Goal: Task Accomplishment & Management: Use online tool/utility

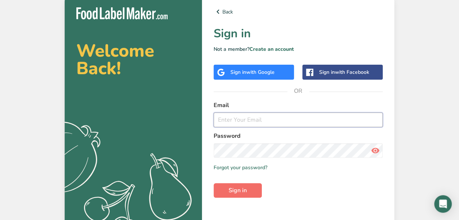
type input "[EMAIL_ADDRESS][DOMAIN_NAME]"
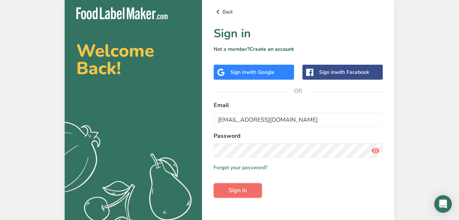
click at [256, 196] on button "Sign in" at bounding box center [238, 190] width 48 height 15
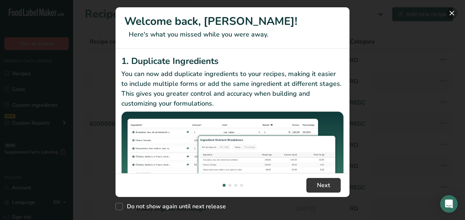
click at [450, 17] on button "New Features" at bounding box center [452, 13] width 12 height 12
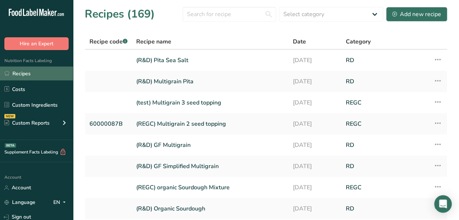
click at [35, 74] on link "Recipes" at bounding box center [36, 73] width 73 height 14
click at [184, 84] on link "(R&D) Multigrain Pita" at bounding box center [210, 81] width 148 height 15
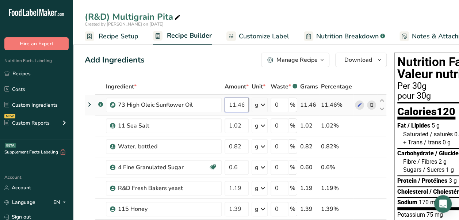
click at [244, 107] on input "11.46" at bounding box center [237, 105] width 24 height 15
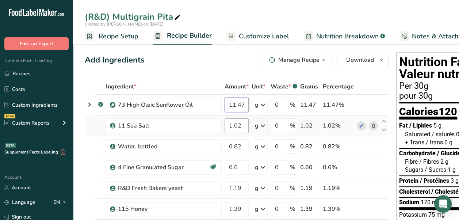
type input "11.47"
type input "1.07"
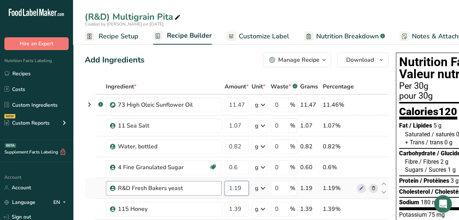
drag, startPoint x: 243, startPoint y: 187, endPoint x: 220, endPoint y: 187, distance: 23.0
click at [220, 187] on tr "R&D Fresh Bakers yeast 1.19 g Weight Units g kg mg See more Volume Units l Volu…" at bounding box center [236, 188] width 303 height 21
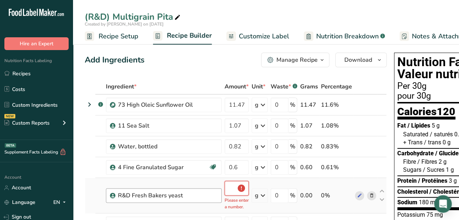
type input "0"
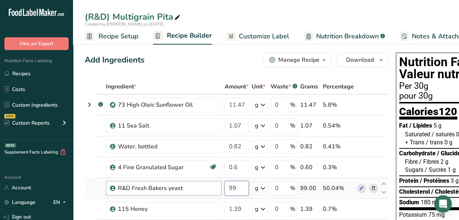
type input "9"
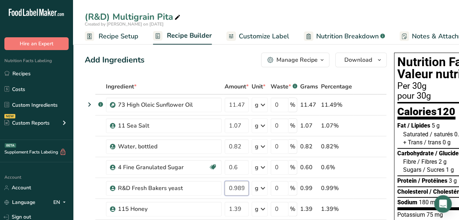
scroll to position [73, 0]
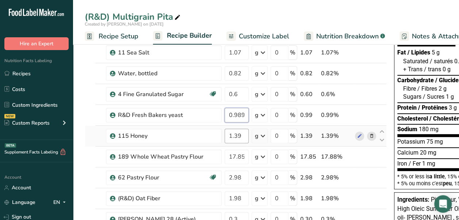
type input "0.989999"
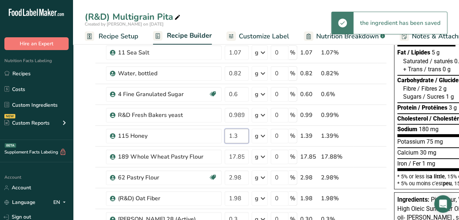
type input "1"
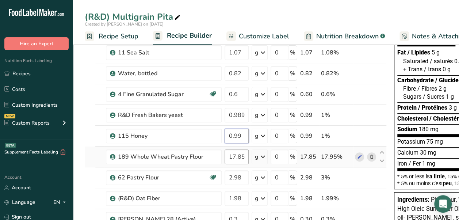
type input "0.99"
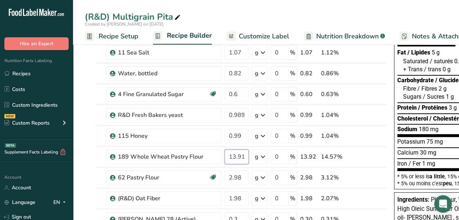
scroll to position [146, 0]
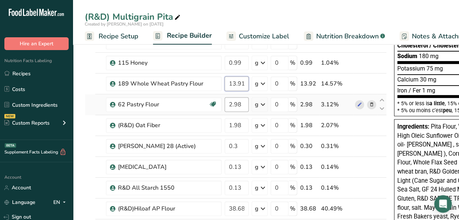
type input "13.919999"
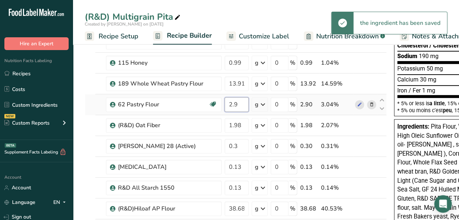
type input "2"
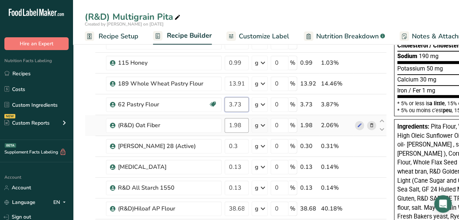
type input "3.73"
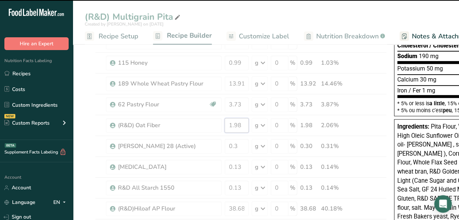
drag, startPoint x: 241, startPoint y: 122, endPoint x: 219, endPoint y: 123, distance: 21.6
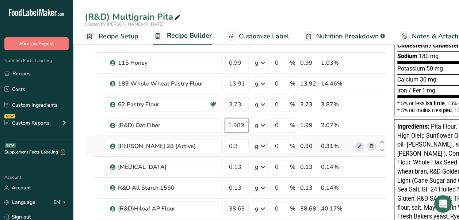
scroll to position [0, 0]
type input "1"
type input "0.99"
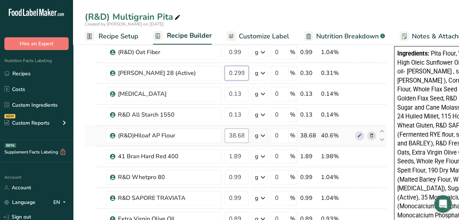
type input "0.299999"
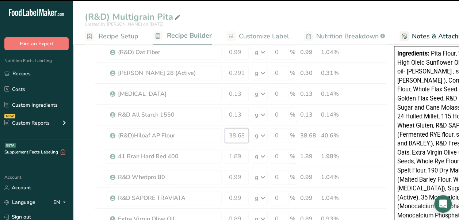
drag, startPoint x: 245, startPoint y: 136, endPoint x: 217, endPoint y: 138, distance: 28.9
click at [217, 138] on div "Ingredient * Amount * Unit * Waste * .a-a{fill:#347362;}.b-a{fill:#fff;} Grams …" at bounding box center [236, 223] width 302 height 727
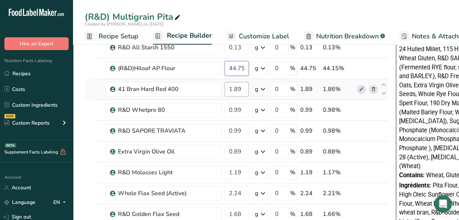
scroll to position [292, 0]
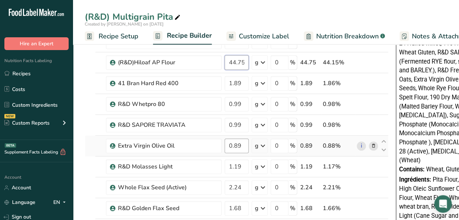
type input "44.75"
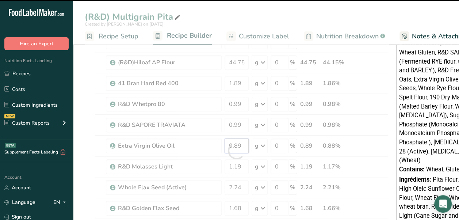
drag, startPoint x: 242, startPoint y: 141, endPoint x: 207, endPoint y: 142, distance: 35.4
click at [207, 142] on div "Ingredient * Amount * Unit * Waste * .a-a{fill:#347362;}.b-a{fill:#fff;} Grams …" at bounding box center [237, 150] width 304 height 727
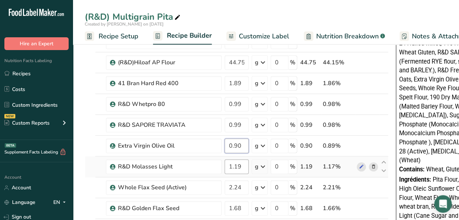
type input "0.90"
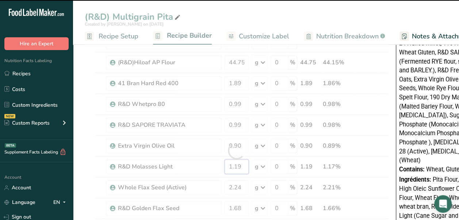
drag, startPoint x: 242, startPoint y: 163, endPoint x: 224, endPoint y: 163, distance: 18.6
click at [224, 163] on div "Ingredient * Amount * Unit * Waste * .a-a{fill:#347362;}.b-a{fill:#fff;} Grams …" at bounding box center [237, 150] width 304 height 727
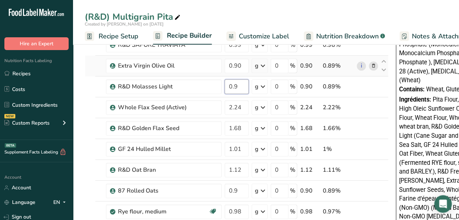
scroll to position [365, 0]
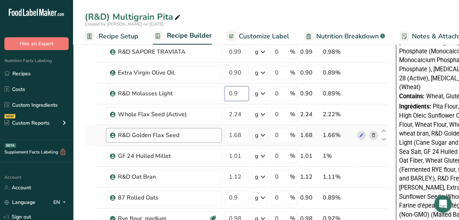
type input "0.9"
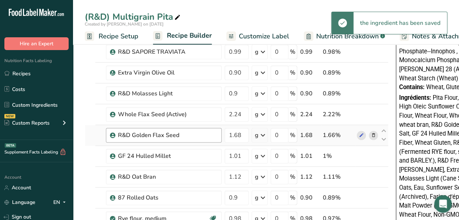
drag, startPoint x: 218, startPoint y: 138, endPoint x: 176, endPoint y: 140, distance: 42.0
click at [176, 140] on td "R&D Golden Flax Seed" at bounding box center [163, 135] width 119 height 21
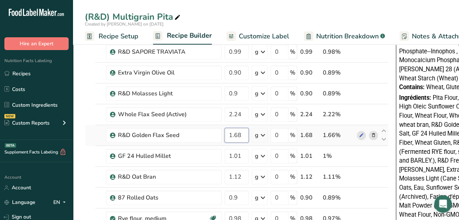
drag, startPoint x: 243, startPoint y: 135, endPoint x: 232, endPoint y: 134, distance: 11.0
click at [232, 134] on input "1.68" at bounding box center [237, 135] width 24 height 15
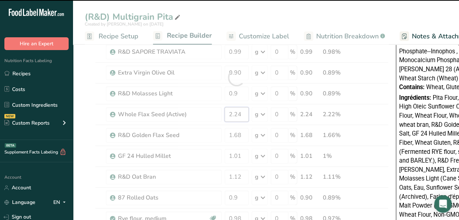
drag, startPoint x: 244, startPoint y: 110, endPoint x: 228, endPoint y: 110, distance: 15.7
click at [228, 110] on div "Ingredient * Amount * Unit * Waste * .a-a{fill:#347362;}.b-a{fill:#fff;} Grams …" at bounding box center [237, 77] width 304 height 727
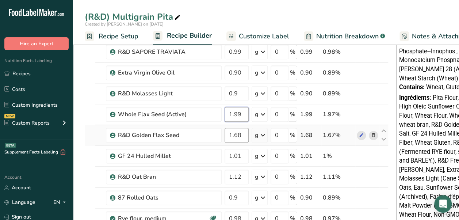
type input "1.99"
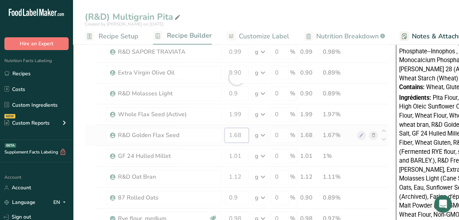
click at [240, 133] on div "Ingredient * Amount * Unit * Waste * .a-a{fill:#347362;}.b-a{fill:#fff;} Grams …" at bounding box center [237, 77] width 304 height 727
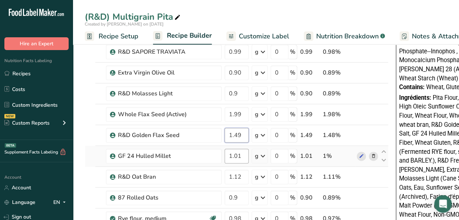
type input "1.49"
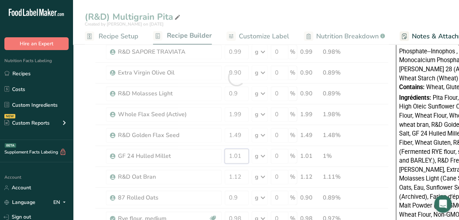
drag, startPoint x: 242, startPoint y: 155, endPoint x: 199, endPoint y: 155, distance: 42.7
click at [199, 155] on div "Ingredient * Amount * Unit * Waste * .a-a{fill:#347362;}.b-a{fill:#fff;} Grams …" at bounding box center [237, 77] width 304 height 727
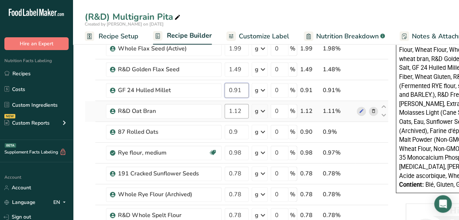
scroll to position [438, 0]
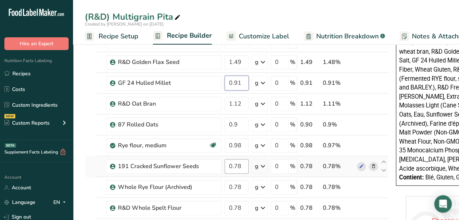
type input "0.91"
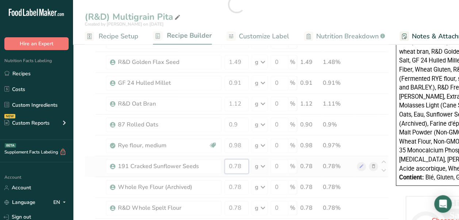
click at [240, 166] on div "Ingredient * Amount * Unit * Waste * .a-a{fill:#347362;}.b-a{fill:#fff;} Grams …" at bounding box center [237, 4] width 304 height 727
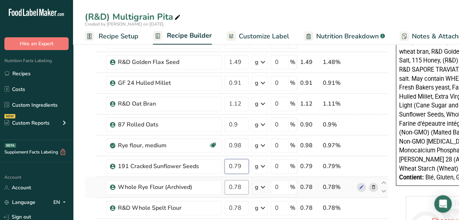
type input "0.79"
click at [244, 185] on div "Ingredient * Amount * Unit * Waste * .a-a{fill:#347362;}.b-a{fill:#fff;} Grams …" at bounding box center [237, 4] width 304 height 727
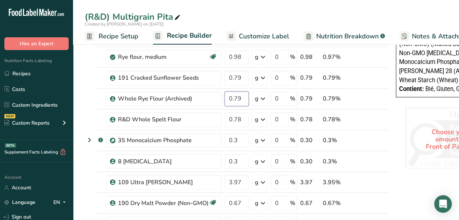
scroll to position [511, 0]
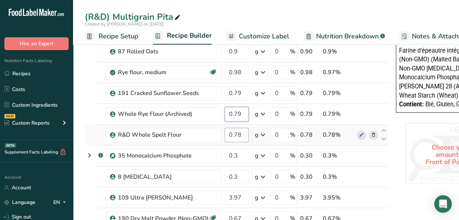
type input "0.79"
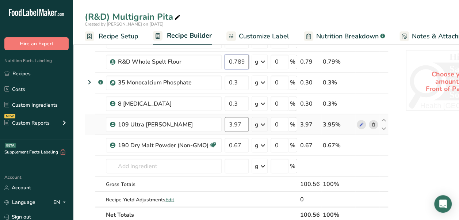
type input "0.789999"
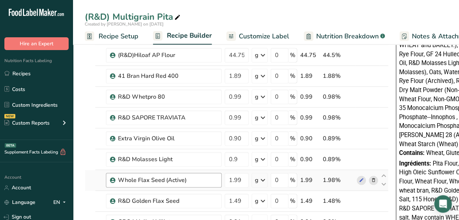
scroll to position [219, 0]
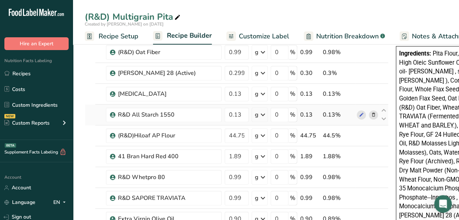
type input "3.980001"
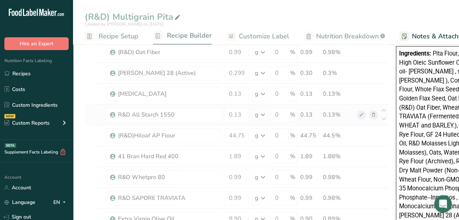
click at [89, 116] on div "Ingredient * Amount * Unit * Waste * .a-a{fill:#347362;}.b-a{fill:#fff;} Grams …" at bounding box center [237, 223] width 304 height 727
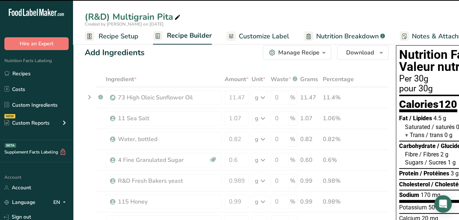
scroll to position [0, 0]
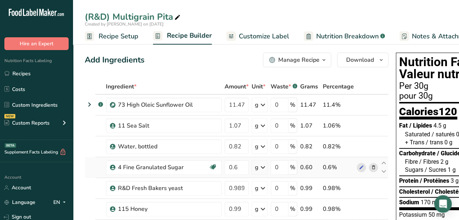
click at [371, 164] on icon at bounding box center [373, 168] width 5 height 8
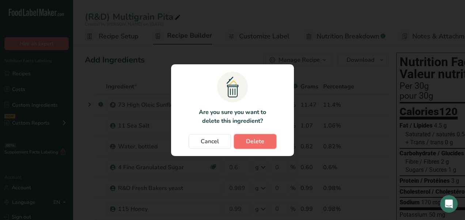
click at [256, 142] on span "Delete" at bounding box center [255, 141] width 18 height 9
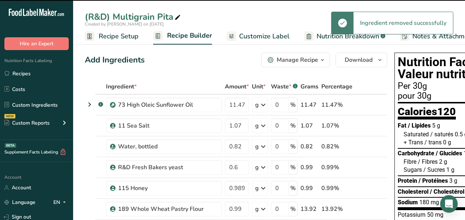
type input "0.989999"
type input "0.99"
type input "13.919999"
type input "3.73"
type input "0.99"
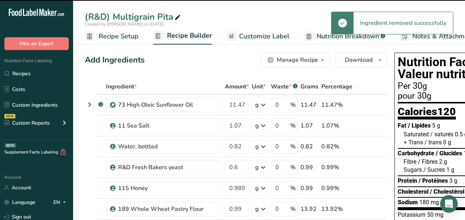
type input "0.299999"
type input "0.13"
type input "44.75"
type input "1.89"
type input "0.99"
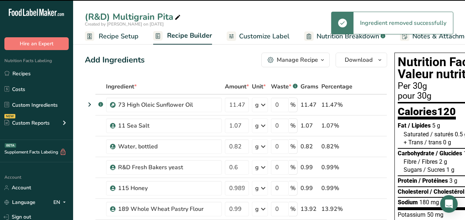
type input "0.9"
type input "1.99"
type input "1.49"
type input "0.91"
type input "1.12"
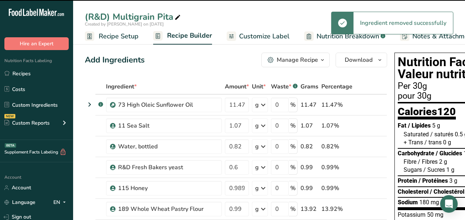
type input "0.9"
type input "0.98"
type input "0.79"
type input "0.789999"
type input "0.3"
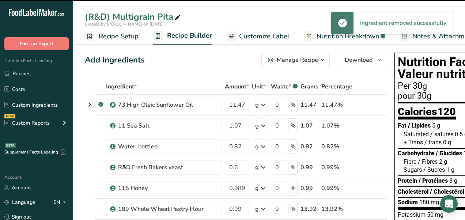
type input "3.980001"
type input "0.67"
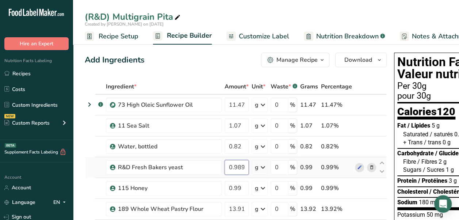
click at [238, 169] on input "0.989999" at bounding box center [237, 167] width 24 height 15
drag, startPoint x: 237, startPoint y: 167, endPoint x: 252, endPoint y: 160, distance: 16.5
click at [252, 160] on tr "R&D Fresh Bakers yeast 0.989999 g Weight Units g kg mg See more Volume Units l …" at bounding box center [235, 167] width 301 height 21
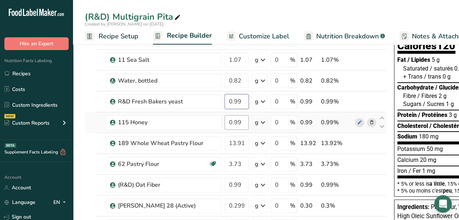
scroll to position [73, 0]
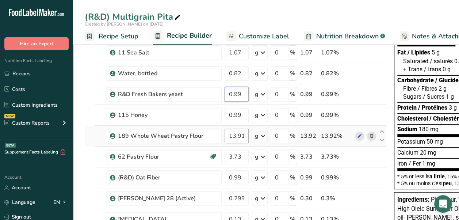
type input "0.99"
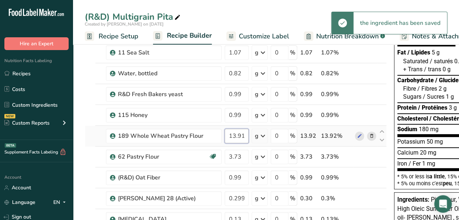
scroll to position [0, 13]
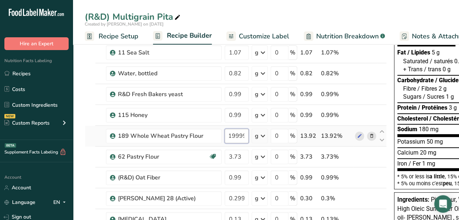
drag, startPoint x: 241, startPoint y: 136, endPoint x: 253, endPoint y: 137, distance: 11.7
click at [253, 137] on tr "189 Whole Wheat Pastry Flour 13.919999 g Weight Units g kg mg See more Volume U…" at bounding box center [235, 136] width 301 height 21
type input "13.92"
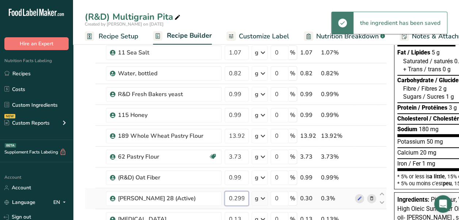
scroll to position [0, 9]
drag, startPoint x: 233, startPoint y: 198, endPoint x: 258, endPoint y: 199, distance: 24.9
click at [258, 199] on tr "[PERSON_NAME] 28 (Active) 0.299999 g Weight Units g kg mg See more Volume Units…" at bounding box center [235, 198] width 301 height 21
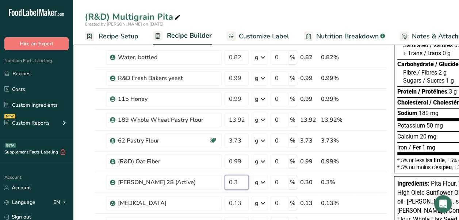
scroll to position [0, 0]
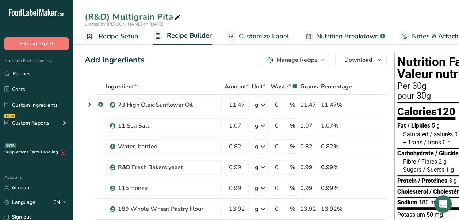
type input "0.3"
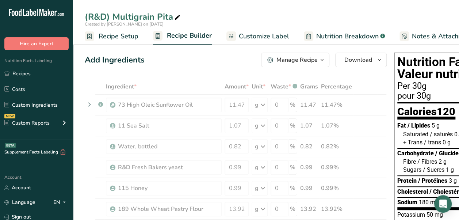
click at [252, 36] on span "Customize Label" at bounding box center [264, 36] width 50 height 10
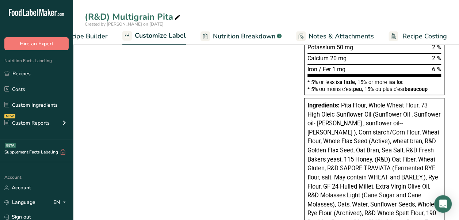
scroll to position [219, 0]
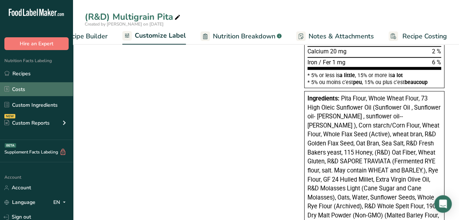
drag, startPoint x: 105, startPoint y: 37, endPoint x: 67, endPoint y: 86, distance: 61.4
click at [105, 37] on span "Recipe Builder" at bounding box center [86, 36] width 44 height 10
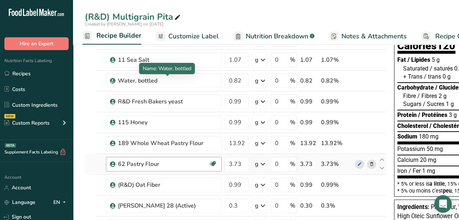
scroll to position [73, 0]
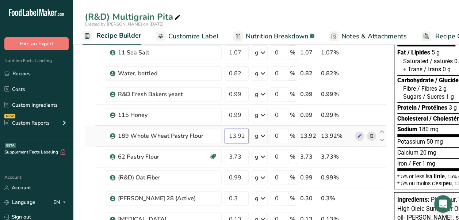
drag, startPoint x: 245, startPoint y: 135, endPoint x: 226, endPoint y: 134, distance: 19.4
click at [226, 134] on input "13.92" at bounding box center [237, 136] width 24 height 15
type input "11.44"
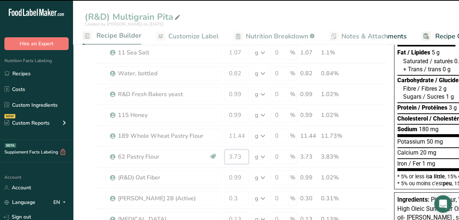
drag, startPoint x: 244, startPoint y: 160, endPoint x: 217, endPoint y: 158, distance: 26.7
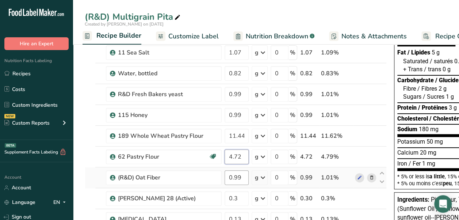
scroll to position [146, 0]
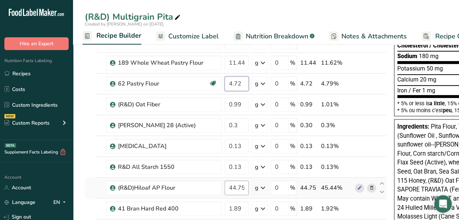
type input "4.72"
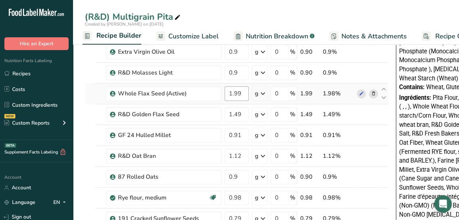
scroll to position [438, 0]
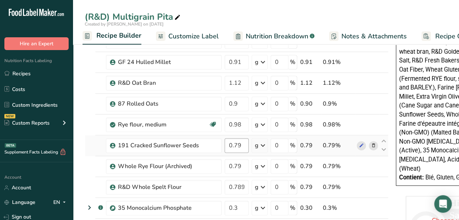
type input "46.55"
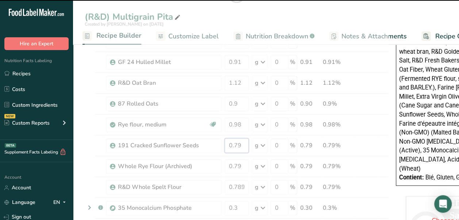
drag, startPoint x: 242, startPoint y: 144, endPoint x: 213, endPoint y: 145, distance: 30.0
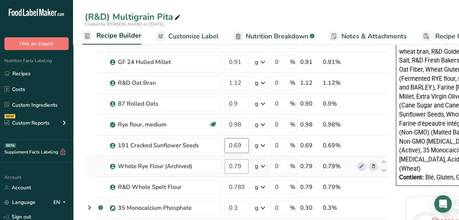
type input "0.69"
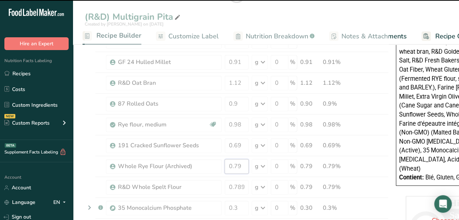
drag, startPoint x: 242, startPoint y: 167, endPoint x: 224, endPoint y: 167, distance: 17.5
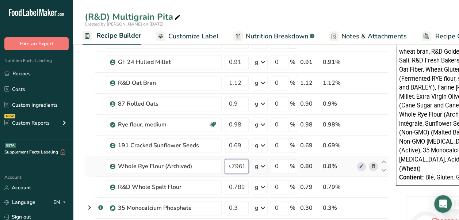
scroll to position [0, 0]
drag, startPoint x: 246, startPoint y: 161, endPoint x: 231, endPoint y: 162, distance: 15.4
click at [231, 162] on input "0.7969" at bounding box center [237, 166] width 24 height 15
type input "0.69"
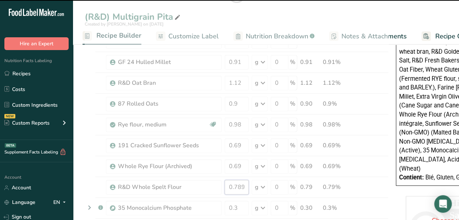
drag, startPoint x: 235, startPoint y: 186, endPoint x: 251, endPoint y: 183, distance: 16.3
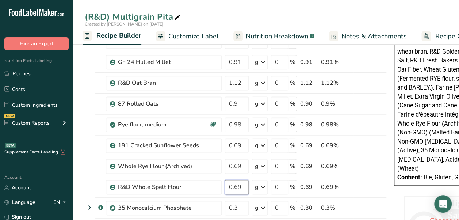
type input "0.69"
click at [425, 109] on div "Ingrédients: Pita Flour, 73 High Oleic Sunflower Oil ( , , ), Whole Wheat Flour…" at bounding box center [464, 96] width 134 height 153
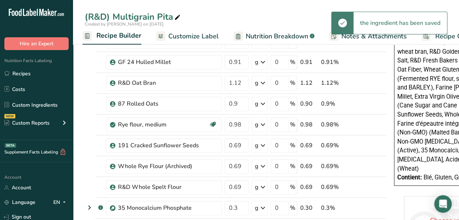
click at [209, 37] on span "Customize Label" at bounding box center [193, 36] width 50 height 10
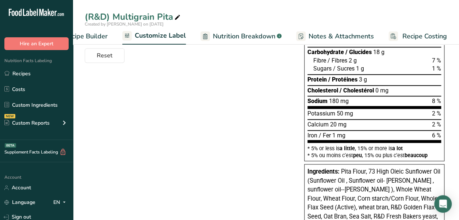
scroll to position [73, 0]
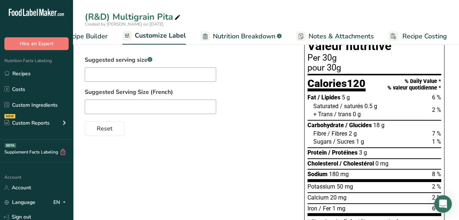
click at [251, 42] on link "Nutrition Breakdown .a-a{fill:#347362;}.b-a{fill:#fff;}" at bounding box center [240, 36] width 81 height 16
click at [248, 34] on span "Nutrition Breakdown" at bounding box center [244, 36] width 62 height 10
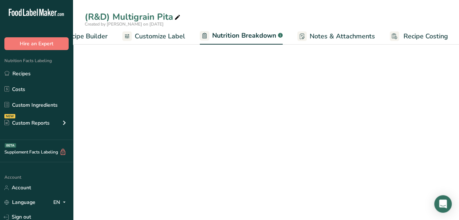
scroll to position [0, 103]
select select "Calories"
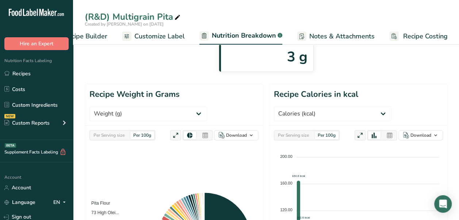
scroll to position [73, 0]
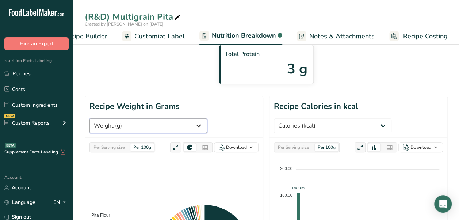
click at [163, 118] on select "Weight (g) Calories (kcal) Energy KJ (kj) Total Fat (g) Saturated Fat (g) Trans…" at bounding box center [148, 125] width 118 height 15
select select "Total Fat"
click at [89, 118] on select "Weight (g) Calories (kcal) Energy KJ (kj) Total Fat (g) Saturated Fat (g) Trans…" at bounding box center [148, 125] width 118 height 15
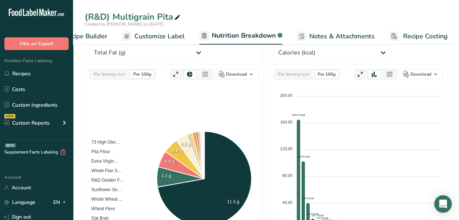
click at [150, 37] on span "Customize Label" at bounding box center [159, 36] width 50 height 10
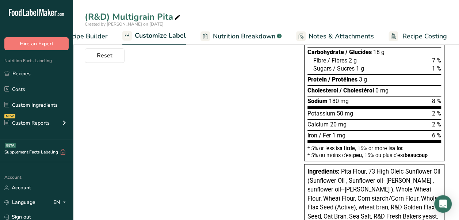
scroll to position [73, 0]
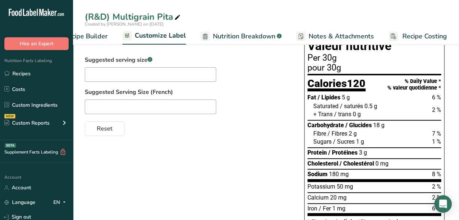
click at [99, 37] on span "Recipe Builder" at bounding box center [86, 36] width 44 height 10
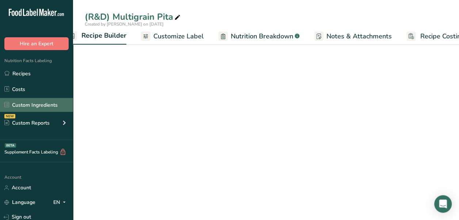
scroll to position [0, 70]
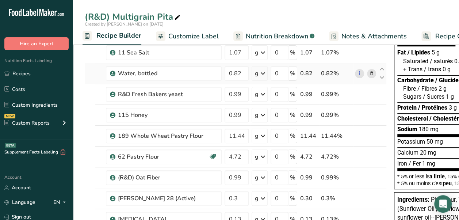
drag, startPoint x: 269, startPoint y: 34, endPoint x: 218, endPoint y: 65, distance: 58.8
click at [269, 34] on span "Nutrition Breakdown" at bounding box center [277, 36] width 62 height 10
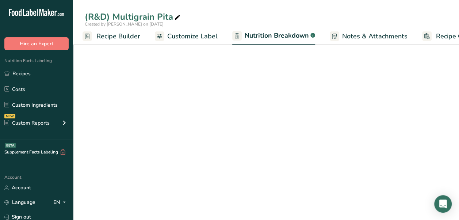
scroll to position [0, 103]
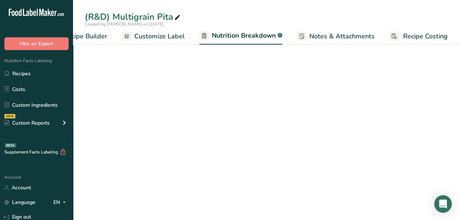
select select "Calories"
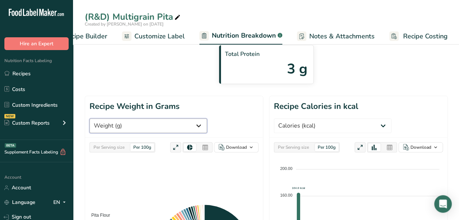
click at [155, 118] on select "Weight (g) Calories (kcal) Energy KJ (kj) Total Fat (g) Saturated Fat (g) Trans…" at bounding box center [148, 125] width 118 height 15
select select "Saturated Fat"
click at [89, 118] on select "Weight (g) Calories (kcal) Energy KJ (kj) Total Fat (g) Saturated Fat (g) Trans…" at bounding box center [148, 125] width 118 height 15
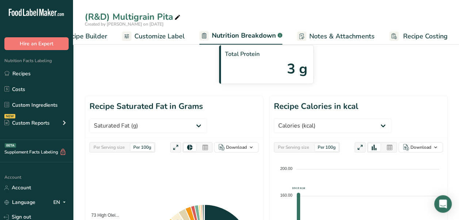
click at [145, 143] on div "Per 100g" at bounding box center [142, 147] width 24 height 8
click at [115, 143] on div "Per Serving size" at bounding box center [109, 147] width 37 height 8
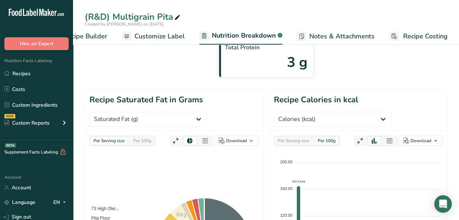
scroll to position [73, 0]
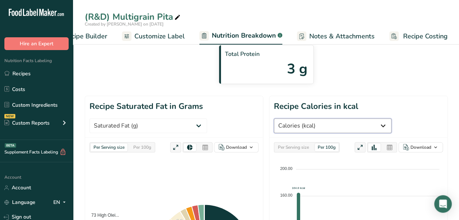
click at [349, 118] on select "Weight (g) Calories (kcal) Energy KJ (kj) Total Fat (g) Saturated Fat (g) Trans…" at bounding box center [333, 125] width 118 height 15
select select "Total Fat"
click at [274, 118] on select "Weight (g) Calories (kcal) Energy KJ (kj) Total Fat (g) Saturated Fat (g) Trans…" at bounding box center [333, 125] width 118 height 15
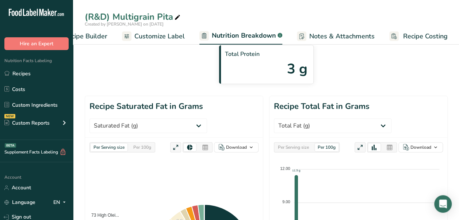
click at [306, 143] on div "Per Serving size" at bounding box center [293, 147] width 37 height 8
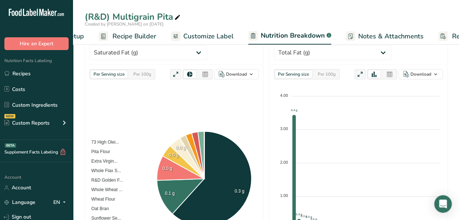
scroll to position [0, 48]
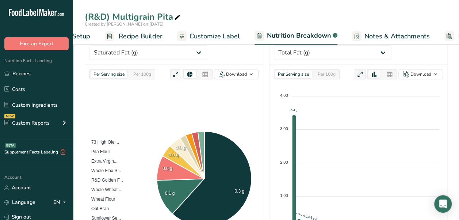
click at [130, 34] on span "Recipe Builder" at bounding box center [141, 36] width 44 height 10
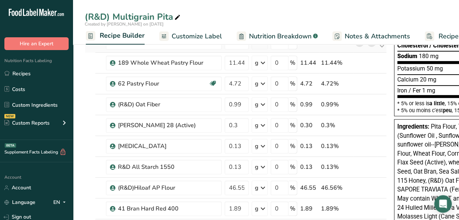
scroll to position [0, 70]
click at [124, 35] on span "Recipe Builder" at bounding box center [118, 36] width 45 height 10
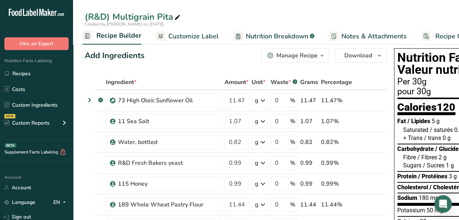
scroll to position [0, 0]
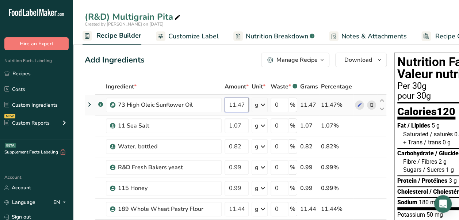
drag, startPoint x: 242, startPoint y: 104, endPoint x: 222, endPoint y: 104, distance: 20.1
click at [223, 104] on td "11.47" at bounding box center [236, 105] width 27 height 21
type input "10.54"
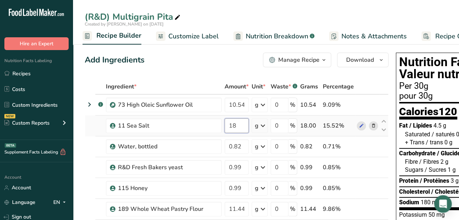
drag, startPoint x: 241, startPoint y: 124, endPoint x: 229, endPoint y: 126, distance: 12.5
click at [229, 126] on input "18" at bounding box center [237, 125] width 24 height 15
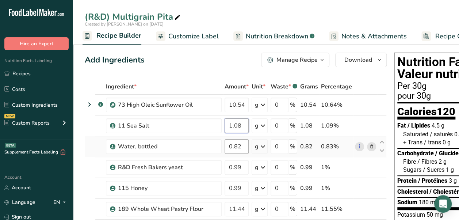
type input "1.08"
type input "0.83"
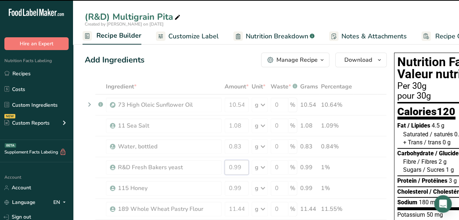
drag, startPoint x: 242, startPoint y: 170, endPoint x: 211, endPoint y: 167, distance: 31.1
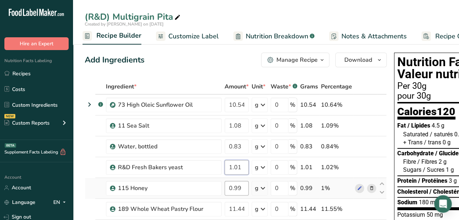
type input "1.01"
type input "0"
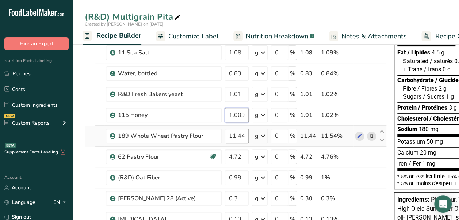
type input "1.009999"
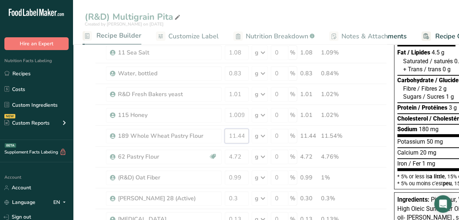
drag, startPoint x: 245, startPoint y: 132, endPoint x: 213, endPoint y: 140, distance: 32.7
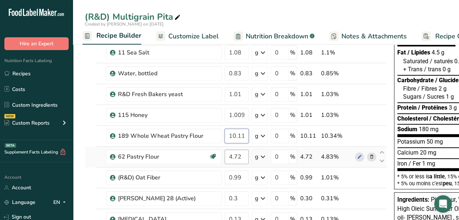
type input "10.11"
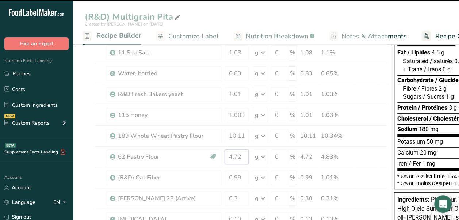
drag, startPoint x: 245, startPoint y: 155, endPoint x: 221, endPoint y: 153, distance: 24.2
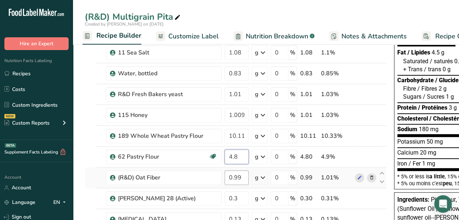
type input "4.8"
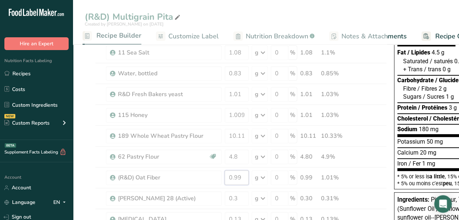
drag, startPoint x: 240, startPoint y: 177, endPoint x: 202, endPoint y: 174, distance: 38.1
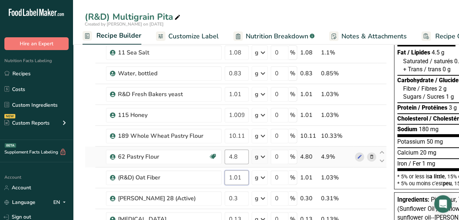
scroll to position [146, 0]
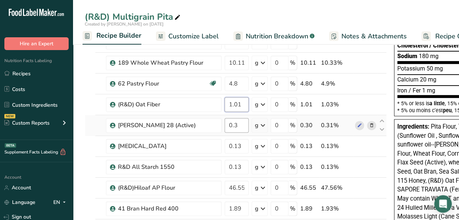
type input "1.01"
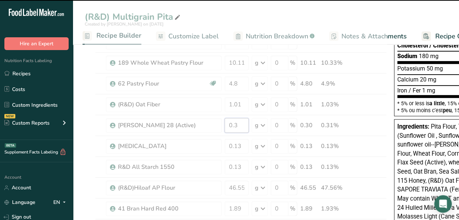
drag, startPoint x: 245, startPoint y: 123, endPoint x: 215, endPoint y: 129, distance: 30.5
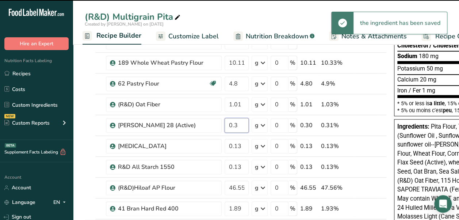
scroll to position [219, 0]
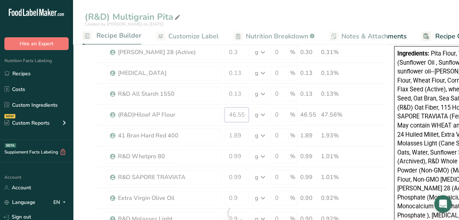
drag, startPoint x: 243, startPoint y: 110, endPoint x: 218, endPoint y: 114, distance: 25.1
click at [218, 114] on div "Ingredient * Amount * Unit * Waste * .a-a{fill:#347362;}.b-a{fill:#fff;} Grams …" at bounding box center [236, 213] width 302 height 707
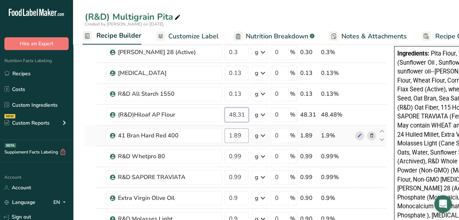
type input "48.31"
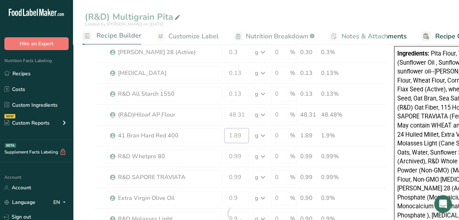
drag, startPoint x: 244, startPoint y: 134, endPoint x: 221, endPoint y: 135, distance: 23.4
click at [221, 135] on div "Ingredient * Amount * Unit * Waste * .a-a{fill:#347362;}.b-a{fill:#fff;} Grams …" at bounding box center [236, 213] width 302 height 707
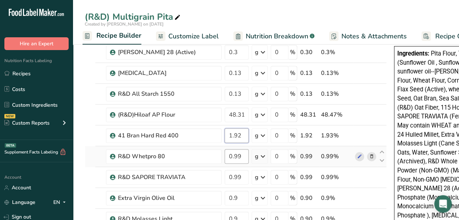
type input "1.92"
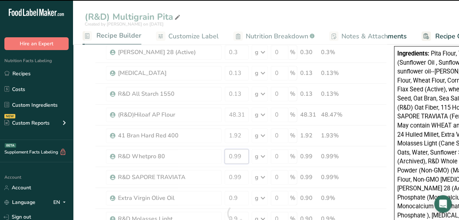
drag, startPoint x: 242, startPoint y: 153, endPoint x: 203, endPoint y: 150, distance: 39.1
click at [203, 150] on div "Ingredient * Amount * Unit * Waste * .a-a{fill:#347362;}.b-a{fill:#fff;} Grams …" at bounding box center [236, 213] width 302 height 707
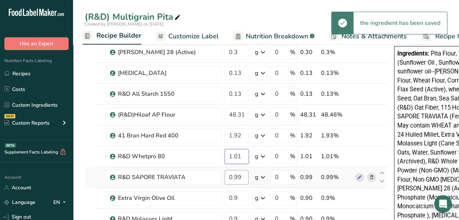
type input "1.01"
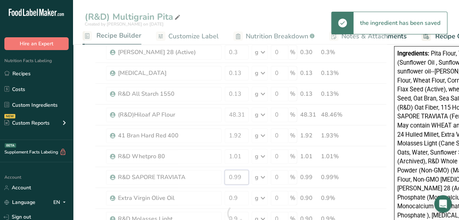
drag, startPoint x: 242, startPoint y: 174, endPoint x: 185, endPoint y: 169, distance: 57.2
click at [185, 169] on div "Ingredient * Amount * Unit * Waste * .a-a{fill:#347362;}.b-a{fill:#fff;} Grams …" at bounding box center [236, 213] width 302 height 707
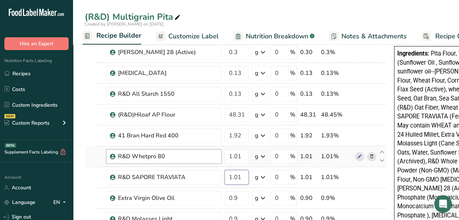
scroll to position [292, 0]
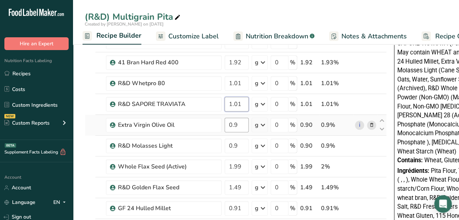
type input "1.01"
click at [245, 122] on div "Ingredient * Amount * Unit * Waste * .a-a{fill:#347362;}.b-a{fill:#fff;} Grams …" at bounding box center [236, 140] width 302 height 707
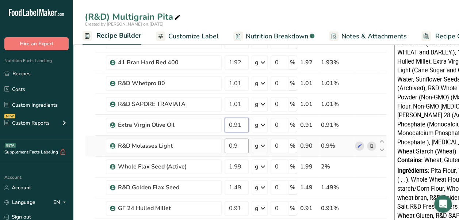
type input "0.91"
click at [245, 142] on div "Ingredient * Amount * Unit * Waste * .a-a{fill:#347362;}.b-a{fill:#fff;} Grams …" at bounding box center [236, 140] width 302 height 707
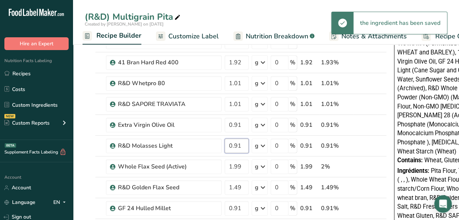
type input "0.91"
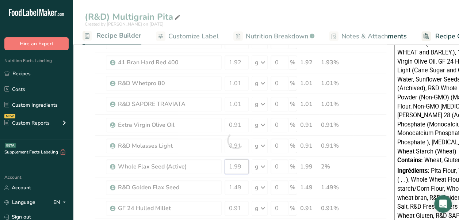
click at [245, 165] on div "Ingredient * Amount * Unit * Waste * .a-a{fill:#347362;}.b-a{fill:#fff;} Grams …" at bounding box center [236, 140] width 302 height 707
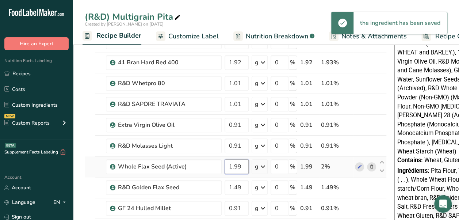
drag, startPoint x: 244, startPoint y: 163, endPoint x: 222, endPoint y: 160, distance: 21.7
click at [222, 160] on tr "Whole Flax Seed (Active) 1.99 g Weight Units g kg mg See more Volume Units l Vo…" at bounding box center [235, 166] width 301 height 21
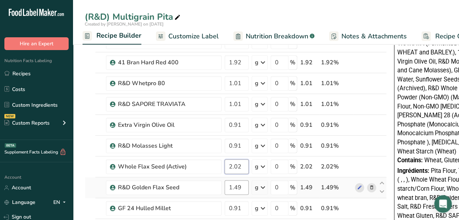
type input "2.02"
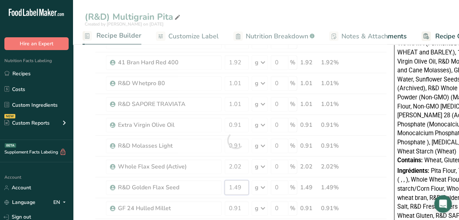
drag, startPoint x: 242, startPoint y: 184, endPoint x: 214, endPoint y: 184, distance: 27.8
click at [214, 184] on div "Ingredient * Amount * Unit * Waste * .a-a{fill:#347362;}.b-a{fill:#fff;} Grams …" at bounding box center [236, 140] width 302 height 707
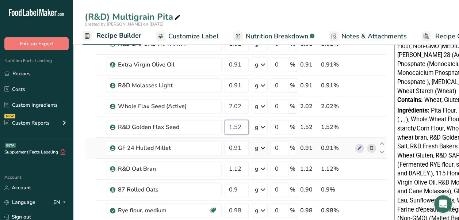
scroll to position [365, 0]
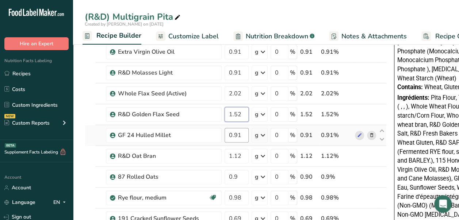
type input "1.52"
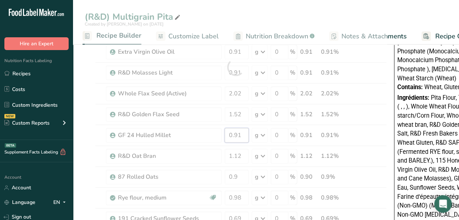
drag, startPoint x: 244, startPoint y: 130, endPoint x: 209, endPoint y: 132, distance: 35.9
click at [209, 132] on div "Ingredient * Amount * Unit * Waste * .a-a{fill:#347362;}.b-a{fill:#fff;} Grams …" at bounding box center [236, 67] width 302 height 707
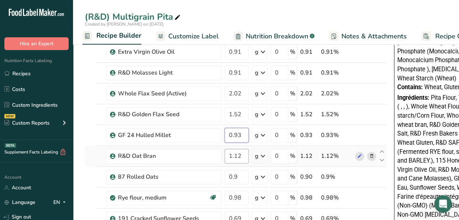
type input "0.93"
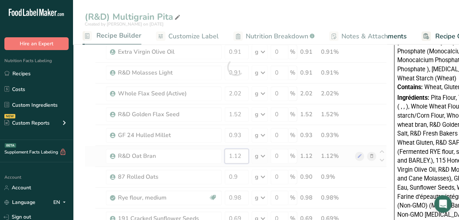
click at [204, 152] on div "Ingredient * Amount * Unit * Waste * .a-a{fill:#347362;}.b-a{fill:#fff;} Grams …" at bounding box center [236, 67] width 302 height 707
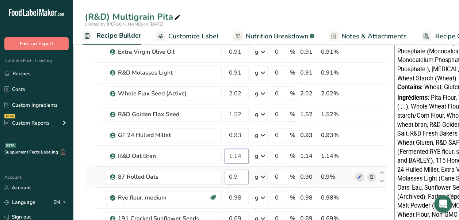
type input "1.14"
click at [238, 175] on div "Ingredient * Amount * Unit * Waste * .a-a{fill:#347362;}.b-a{fill:#fff;} Grams …" at bounding box center [236, 67] width 302 height 707
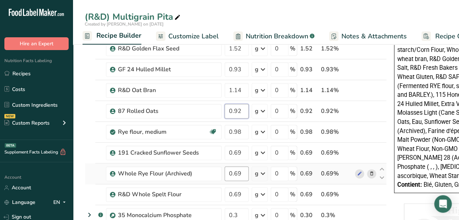
scroll to position [438, 0]
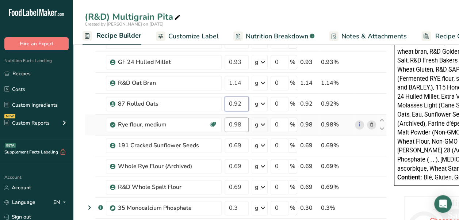
type input "0.92"
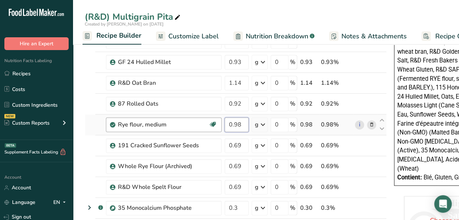
drag, startPoint x: 244, startPoint y: 124, endPoint x: 221, endPoint y: 122, distance: 23.5
click at [221, 122] on tr "Rye flour, medium Dairy free Vegan Vegetarian Soy free Source of B-Vitamins 0.9…" at bounding box center [235, 124] width 301 height 21
type input "1"
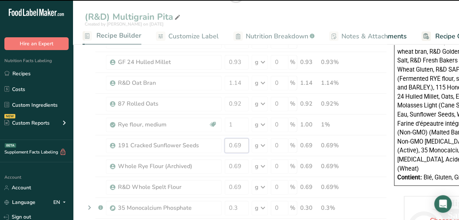
drag, startPoint x: 245, startPoint y: 145, endPoint x: 205, endPoint y: 142, distance: 40.2
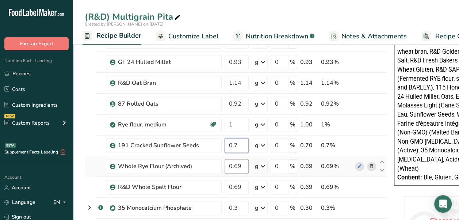
type input "0.7"
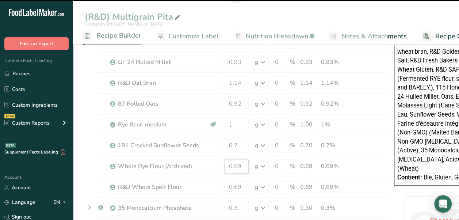
drag, startPoint x: 248, startPoint y: 159, endPoint x: 222, endPoint y: 160, distance: 25.2
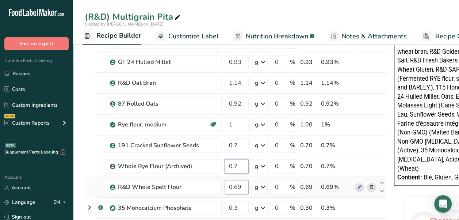
type input "0.7"
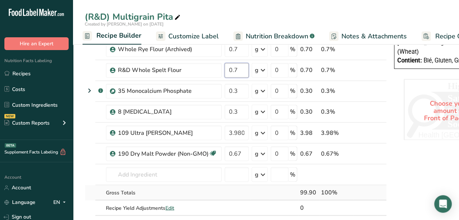
scroll to position [584, 0]
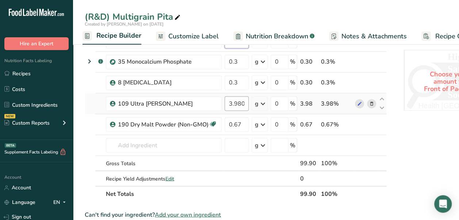
type input "0.7"
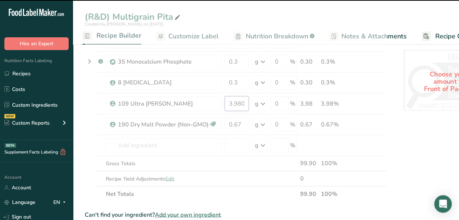
drag, startPoint x: 226, startPoint y: 101, endPoint x: 250, endPoint y: 102, distance: 23.4
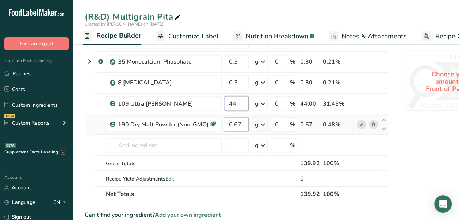
type input "44"
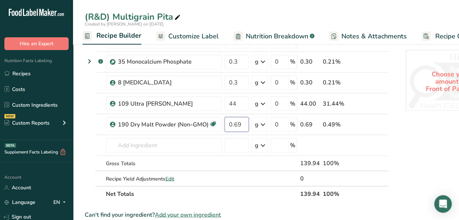
type input "0.69"
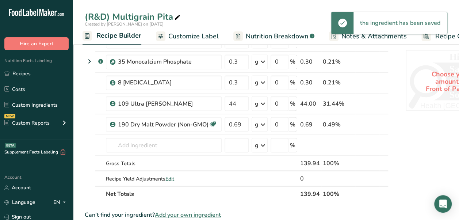
click at [268, 36] on span "Nutrition Breakdown" at bounding box center [277, 36] width 62 height 10
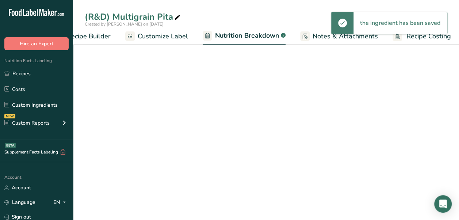
select select "Calories"
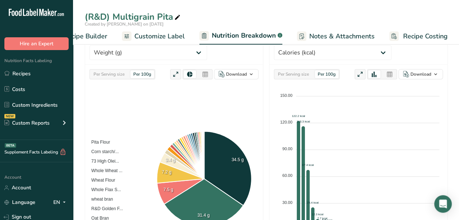
scroll to position [73, 0]
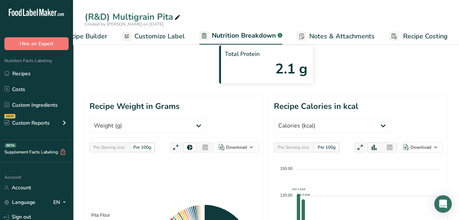
click at [157, 40] on span "Customize Label" at bounding box center [159, 36] width 50 height 10
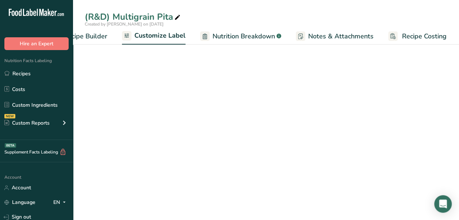
scroll to position [0, 103]
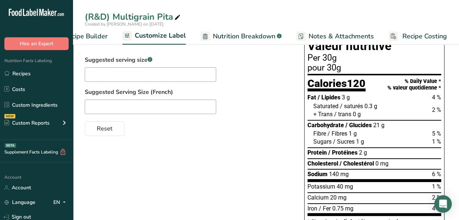
click at [87, 32] on span "Recipe Builder" at bounding box center [86, 36] width 44 height 10
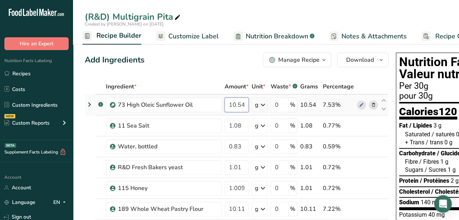
drag, startPoint x: 245, startPoint y: 104, endPoint x: 238, endPoint y: 104, distance: 6.6
click at [238, 104] on input "10.54" at bounding box center [237, 105] width 24 height 15
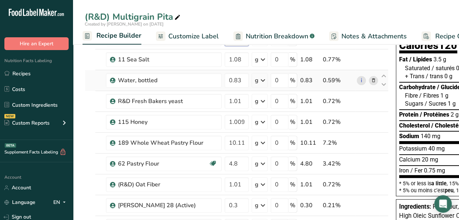
scroll to position [73, 0]
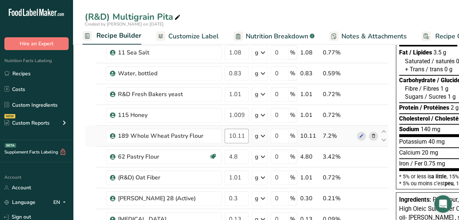
type input "11.05"
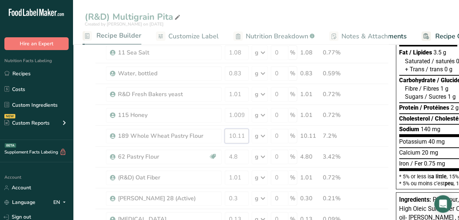
drag, startPoint x: 245, startPoint y: 137, endPoint x: 215, endPoint y: 135, distance: 29.6
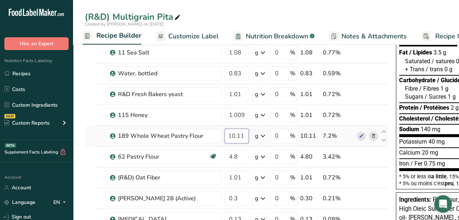
scroll to position [0, 0]
type input "10.61"
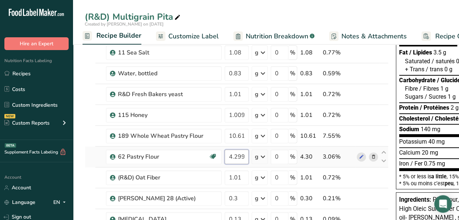
scroll to position [146, 0]
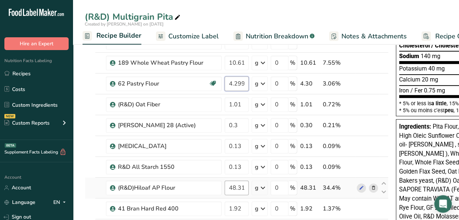
type input "4.299999"
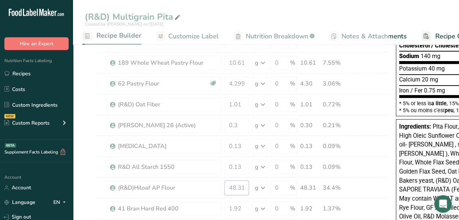
drag, startPoint x: 245, startPoint y: 188, endPoint x: 214, endPoint y: 188, distance: 31.1
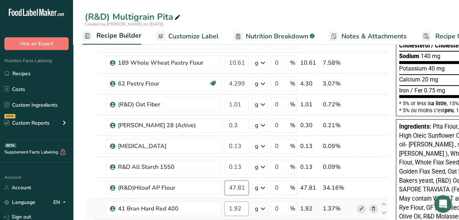
type input "47.81"
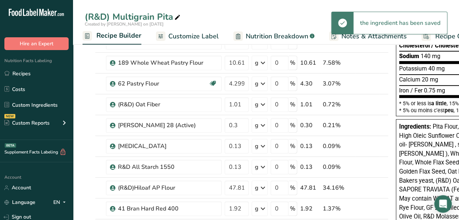
click at [190, 37] on span "Customize Label" at bounding box center [193, 36] width 50 height 10
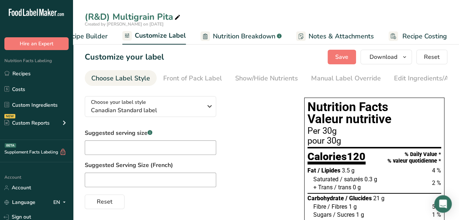
click at [242, 38] on span "Nutrition Breakdown" at bounding box center [244, 36] width 62 height 10
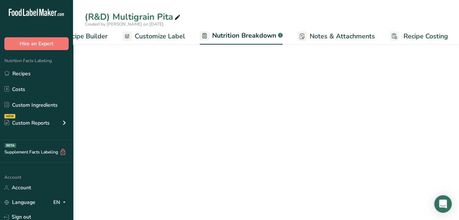
scroll to position [0, 103]
select select "Calories"
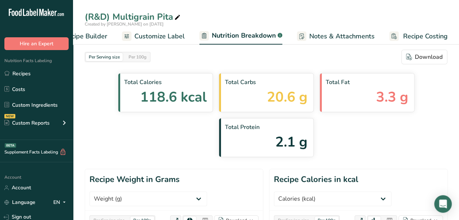
scroll to position [0, 7]
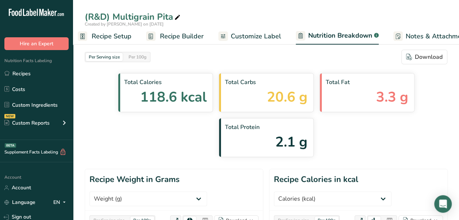
click at [168, 35] on span "Recipe Builder" at bounding box center [182, 36] width 44 height 10
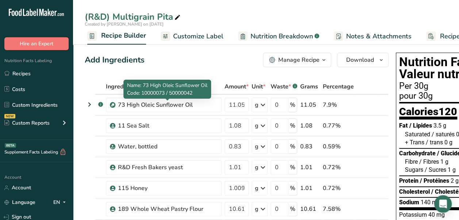
scroll to position [0, 70]
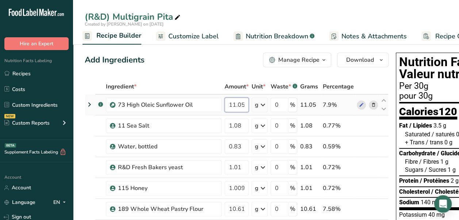
click at [243, 106] on input "11.05" at bounding box center [237, 105] width 24 height 15
type input "1"
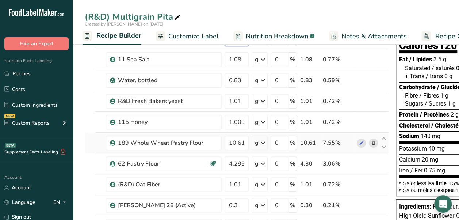
scroll to position [73, 0]
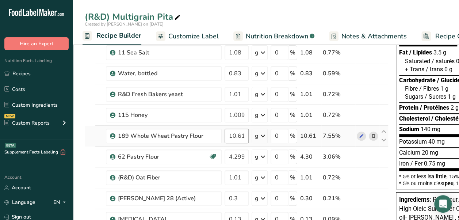
type input "11.55"
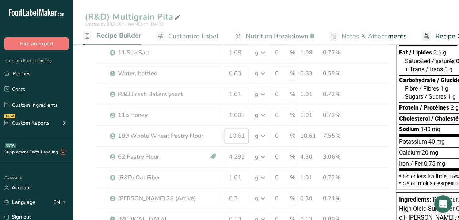
drag, startPoint x: 245, startPoint y: 137, endPoint x: 204, endPoint y: 132, distance: 41.1
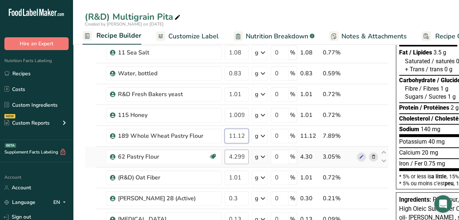
type input "11.12"
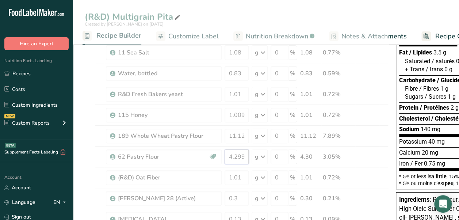
drag, startPoint x: 244, startPoint y: 157, endPoint x: 205, endPoint y: 156, distance: 39.5
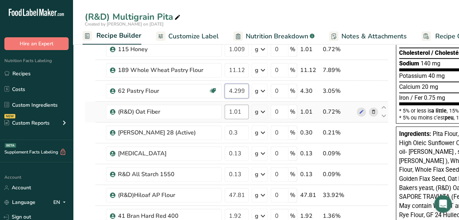
scroll to position [146, 0]
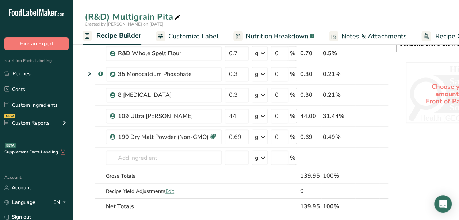
scroll to position [584, 0]
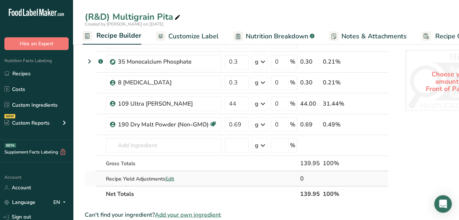
type input "46.8"
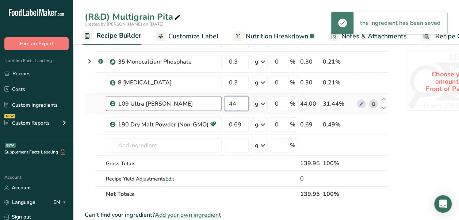
drag, startPoint x: 237, startPoint y: 99, endPoint x: 212, endPoint y: 99, distance: 24.5
click at [212, 99] on tr "109 Ultra [PERSON_NAME] 44 g Weight Units g kg mg See more Volume Units l Volum…" at bounding box center [236, 103] width 303 height 21
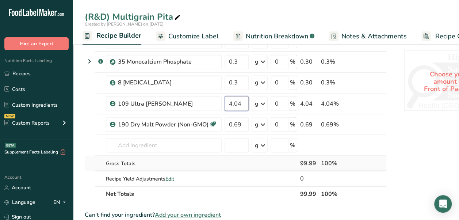
type input "4.04"
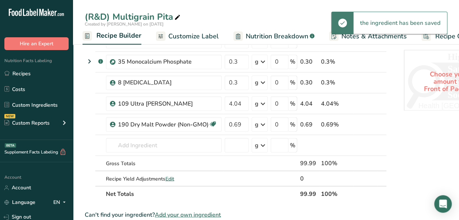
drag, startPoint x: 194, startPoint y: 38, endPoint x: 274, endPoint y: 37, distance: 80.0
click at [194, 38] on span "Customize Label" at bounding box center [193, 36] width 50 height 10
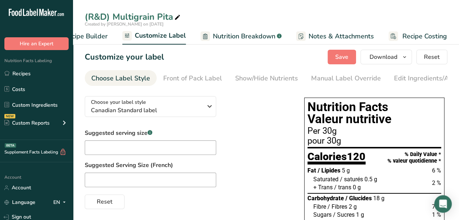
click at [221, 33] on span "Nutrition Breakdown" at bounding box center [244, 36] width 62 height 10
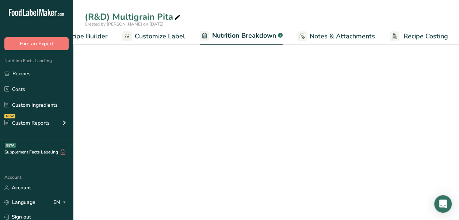
scroll to position [0, 103]
select select "Calories"
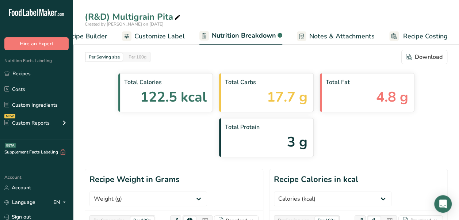
click at [93, 38] on span "Recipe Builder" at bounding box center [86, 36] width 44 height 10
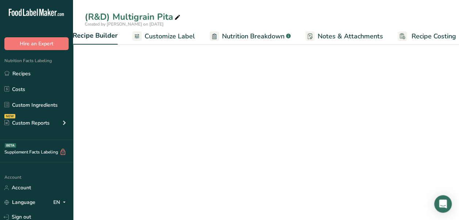
scroll to position [0, 70]
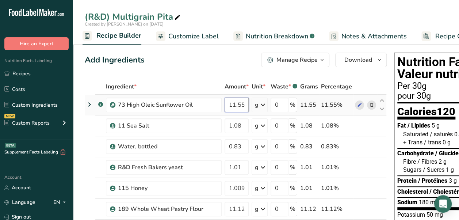
click at [240, 104] on input "11.55" at bounding box center [237, 105] width 24 height 15
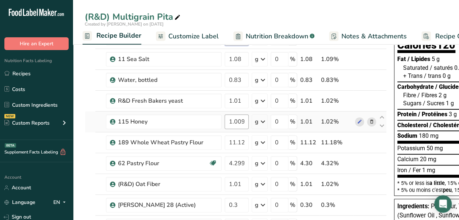
scroll to position [73, 0]
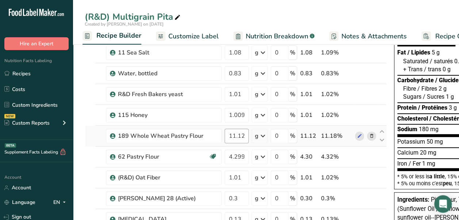
type input "11.05"
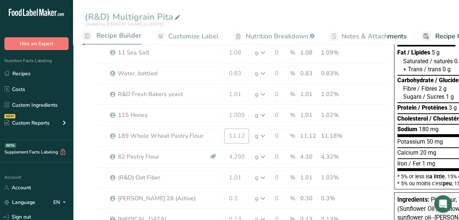
drag, startPoint x: 229, startPoint y: 137, endPoint x: 253, endPoint y: 137, distance: 24.1
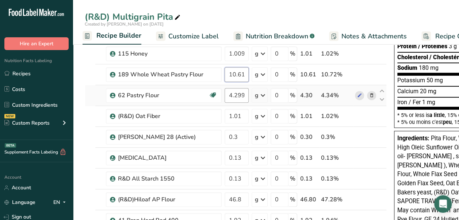
scroll to position [146, 0]
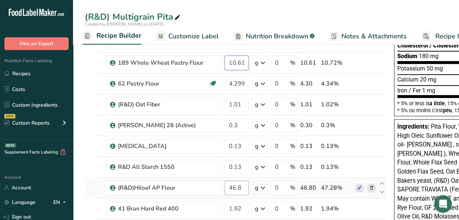
type input "10.61"
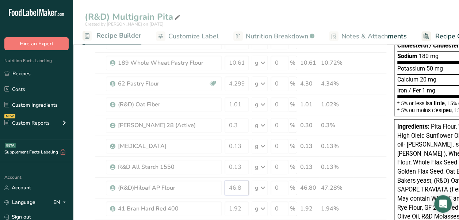
drag, startPoint x: 228, startPoint y: 183, endPoint x: 255, endPoint y: 183, distance: 26.7
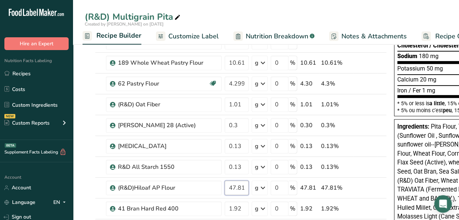
type input "47.81"
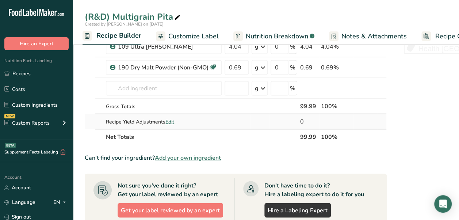
scroll to position [657, 0]
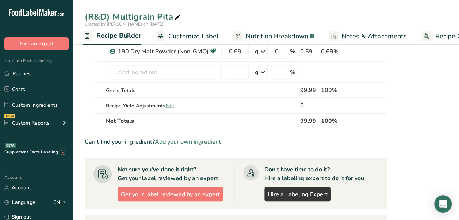
click at [293, 38] on span "Nutrition Breakdown" at bounding box center [277, 36] width 62 height 10
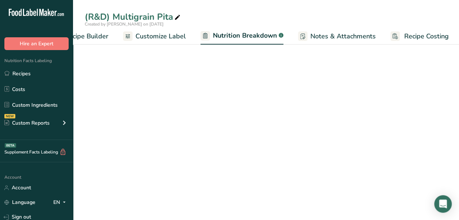
select select "Calories"
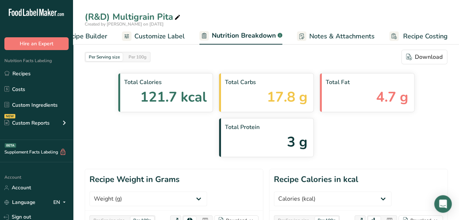
click at [152, 36] on span "Customize Label" at bounding box center [159, 36] width 50 height 10
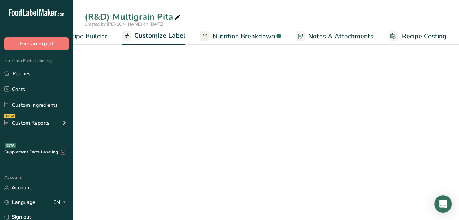
scroll to position [0, 103]
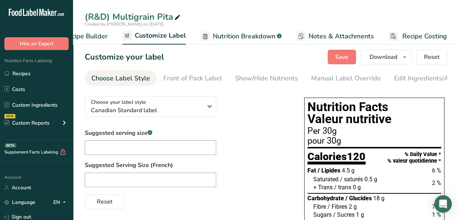
click at [245, 35] on span "Nutrition Breakdown" at bounding box center [244, 36] width 62 height 10
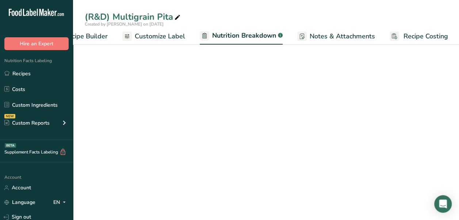
scroll to position [0, 103]
select select "Calories"
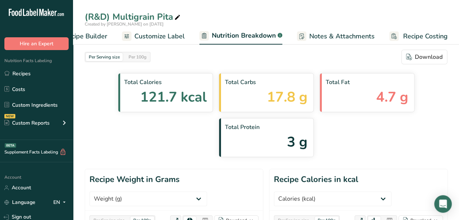
click at [146, 34] on span "Customize Label" at bounding box center [159, 36] width 50 height 10
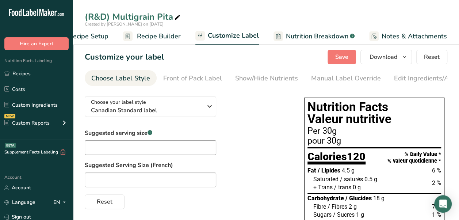
scroll to position [0, 22]
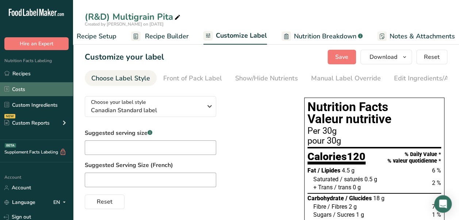
drag, startPoint x: 158, startPoint y: 41, endPoint x: 33, endPoint y: 88, distance: 133.6
click at [158, 41] on span "Recipe Builder" at bounding box center [167, 36] width 44 height 10
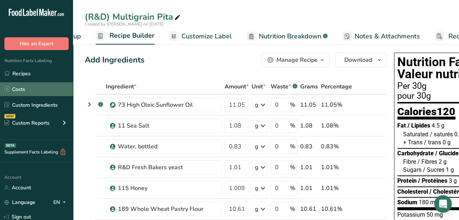
scroll to position [0, 70]
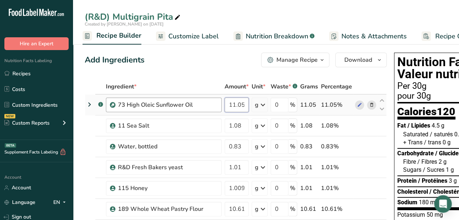
drag, startPoint x: 245, startPoint y: 105, endPoint x: 218, endPoint y: 104, distance: 27.8
click at [218, 104] on tr ".a-a{fill:#347362;}.b-a{fill:#fff;} 73 High Oleic Sunflower Oil 11.05 g Weight …" at bounding box center [235, 105] width 301 height 21
type input "10.59"
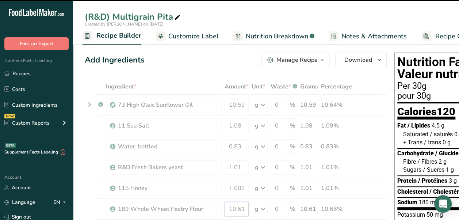
drag, startPoint x: 245, startPoint y: 209, endPoint x: 214, endPoint y: 209, distance: 30.7
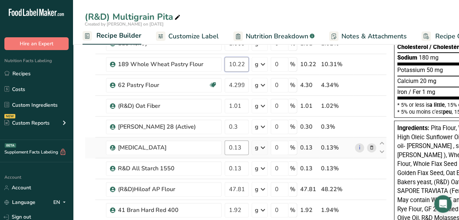
scroll to position [146, 0]
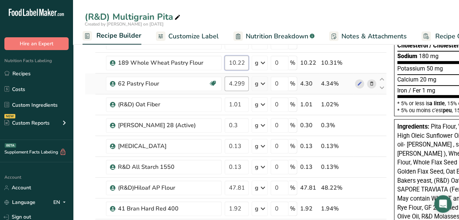
type input "10.22"
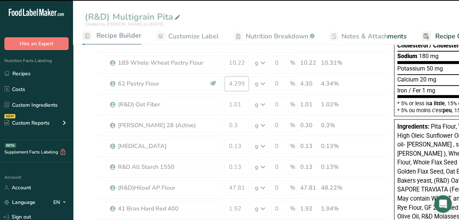
drag, startPoint x: 228, startPoint y: 81, endPoint x: 262, endPoint y: 80, distance: 34.7
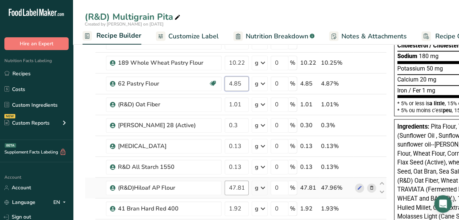
type input "4.85"
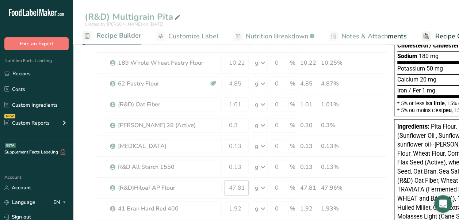
drag, startPoint x: 244, startPoint y: 186, endPoint x: 207, endPoint y: 187, distance: 37.3
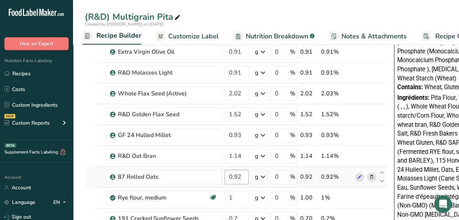
type input "47.82"
click at [241, 179] on div "Ingredient * Amount * Unit * Waste * .a-a{fill:#347362;}.b-a{fill:#fff;} Grams …" at bounding box center [236, 67] width 302 height 707
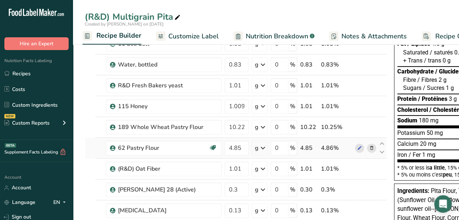
scroll to position [0, 0]
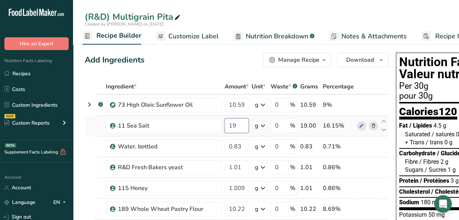
drag, startPoint x: 241, startPoint y: 126, endPoint x: 223, endPoint y: 126, distance: 18.3
click at [223, 126] on td "19" at bounding box center [236, 125] width 27 height 21
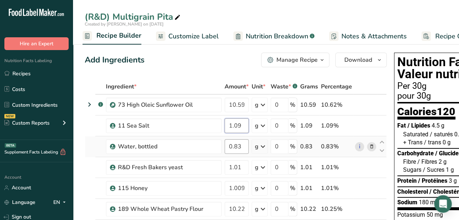
type input "1.09"
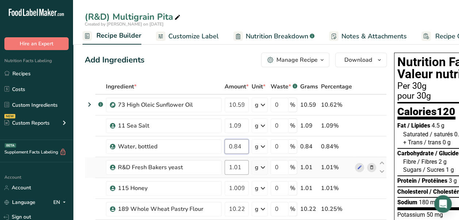
type input "0.84"
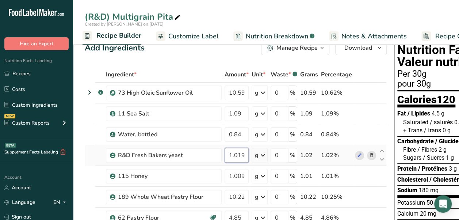
scroll to position [14, 0]
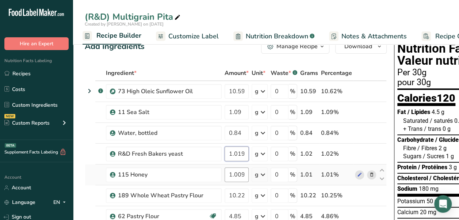
type input "1.019995"
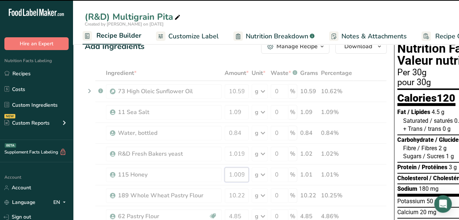
drag, startPoint x: 226, startPoint y: 173, endPoint x: 283, endPoint y: 174, distance: 57.0
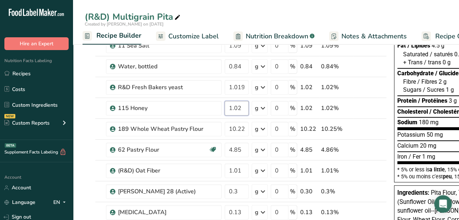
scroll to position [98, 0]
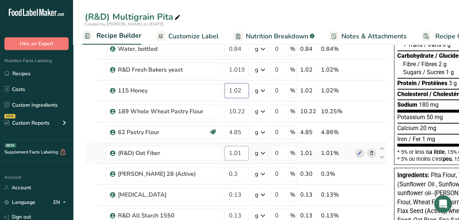
type input "1.02"
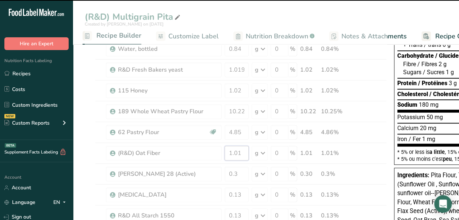
drag, startPoint x: 228, startPoint y: 150, endPoint x: 257, endPoint y: 151, distance: 30.0
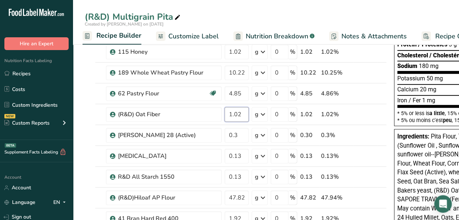
scroll to position [153, 0]
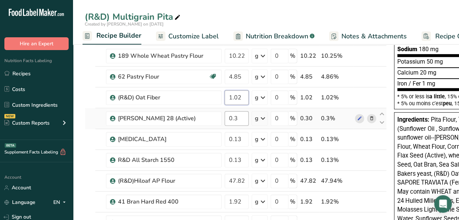
type input "1.02"
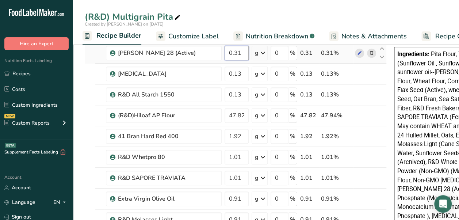
scroll to position [219, 0]
type input "0.31"
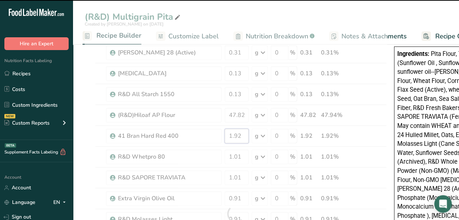
drag, startPoint x: 240, startPoint y: 132, endPoint x: 204, endPoint y: 132, distance: 36.2
click at [204, 132] on div "Ingredient * Amount * Unit * Waste * .a-a{fill:#347362;}.b-a{fill:#fff;} Grams …" at bounding box center [236, 213] width 302 height 707
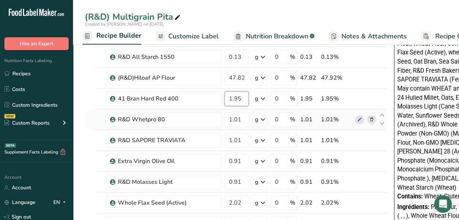
scroll to position [257, 0]
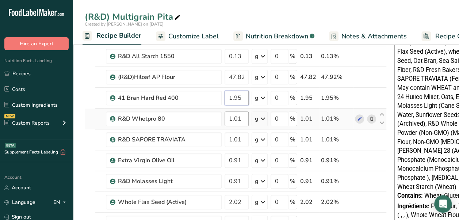
type input "1.95"
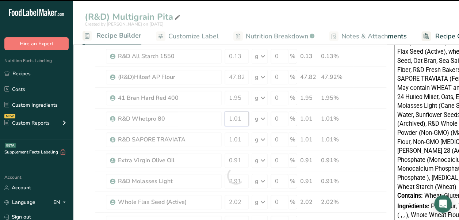
drag, startPoint x: 241, startPoint y: 116, endPoint x: 210, endPoint y: 116, distance: 31.1
click at [210, 116] on div "Ingredient * Amount * Unit * Waste * .a-a{fill:#347362;}.b-a{fill:#fff;} Grams …" at bounding box center [236, 175] width 302 height 707
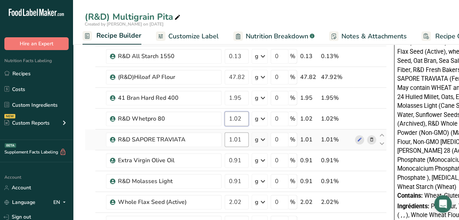
type input "1.02"
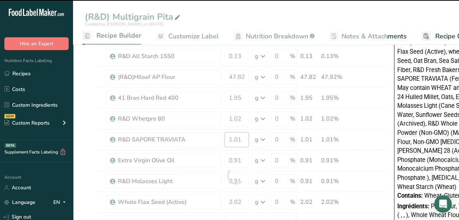
drag, startPoint x: 240, startPoint y: 137, endPoint x: 217, endPoint y: 137, distance: 23.4
click at [217, 137] on div "Ingredient * Amount * Unit * Waste * .a-a{fill:#347362;}.b-a{fill:#fff;} Grams …" at bounding box center [236, 175] width 302 height 707
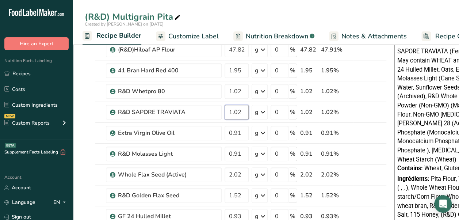
scroll to position [284, 0]
type input "1.02"
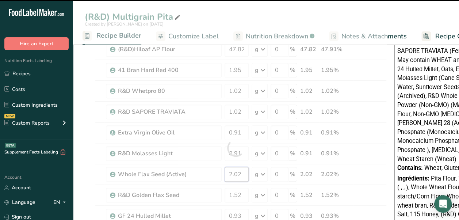
drag, startPoint x: 242, startPoint y: 177, endPoint x: 214, endPoint y: 178, distance: 28.2
click at [214, 178] on div "Ingredient * Amount * Unit * Waste * .a-a{fill:#347362;}.b-a{fill:#fff;} Grams …" at bounding box center [236, 147] width 302 height 707
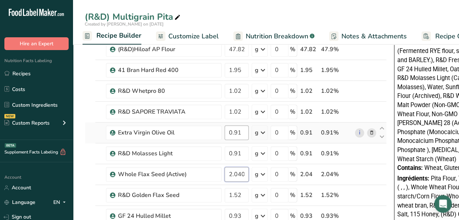
type input "2.040001"
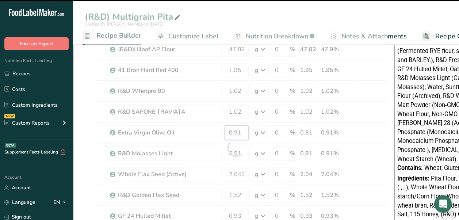
drag, startPoint x: 244, startPoint y: 129, endPoint x: 224, endPoint y: 127, distance: 19.4
click at [224, 127] on div "Ingredient * Amount * Unit * Waste * .a-a{fill:#347362;}.b-a{fill:#fff;} Grams …" at bounding box center [236, 147] width 302 height 707
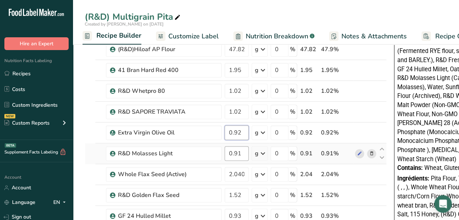
type input "0.92"
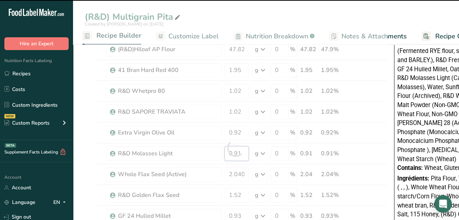
drag, startPoint x: 243, startPoint y: 151, endPoint x: 219, endPoint y: 151, distance: 23.7
click at [219, 151] on div "Ingredient * Amount * Unit * Waste * .a-a{fill:#347362;}.b-a{fill:#fff;} Grams …" at bounding box center [236, 147] width 302 height 707
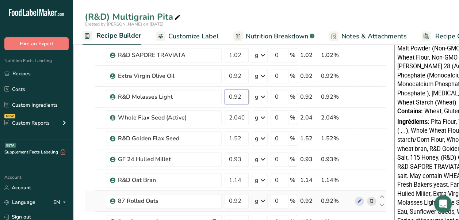
scroll to position [358, 0]
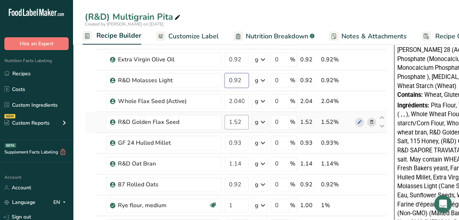
type input "0.92"
click at [215, 116] on div "Ingredient * Amount * Unit * Waste * .a-a{fill:#347362;}.b-a{fill:#fff;} Grams …" at bounding box center [236, 74] width 302 height 707
type input "1.53"
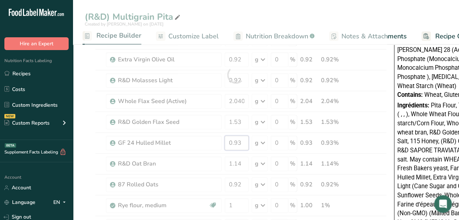
drag, startPoint x: 247, startPoint y: 138, endPoint x: 216, endPoint y: 134, distance: 31.0
click at [216, 134] on div "Ingredient * Amount * Unit * Waste * .a-a{fill:#347362;}.b-a{fill:#fff;} Grams …" at bounding box center [236, 74] width 302 height 707
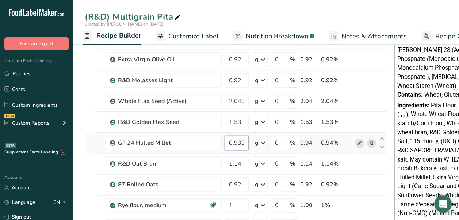
scroll to position [431, 0]
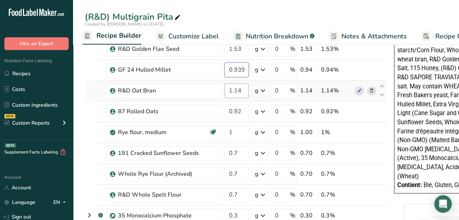
type input "0.939999"
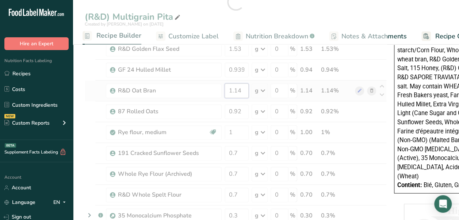
click at [219, 85] on div "Ingredient * Amount * Unit * Waste * .a-a{fill:#347362;}.b-a{fill:#fff;} Grams …" at bounding box center [236, 1] width 302 height 707
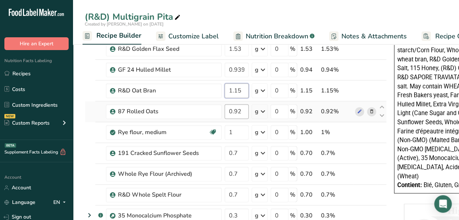
type input "1.15"
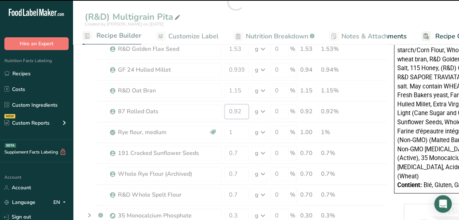
drag, startPoint x: 247, startPoint y: 104, endPoint x: 222, endPoint y: 104, distance: 24.1
click at [222, 104] on div "Ingredient * Amount * Unit * Waste * .a-a{fill:#347362;}.b-a{fill:#fff;} Grams …" at bounding box center [236, 1] width 302 height 707
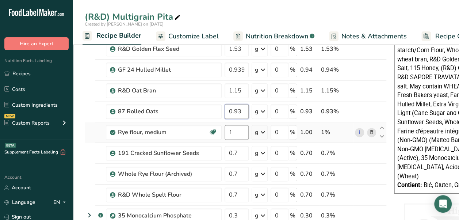
type input "0.93"
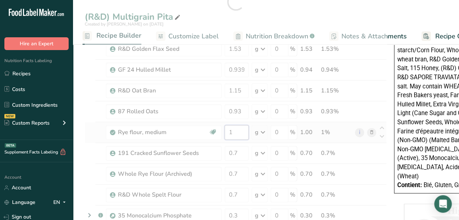
click at [240, 130] on div "Ingredient * Amount * Unit * Waste * .a-a{fill:#347362;}.b-a{fill:#fff;} Grams …" at bounding box center [236, 1] width 302 height 707
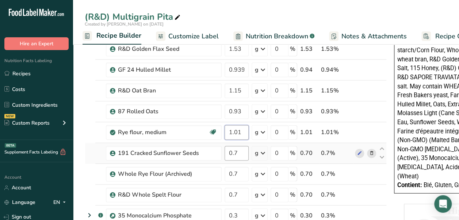
type input "1.01"
click at [240, 150] on div "Ingredient * Amount * Unit * Waste * .a-a{fill:#347362;}.b-a{fill:#fff;} Grams …" at bounding box center [236, 1] width 302 height 707
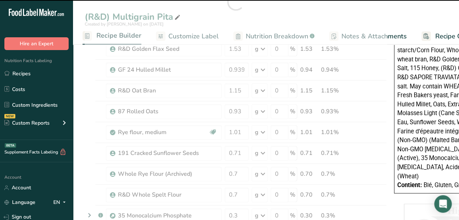
click at [244, 168] on div at bounding box center [236, 1] width 302 height 707
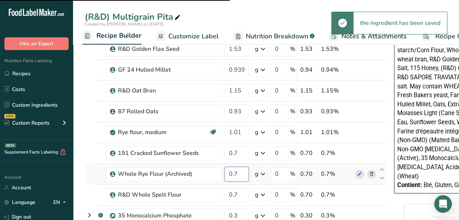
click at [242, 170] on input "0.7" at bounding box center [237, 174] width 24 height 15
click at [241, 171] on input "0.7" at bounding box center [237, 174] width 24 height 15
type input "0.71"
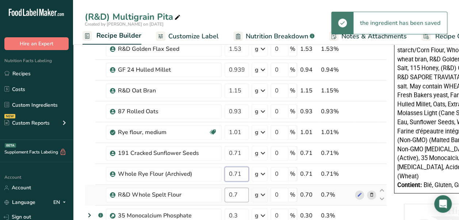
type input "0.71"
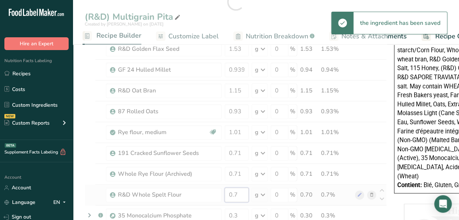
click at [242, 192] on div "Ingredient * Amount * Unit * Waste * .a-a{fill:#347362;}.b-a{fill:#fff;} Grams …" at bounding box center [236, 1] width 302 height 707
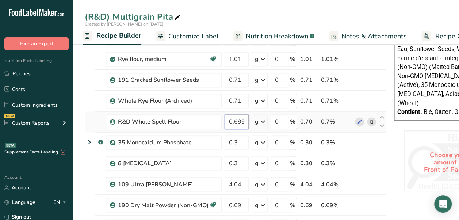
scroll to position [0, 9]
drag, startPoint x: 227, startPoint y: 115, endPoint x: 255, endPoint y: 117, distance: 27.5
click at [255, 117] on tr "R&D Whole Spelt Flour 0.699998 g Weight Units g kg mg See more Volume Units l V…" at bounding box center [235, 121] width 301 height 21
type input "0.71"
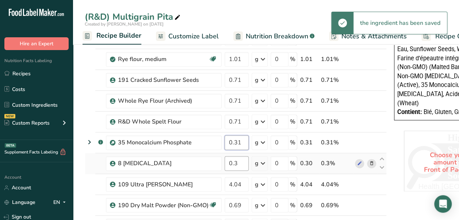
type input "0.31"
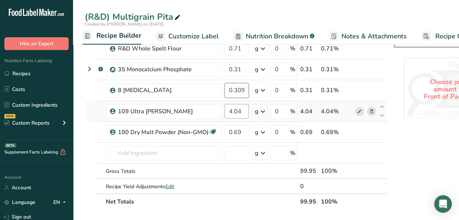
type input "0.309999"
type input "4.09"
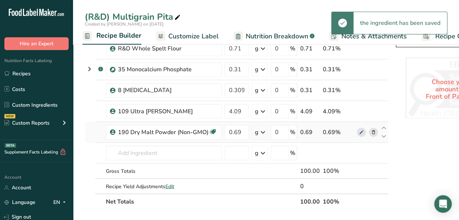
drag, startPoint x: 257, startPoint y: 31, endPoint x: 277, endPoint y: 120, distance: 90.9
click at [257, 31] on span "Nutrition Breakdown" at bounding box center [277, 36] width 62 height 10
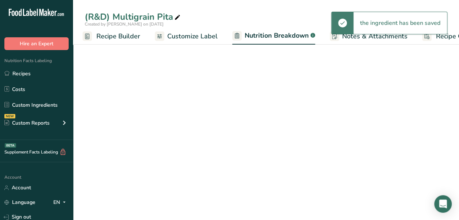
scroll to position [0, 103]
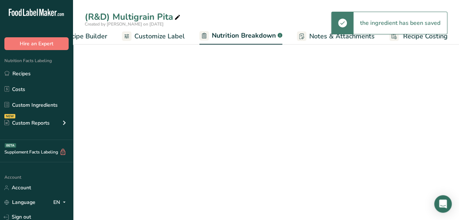
select select "Calories"
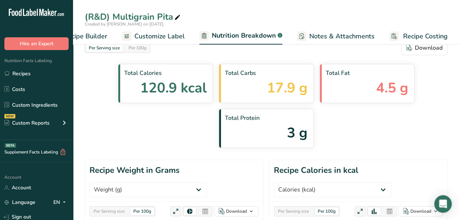
scroll to position [0, 0]
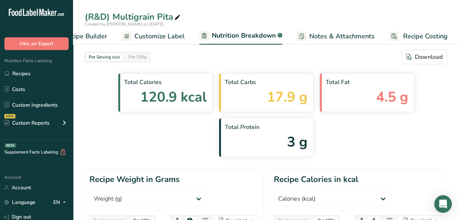
click at [164, 34] on span "Customize Label" at bounding box center [159, 36] width 50 height 10
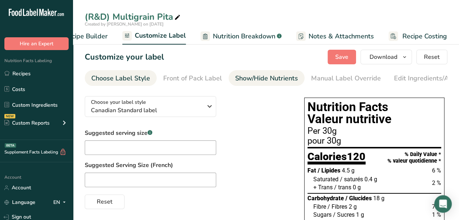
scroll to position [73, 0]
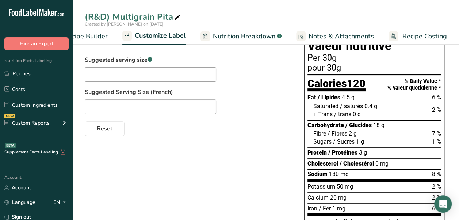
click at [99, 31] on span "Recipe Builder" at bounding box center [86, 36] width 44 height 10
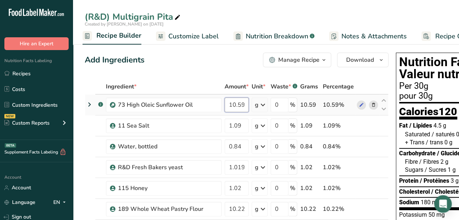
drag, startPoint x: 243, startPoint y: 104, endPoint x: 238, endPoint y: 104, distance: 5.1
click at [238, 104] on input "10.59" at bounding box center [237, 105] width 24 height 15
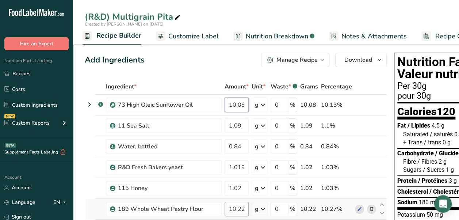
type input "10.08"
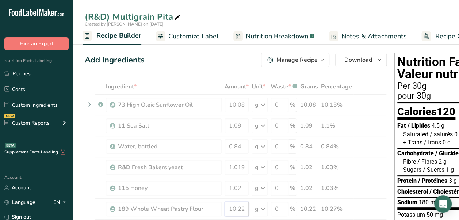
drag, startPoint x: 244, startPoint y: 206, endPoint x: 219, endPoint y: 207, distance: 25.2
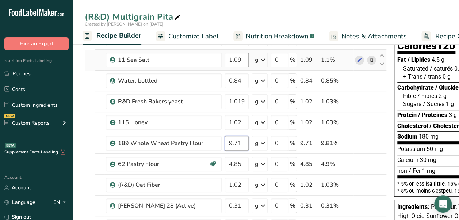
scroll to position [73, 0]
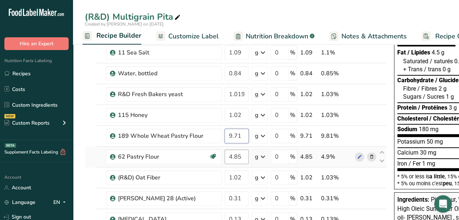
type input "9.71"
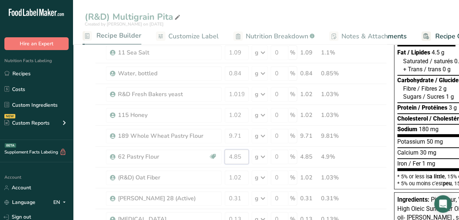
drag, startPoint x: 245, startPoint y: 152, endPoint x: 217, endPoint y: 151, distance: 28.5
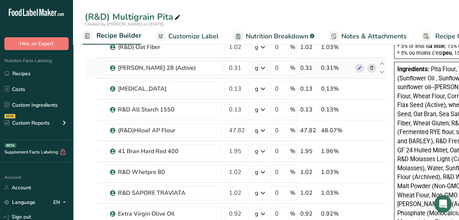
scroll to position [219, 0]
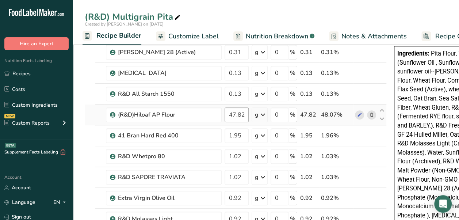
type input "5.359999"
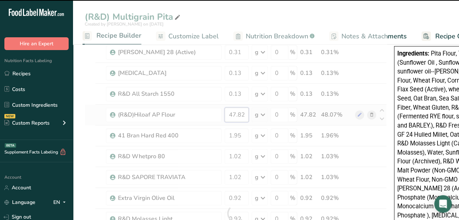
click at [213, 111] on div "Ingredient * Amount * Unit * Waste * .a-a{fill:#347362;}.b-a{fill:#fff;} Grams …" at bounding box center [236, 213] width 302 height 707
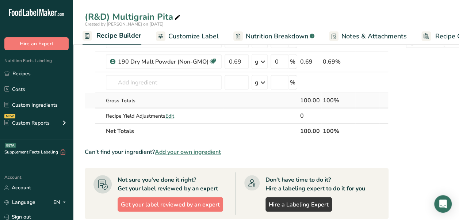
scroll to position [657, 0]
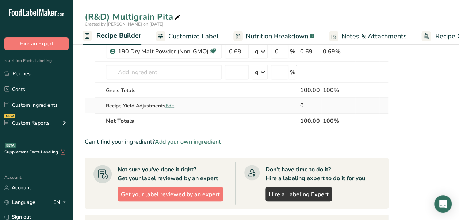
type input "48.33"
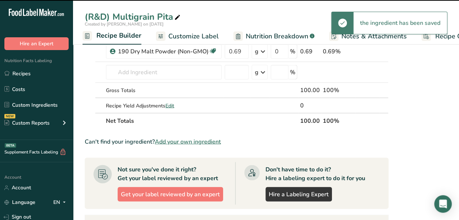
scroll to position [0, 0]
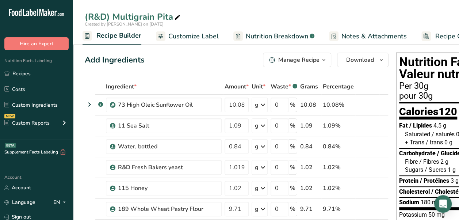
click at [260, 37] on span "Nutrition Breakdown" at bounding box center [277, 36] width 62 height 10
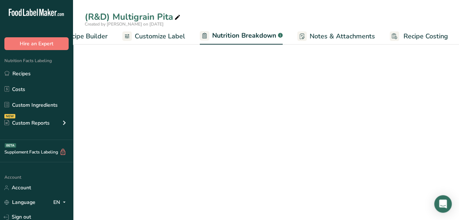
select select "Calories"
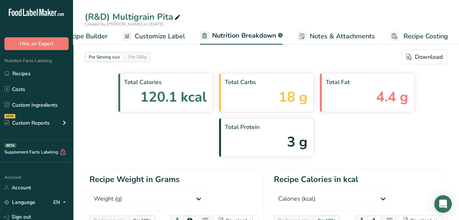
scroll to position [0, 103]
drag, startPoint x: 103, startPoint y: 33, endPoint x: 117, endPoint y: 31, distance: 14.3
click at [103, 33] on span "Recipe Builder" at bounding box center [86, 36] width 44 height 10
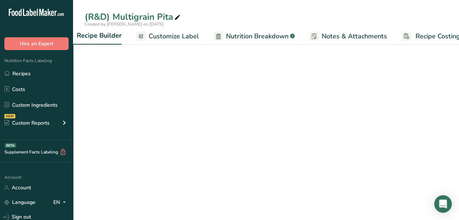
scroll to position [0, 70]
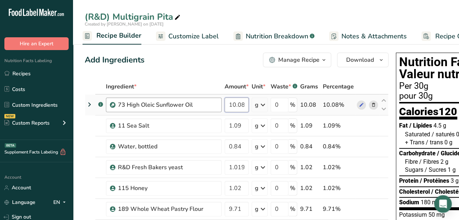
drag, startPoint x: 247, startPoint y: 103, endPoint x: 217, endPoint y: 103, distance: 29.2
click at [217, 103] on tr ".a-a{fill:#347362;}.b-a{fill:#fff;} 73 High Oleic Sunflower Oil 10.08 g Weight …" at bounding box center [236, 105] width 303 height 21
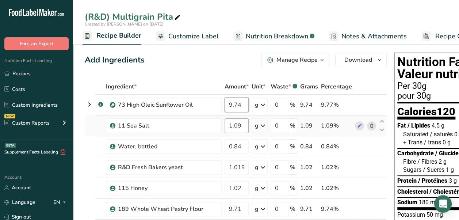
type input "9.74"
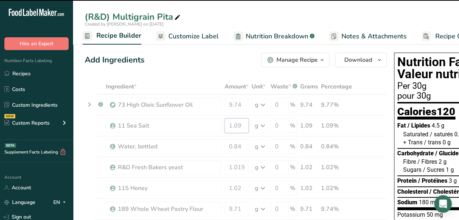
drag, startPoint x: 244, startPoint y: 127, endPoint x: 209, endPoint y: 129, distance: 35.1
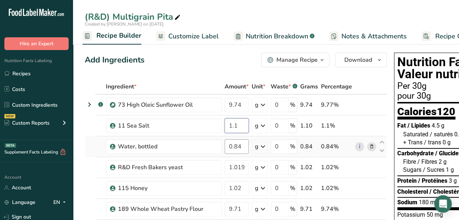
type input "1.1"
type input "0.85"
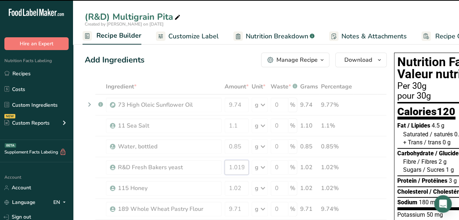
drag, startPoint x: 226, startPoint y: 167, endPoint x: 261, endPoint y: 164, distance: 35.1
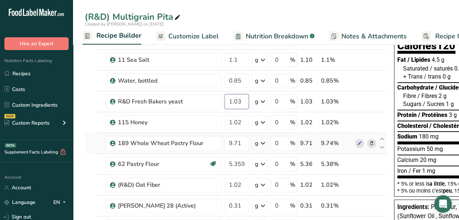
scroll to position [73, 0]
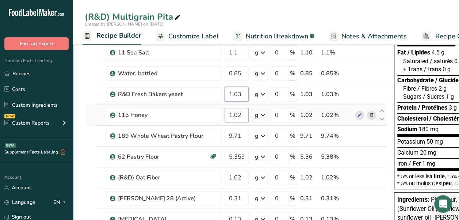
type input "1.03"
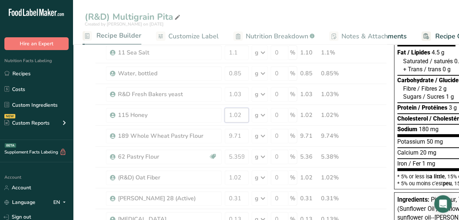
drag, startPoint x: 243, startPoint y: 115, endPoint x: 221, endPoint y: 113, distance: 22.7
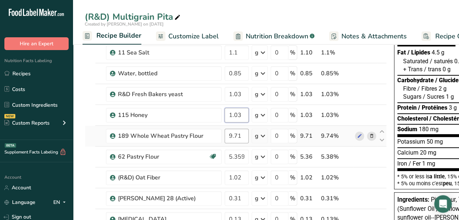
type input "1.03"
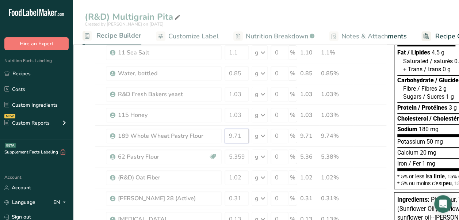
drag, startPoint x: 245, startPoint y: 132, endPoint x: 204, endPoint y: 131, distance: 40.9
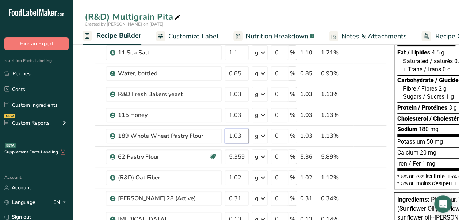
type input "1"
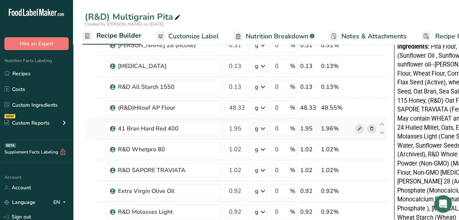
scroll to position [146, 0]
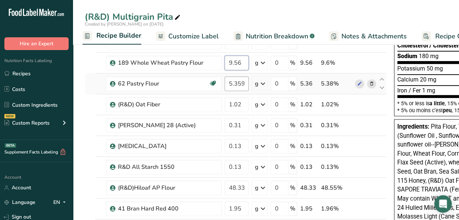
type input "9.56"
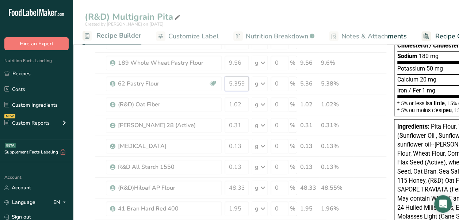
drag, startPoint x: 229, startPoint y: 86, endPoint x: 271, endPoint y: 83, distance: 41.4
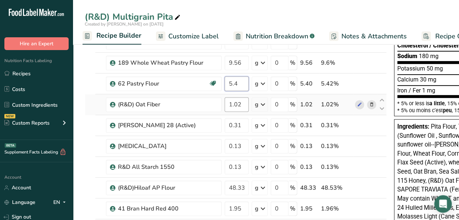
type input "5.4"
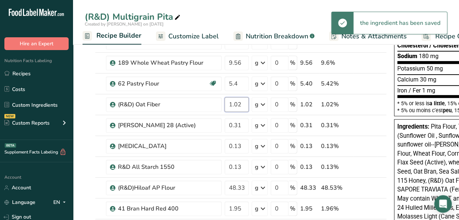
type input "1"
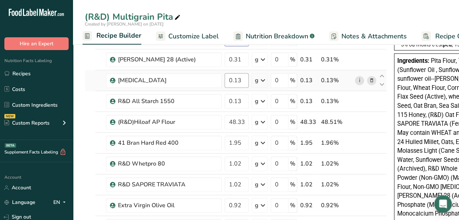
scroll to position [219, 0]
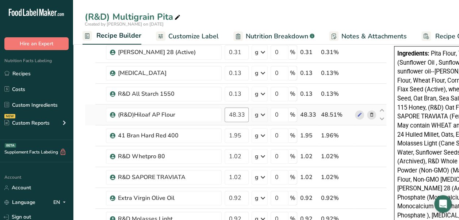
type input "1.06"
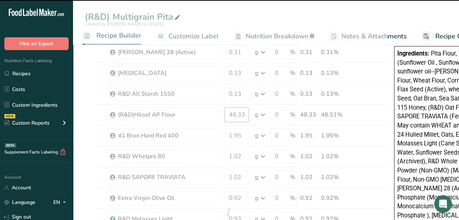
drag, startPoint x: 245, startPoint y: 115, endPoint x: 238, endPoint y: 117, distance: 7.5
click at [238, 117] on input "48.33" at bounding box center [237, 114] width 24 height 15
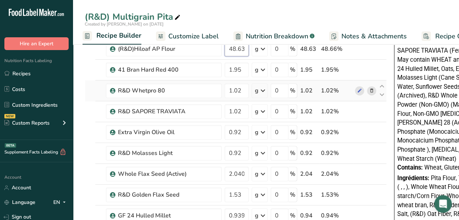
scroll to position [292, 0]
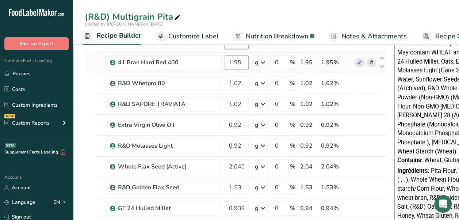
type input "48.63"
click at [242, 57] on div "Ingredient * Amount * Unit * Waste * .a-a{fill:#347362;}.b-a{fill:#fff;} Grams …" at bounding box center [236, 140] width 302 height 707
type input "1.96"
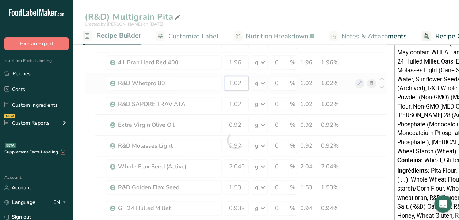
click at [241, 81] on div "Ingredient * Amount * Unit * Waste * .a-a{fill:#347362;}.b-a{fill:#fff;} Grams …" at bounding box center [236, 140] width 302 height 707
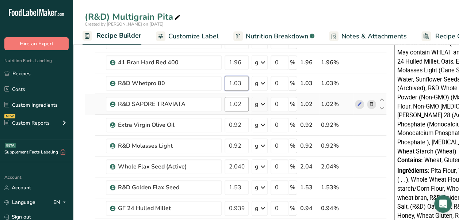
type input "1.03"
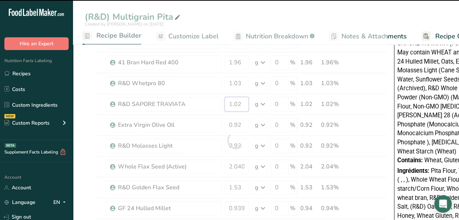
drag, startPoint x: 243, startPoint y: 102, endPoint x: 235, endPoint y: 104, distance: 8.1
click at [235, 104] on div "Ingredient * Amount * Unit * Waste * .a-a{fill:#347362;}.b-a{fill:#fff;} Grams …" at bounding box center [236, 140] width 302 height 707
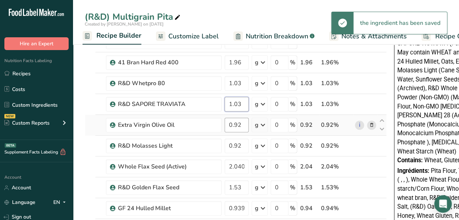
type input "1.03"
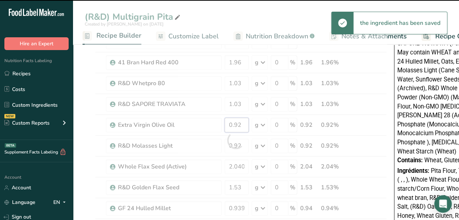
drag, startPoint x: 240, startPoint y: 121, endPoint x: 236, endPoint y: 122, distance: 4.4
click at [236, 122] on div "Ingredient * Amount * Unit * Waste * .a-a{fill:#347362;}.b-a{fill:#fff;} Grams …" at bounding box center [236, 140] width 302 height 707
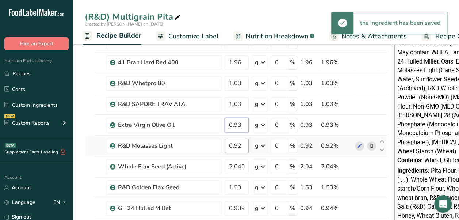
type input "0.93"
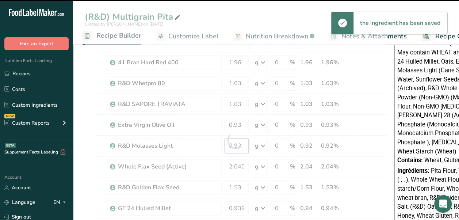
drag, startPoint x: 241, startPoint y: 144, endPoint x: 236, endPoint y: 144, distance: 5.5
click at [236, 144] on div "Ingredient * Amount * Unit * Waste * .a-a{fill:#347362;}.b-a{fill:#fff;} Grams …" at bounding box center [236, 140] width 302 height 707
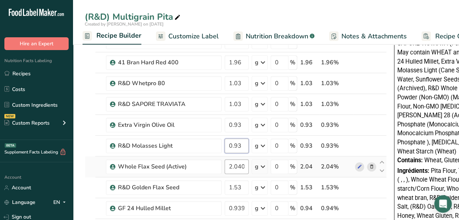
type input "0.93"
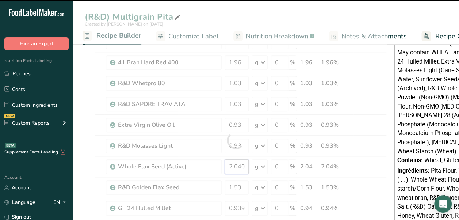
drag, startPoint x: 236, startPoint y: 164, endPoint x: 254, endPoint y: 165, distance: 17.6
click at [254, 165] on div "Ingredient * Amount * Unit * Waste * .a-a{fill:#347362;}.b-a{fill:#fff;} Grams …" at bounding box center [236, 140] width 302 height 707
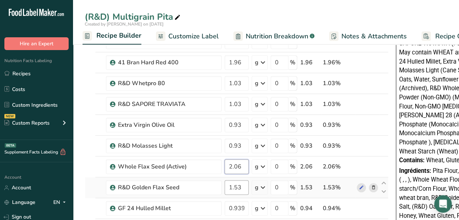
type input "2.06"
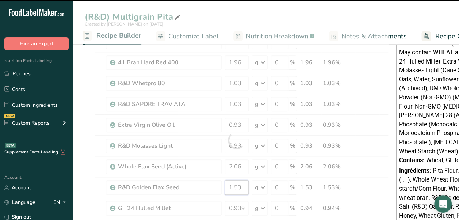
drag, startPoint x: 242, startPoint y: 186, endPoint x: 238, endPoint y: 187, distance: 4.3
click at [238, 187] on div "Ingredient * Amount * Unit * Waste * .a-a{fill:#347362;}.b-a{fill:#fff;} Grams …" at bounding box center [237, 140] width 304 height 707
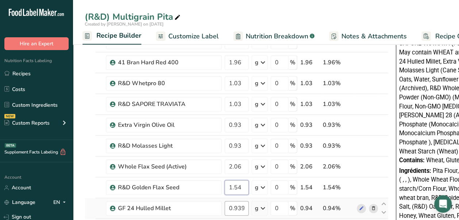
type input "1.54"
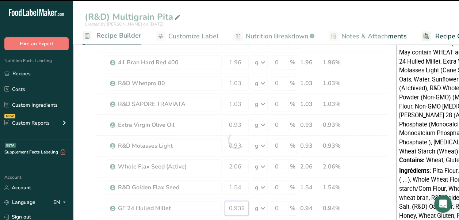
drag, startPoint x: 238, startPoint y: 206, endPoint x: 253, endPoint y: 206, distance: 15.7
click at [253, 206] on div "Ingredient * Amount * Unit * Waste * .a-a{fill:#347362;}.b-a{fill:#fff;} Grams …" at bounding box center [237, 140] width 304 height 707
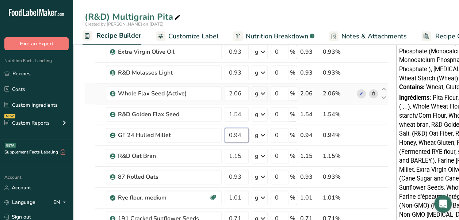
scroll to position [438, 0]
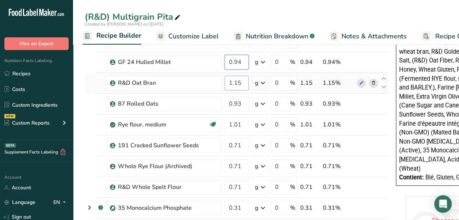
type input "0.94"
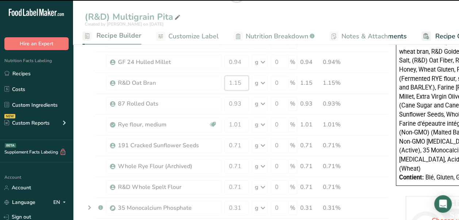
drag, startPoint x: 245, startPoint y: 81, endPoint x: 238, endPoint y: 83, distance: 6.7
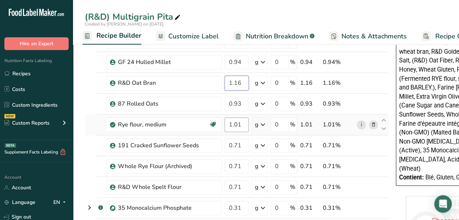
type input "1.16"
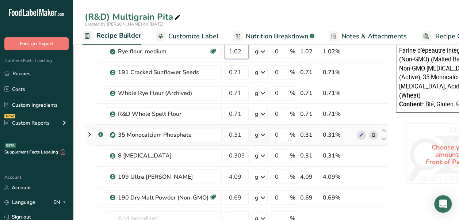
scroll to position [584, 0]
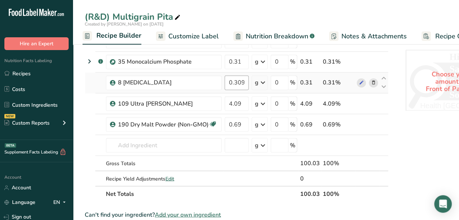
type input "1.02"
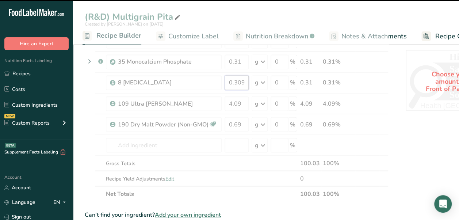
drag, startPoint x: 237, startPoint y: 78, endPoint x: 269, endPoint y: 75, distance: 31.9
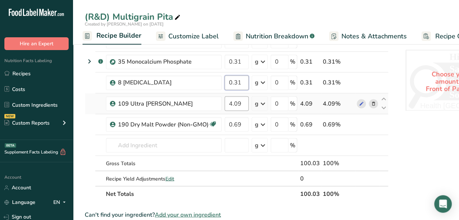
type input "0.31"
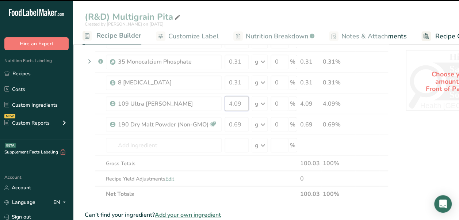
drag, startPoint x: 244, startPoint y: 100, endPoint x: 233, endPoint y: 101, distance: 11.0
click at [233, 101] on input "4.09" at bounding box center [237, 103] width 24 height 15
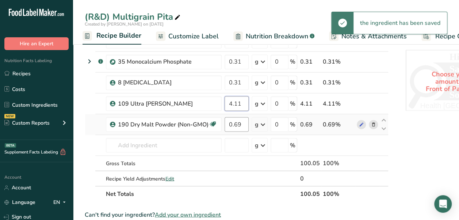
type input "4.11"
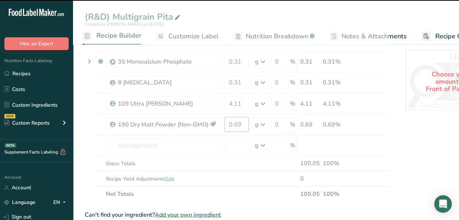
drag, startPoint x: 246, startPoint y: 123, endPoint x: 233, endPoint y: 125, distance: 12.9
click at [233, 125] on input "0.69" at bounding box center [237, 124] width 24 height 15
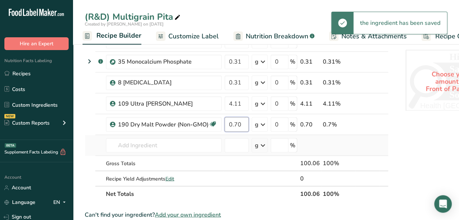
type input "0.70"
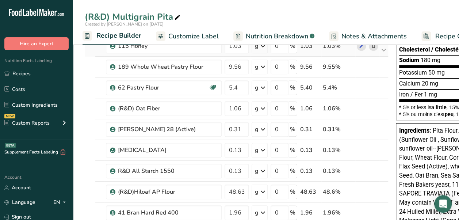
scroll to position [0, 0]
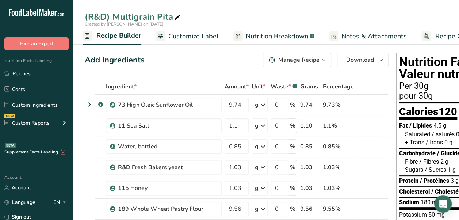
click at [257, 35] on span "Nutrition Breakdown" at bounding box center [277, 36] width 62 height 10
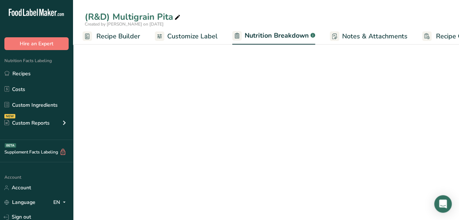
select select "Calories"
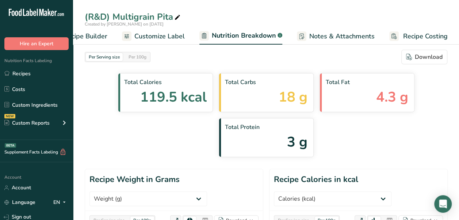
click at [94, 42] on link "Recipe Builder" at bounding box center [79, 36] width 58 height 16
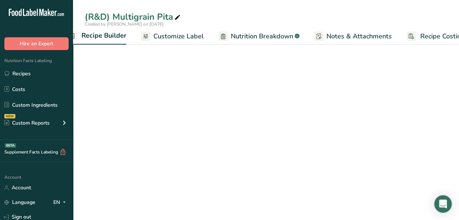
scroll to position [0, 70]
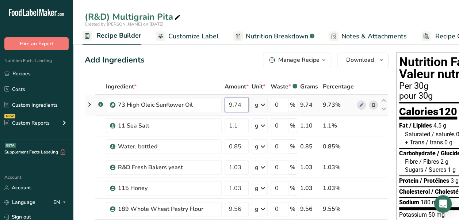
drag, startPoint x: 244, startPoint y: 107, endPoint x: 234, endPoint y: 108, distance: 10.0
click at [234, 108] on input "9.74" at bounding box center [237, 105] width 24 height 15
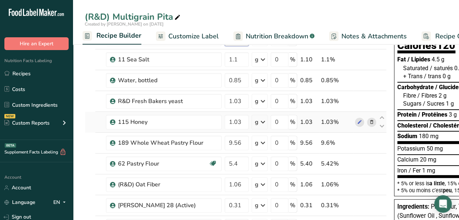
scroll to position [73, 0]
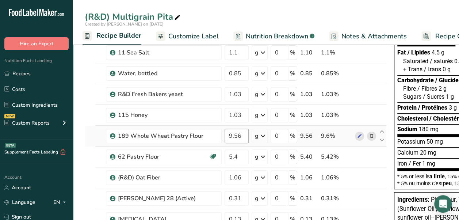
type input "9.24"
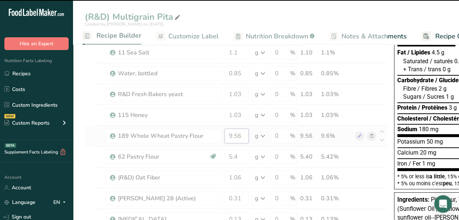
click at [233, 138] on input "9.56" at bounding box center [237, 136] width 24 height 15
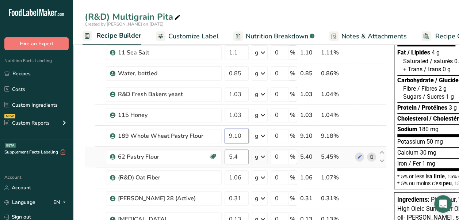
type input "9.10"
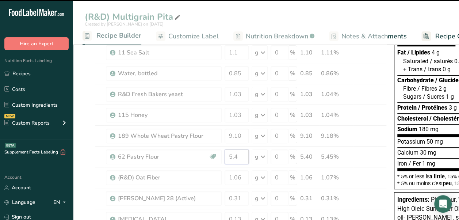
drag, startPoint x: 237, startPoint y: 158, endPoint x: 233, endPoint y: 159, distance: 4.6
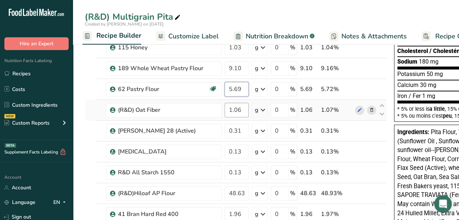
scroll to position [146, 0]
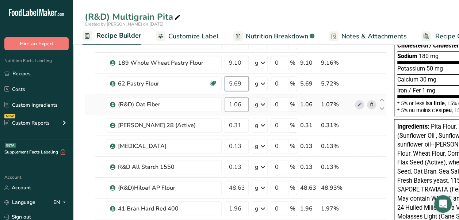
type input "5.69"
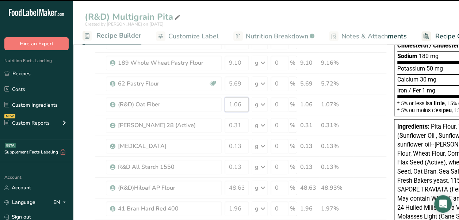
drag, startPoint x: 242, startPoint y: 104, endPoint x: 237, endPoint y: 107, distance: 5.5
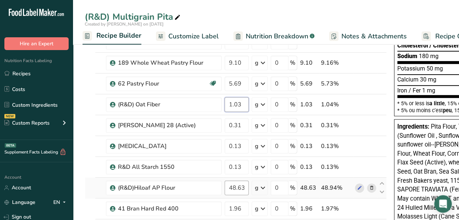
type input "1.03"
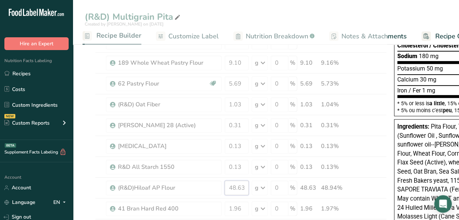
drag, startPoint x: 243, startPoint y: 187, endPoint x: 228, endPoint y: 187, distance: 15.3
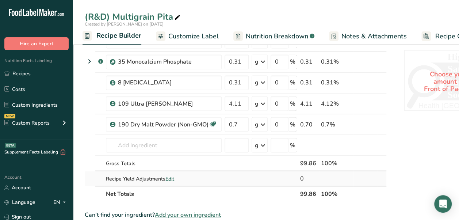
scroll to position [511, 0]
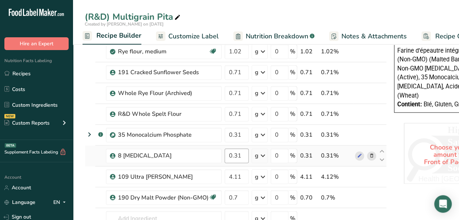
type input "49.13"
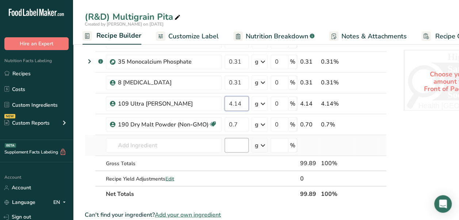
type input "4.14"
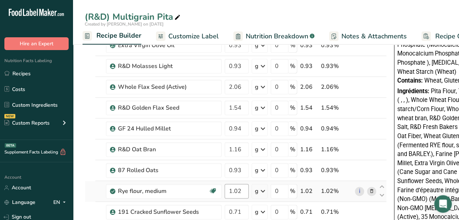
scroll to position [365, 0]
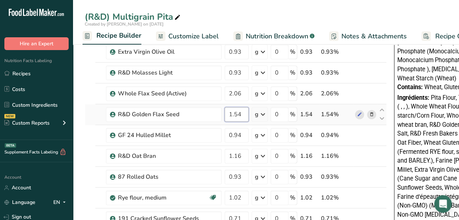
click at [244, 114] on input "1.54" at bounding box center [237, 114] width 24 height 15
type input "1.55"
click at [244, 89] on div "Ingredient * Amount * Unit * Waste * .a-a{fill:#347362;}.b-a{fill:#fff;} Grams …" at bounding box center [236, 67] width 302 height 707
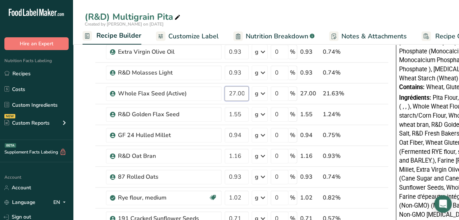
scroll to position [292, 0]
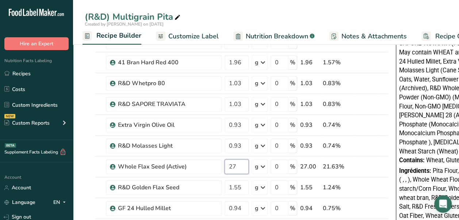
type input "2"
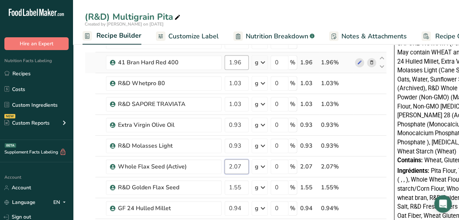
type input "2.07"
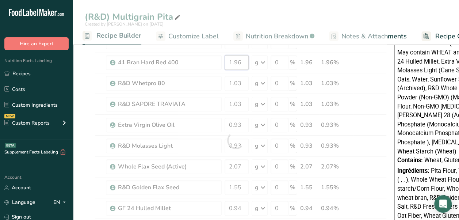
drag, startPoint x: 237, startPoint y: 64, endPoint x: 244, endPoint y: 59, distance: 8.2
click at [244, 59] on div "Ingredient * Amount * Unit * Waste * .a-a{fill:#347362;}.b-a{fill:#fff;} Grams …" at bounding box center [236, 140] width 302 height 707
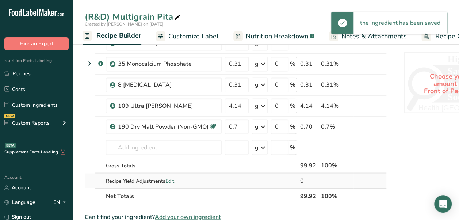
scroll to position [584, 0]
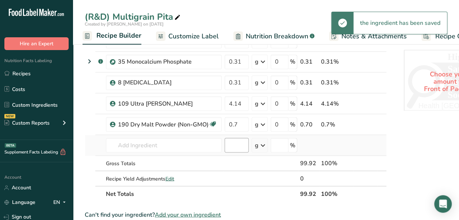
type input "1.97"
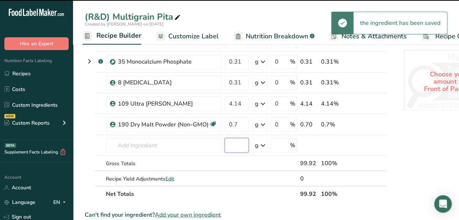
scroll to position [0, 0]
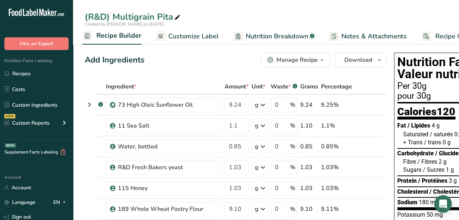
drag, startPoint x: 246, startPoint y: 34, endPoint x: 322, endPoint y: 82, distance: 90.6
click at [246, 34] on span "Nutrition Breakdown" at bounding box center [277, 36] width 62 height 10
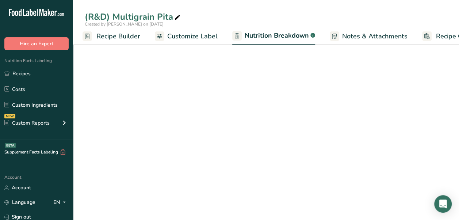
select select "Calories"
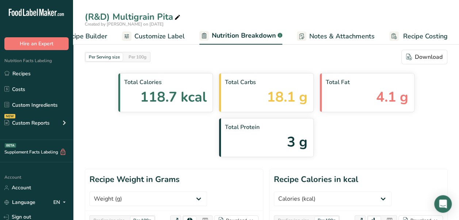
click at [152, 35] on span "Customize Label" at bounding box center [159, 36] width 50 height 10
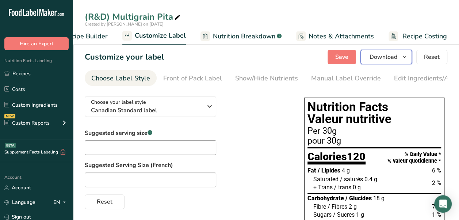
click at [409, 63] on button "Download" at bounding box center [385, 57] width 51 height 15
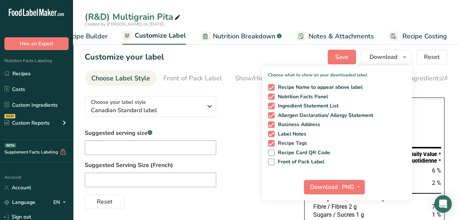
click at [293, 144] on span "Recipe Tags" at bounding box center [291, 143] width 33 height 7
click at [273, 144] on input "Recipe Tags" at bounding box center [270, 143] width 5 height 5
checkbox input "false"
click at [296, 135] on span "Label Notes" at bounding box center [291, 134] width 32 height 7
click at [273, 135] on input "Label Notes" at bounding box center [270, 133] width 5 height 5
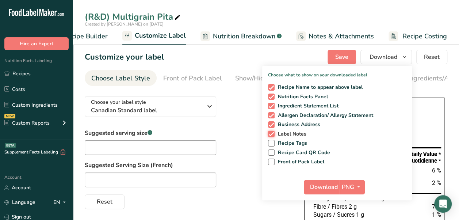
checkbox input "false"
click at [318, 126] on span "Business Address" at bounding box center [298, 124] width 46 height 7
click at [273, 126] on input "Business Address" at bounding box center [270, 124] width 5 height 5
checkbox input "false"
click at [341, 184] on button "PNG" at bounding box center [352, 187] width 25 height 15
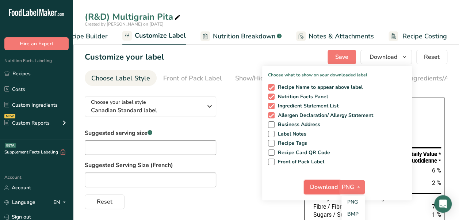
click at [328, 188] on span "Download" at bounding box center [324, 187] width 28 height 9
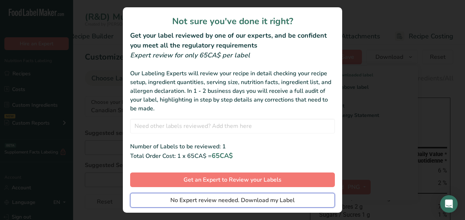
click at [268, 202] on span "No Expert review needed. Download my Label" at bounding box center [232, 200] width 124 height 9
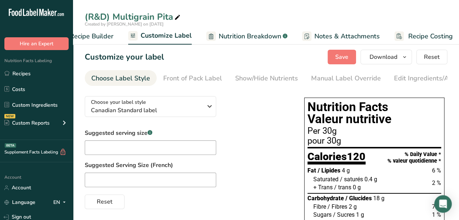
scroll to position [73, 0]
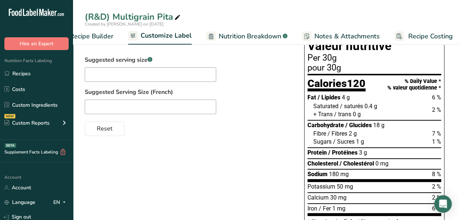
click at [433, 13] on div "(R&D) Multigrain Pita" at bounding box center [266, 16] width 386 height 13
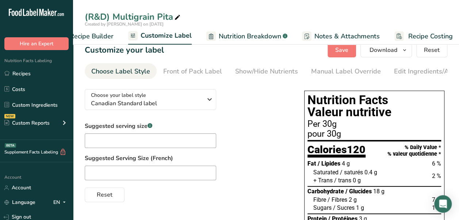
scroll to position [0, 0]
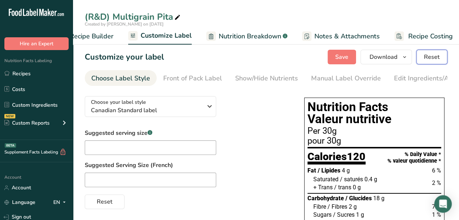
click at [425, 54] on span "Reset" at bounding box center [432, 57] width 16 height 9
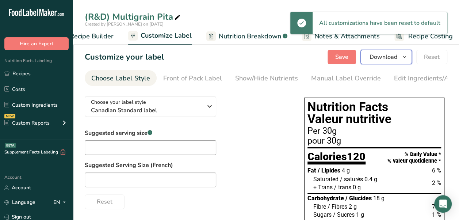
click at [394, 62] on button "Download" at bounding box center [385, 57] width 51 height 15
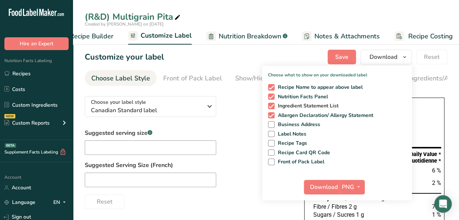
click at [329, 107] on span "Ingredient Statement List" at bounding box center [307, 106] width 64 height 7
click at [273, 107] on input "Ingredient Statement List" at bounding box center [270, 105] width 5 height 5
click at [339, 184] on button "Download" at bounding box center [322, 187] width 36 height 15
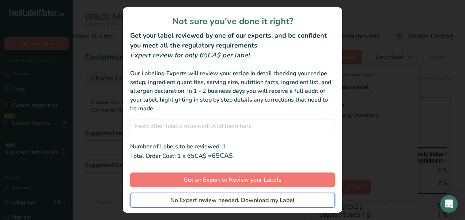
click at [306, 197] on button "No Expert review needed. Download my Label" at bounding box center [232, 200] width 205 height 15
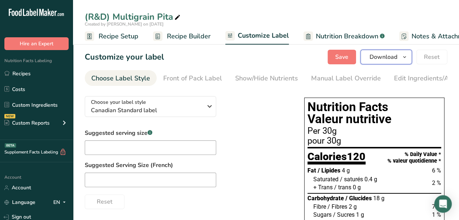
click at [399, 57] on button "Download" at bounding box center [385, 57] width 51 height 15
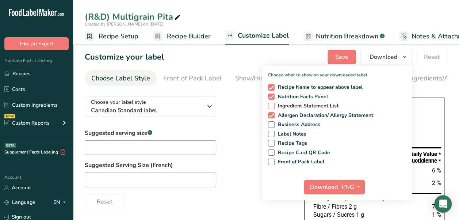
click at [290, 105] on span "Ingredient Statement List" at bounding box center [307, 106] width 64 height 7
click at [273, 105] on input "Ingredient Statement List" at bounding box center [270, 105] width 5 height 5
checkbox input "true"
click at [288, 117] on span "Allergen Declaration/ Allergy Statement" at bounding box center [324, 115] width 99 height 7
click at [273, 117] on input "Allergen Declaration/ Allergy Statement" at bounding box center [270, 115] width 5 height 5
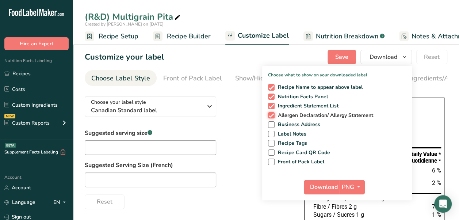
checkbox input "false"
click at [301, 95] on span "Nutrition Facts Panel" at bounding box center [302, 96] width 54 height 7
click at [273, 95] on input "Nutrition Facts Panel" at bounding box center [270, 96] width 5 height 5
checkbox input "false"
click at [333, 188] on span "Download" at bounding box center [324, 187] width 28 height 9
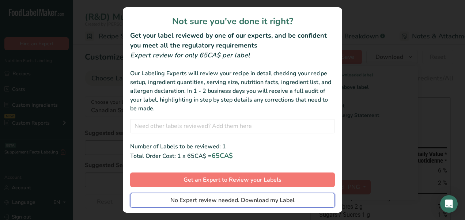
click at [270, 199] on span "No Expert review needed. Download my Label" at bounding box center [232, 200] width 124 height 9
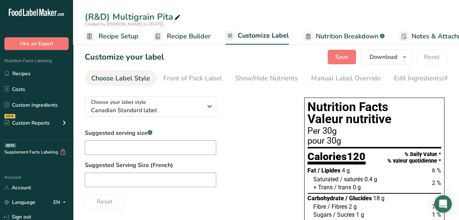
click at [113, 34] on span "Recipe Setup" at bounding box center [119, 36] width 40 height 10
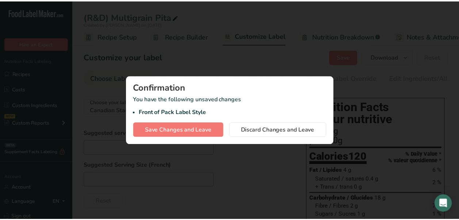
scroll to position [0, 3]
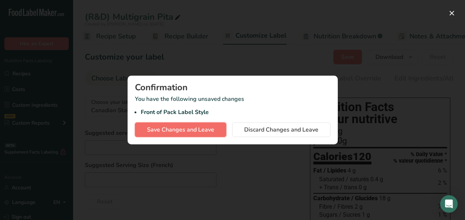
click at [206, 128] on span "Save Changes and Leave" at bounding box center [180, 129] width 67 height 9
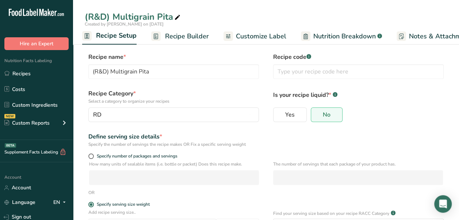
click at [200, 39] on span "Recipe Builder" at bounding box center [187, 36] width 44 height 10
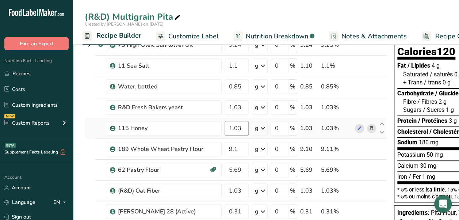
scroll to position [73, 0]
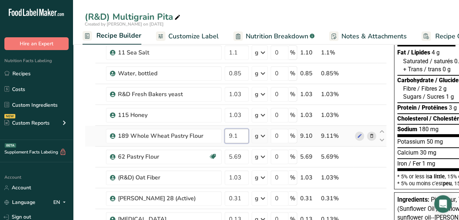
click at [239, 137] on input "9.1" at bounding box center [237, 136] width 24 height 15
type input "9.09"
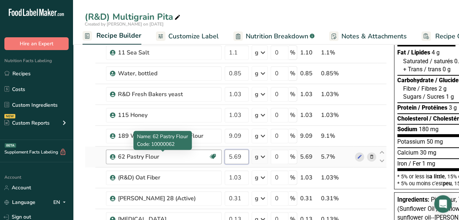
drag, startPoint x: 242, startPoint y: 158, endPoint x: 192, endPoint y: 161, distance: 49.4
click at [192, 161] on tr "62 Pastry Flour Non-GMO 5.69 g Weight Units g kg mg See more Volume Units l Vol…" at bounding box center [235, 156] width 301 height 21
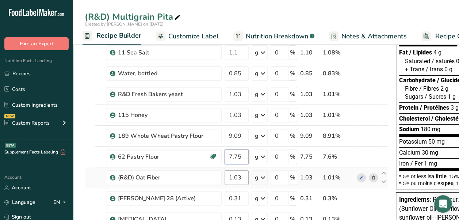
type input "7.75"
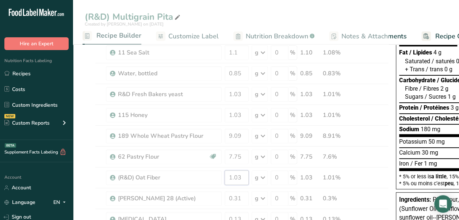
drag, startPoint x: 242, startPoint y: 180, endPoint x: 217, endPoint y: 178, distance: 25.0
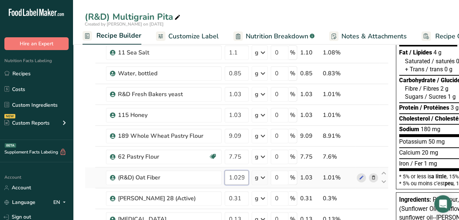
scroll to position [146, 0]
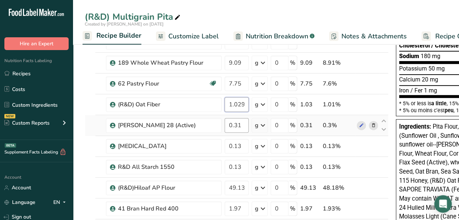
type input "1.029999"
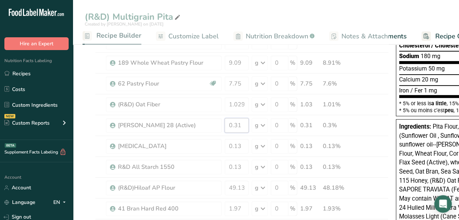
drag, startPoint x: 241, startPoint y: 125, endPoint x: 224, endPoint y: 123, distance: 17.7
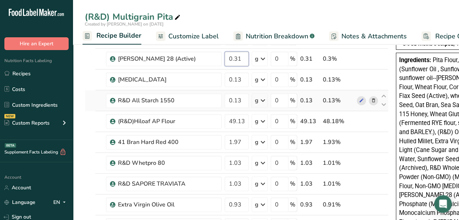
scroll to position [219, 0]
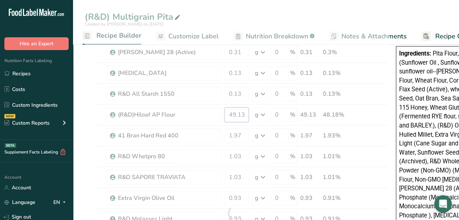
drag, startPoint x: 245, startPoint y: 112, endPoint x: 226, endPoint y: 111, distance: 19.8
click at [226, 111] on div "Ingredient * Amount * Unit * Waste * .a-a{fill:#347362;}.b-a{fill:#fff;} Grams …" at bounding box center [237, 213] width 304 height 707
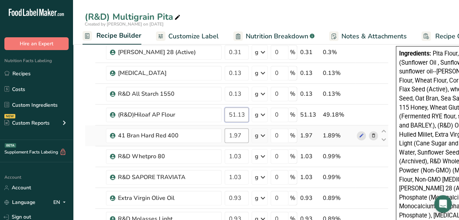
type input "51.13"
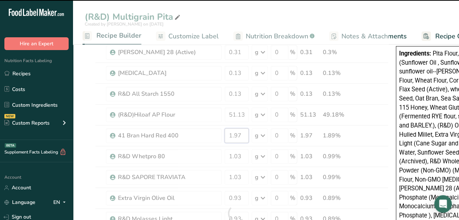
drag, startPoint x: 243, startPoint y: 133, endPoint x: 234, endPoint y: 135, distance: 9.2
click at [234, 135] on div "Ingredient * Amount * Unit * Waste * .a-a{fill:#347362;}.b-a{fill:#fff;} Grams …" at bounding box center [237, 213] width 304 height 707
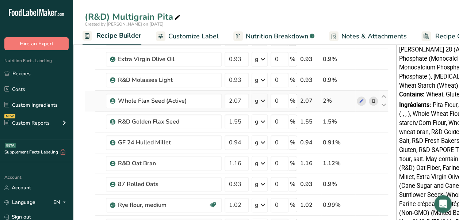
scroll to position [365, 0]
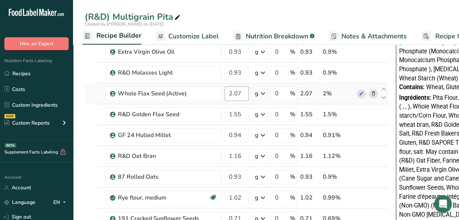
type input "1.30"
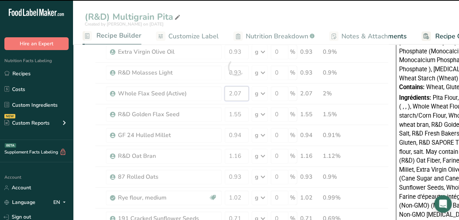
drag, startPoint x: 239, startPoint y: 94, endPoint x: 221, endPoint y: 94, distance: 18.3
click at [221, 94] on div "Ingredient * Amount * Unit * Waste * .a-a{fill:#347362;}.b-a{fill:#fff;} Grams …" at bounding box center [237, 67] width 304 height 707
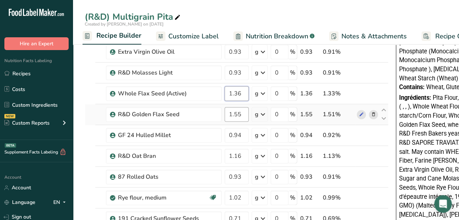
type input "1.36"
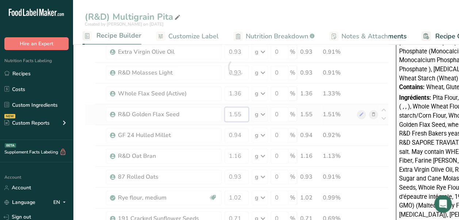
click at [233, 108] on div "Ingredient * Amount * Unit * Waste * .a-a{fill:#347362;}.b-a{fill:#fff;} Grams …" at bounding box center [237, 67] width 304 height 707
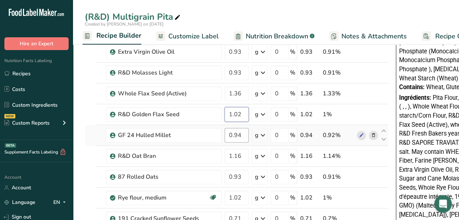
type input "1.02"
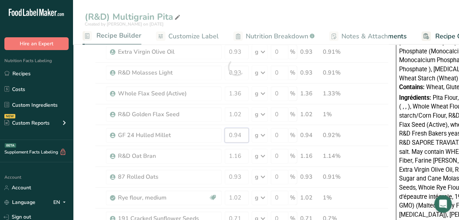
drag, startPoint x: 246, startPoint y: 135, endPoint x: 225, endPoint y: 134, distance: 21.2
click at [225, 134] on div "Ingredient * Amount * Unit * Waste * .a-a{fill:#347362;}.b-a{fill:#fff;} Grams …" at bounding box center [237, 67] width 304 height 707
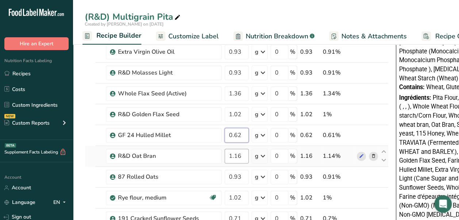
type input "0.62"
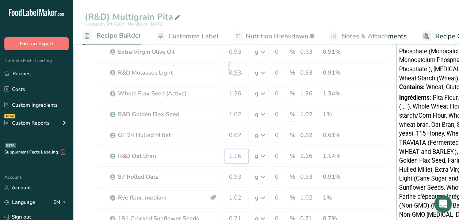
drag, startPoint x: 246, startPoint y: 152, endPoint x: 227, endPoint y: 153, distance: 19.0
click at [227, 153] on div "Ingredient * Amount * Unit * Waste * .a-a{fill:#347362;}.b-a{fill:#fff;} Grams …" at bounding box center [237, 67] width 304 height 707
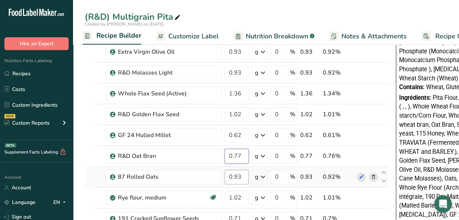
type input "0.77"
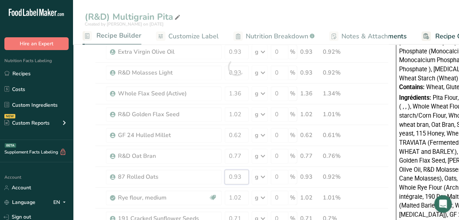
drag, startPoint x: 240, startPoint y: 173, endPoint x: 194, endPoint y: 169, distance: 45.4
click at [194, 169] on div "Ingredient * Amount * Unit * Waste * .a-a{fill:#347362;}.b-a{fill:#fff;} Grams …" at bounding box center [237, 67] width 304 height 707
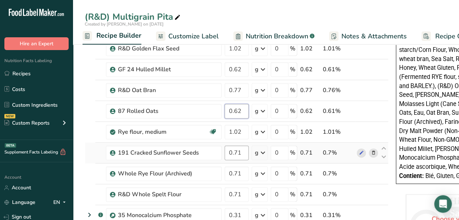
scroll to position [438, 0]
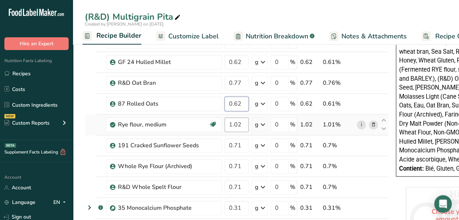
type input "0.62"
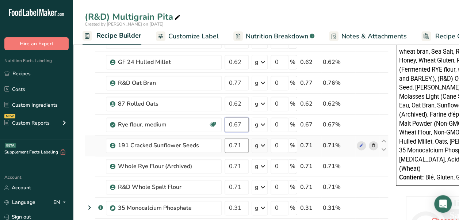
type input "0.67"
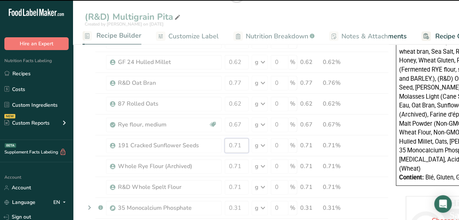
drag, startPoint x: 244, startPoint y: 142, endPoint x: 228, endPoint y: 144, distance: 16.5
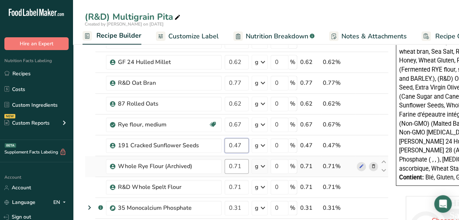
type input "0.47"
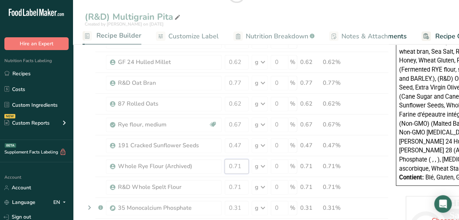
drag, startPoint x: 242, startPoint y: 163, endPoint x: 217, endPoint y: 163, distance: 25.6
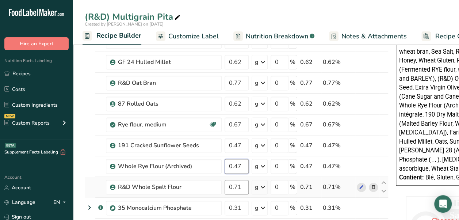
type input "0.47"
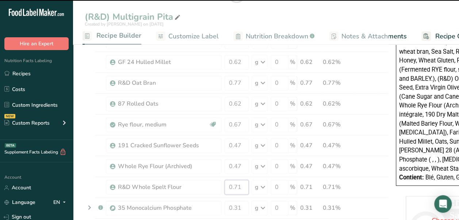
drag, startPoint x: 240, startPoint y: 179, endPoint x: 212, endPoint y: 179, distance: 28.5
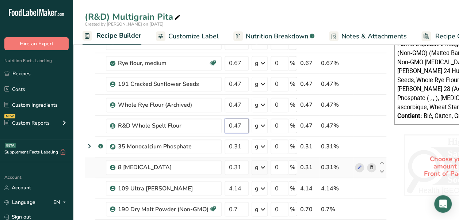
scroll to position [511, 0]
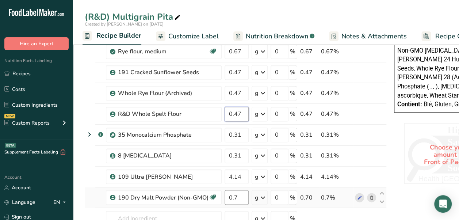
type input "0.47"
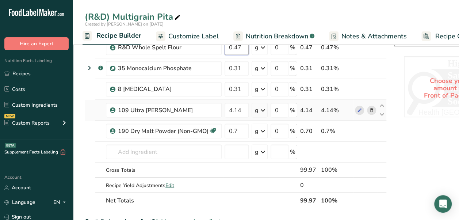
scroll to position [584, 0]
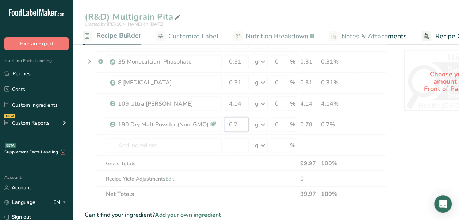
drag, startPoint x: 242, startPoint y: 120, endPoint x: 215, endPoint y: 117, distance: 27.2
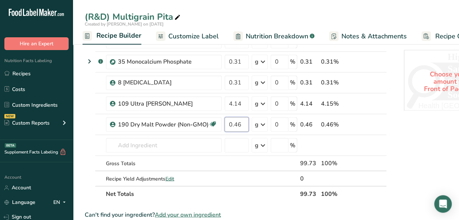
type input "0.46"
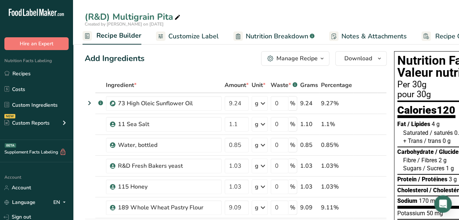
scroll to position [0, 0]
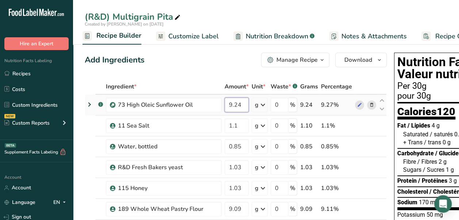
click at [243, 106] on input "9.24" at bounding box center [237, 105] width 24 height 15
type input "9.25"
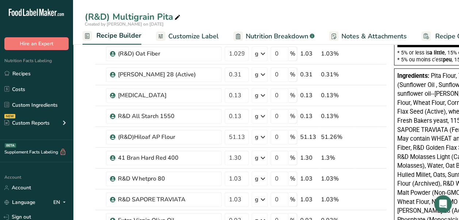
scroll to position [146, 0]
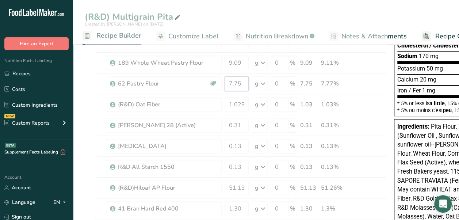
drag, startPoint x: 241, startPoint y: 82, endPoint x: 226, endPoint y: 83, distance: 15.0
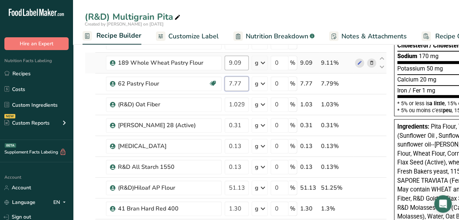
type input "7.77"
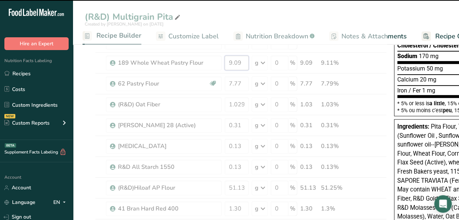
drag, startPoint x: 244, startPoint y: 61, endPoint x: 234, endPoint y: 61, distance: 10.2
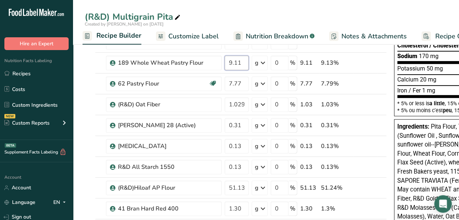
type input "9.11"
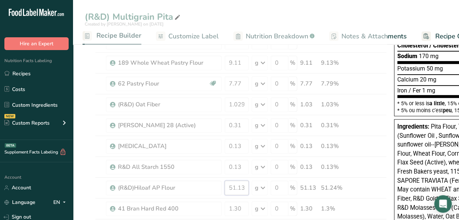
drag, startPoint x: 244, startPoint y: 191, endPoint x: 213, endPoint y: 194, distance: 31.5
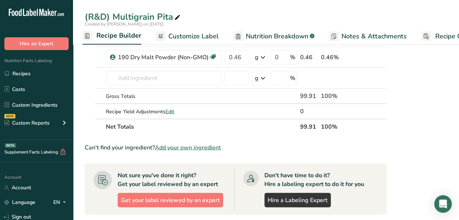
scroll to position [584, 0]
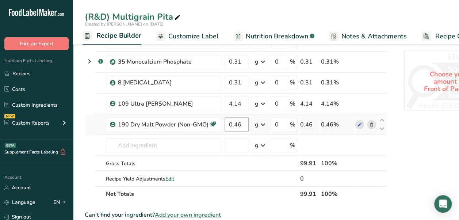
type input "51.26"
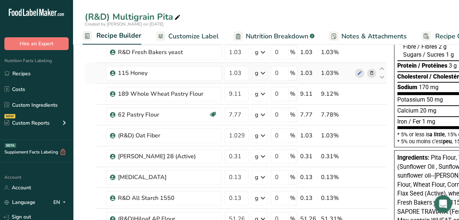
scroll to position [0, 0]
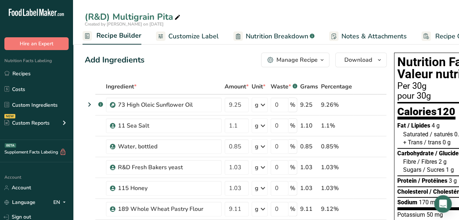
click at [246, 34] on span "Nutrition Breakdown" at bounding box center [277, 36] width 62 height 10
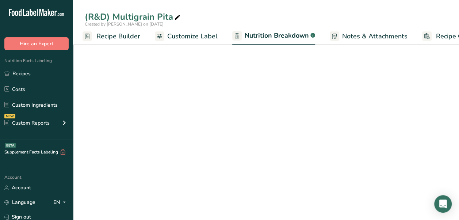
scroll to position [0, 103]
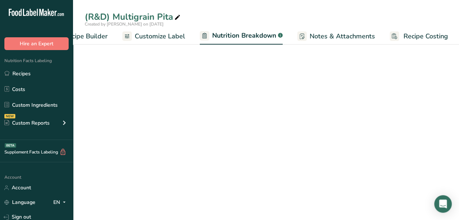
select select "Calories"
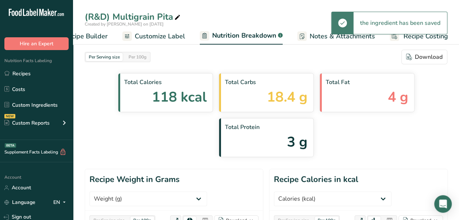
scroll to position [0, 103]
click at [174, 38] on span "Customize Label" at bounding box center [159, 36] width 50 height 10
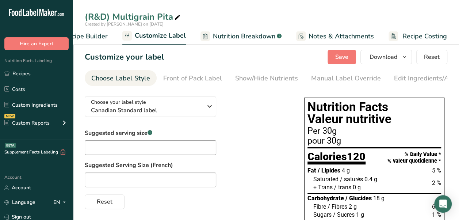
drag, startPoint x: 92, startPoint y: 33, endPoint x: 100, endPoint y: 38, distance: 9.2
click at [92, 33] on span "Recipe Builder" at bounding box center [86, 36] width 44 height 10
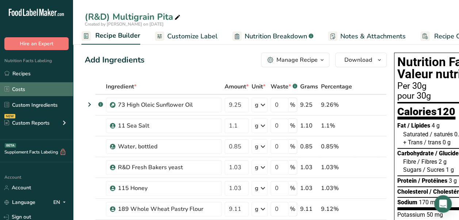
scroll to position [0, 70]
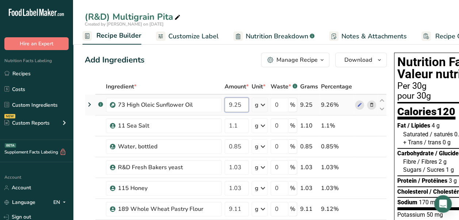
drag, startPoint x: 241, startPoint y: 104, endPoint x: 234, endPoint y: 104, distance: 6.9
click at [234, 104] on input "9.25" at bounding box center [237, 105] width 24 height 15
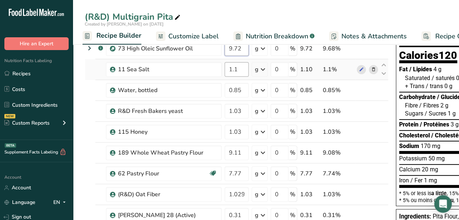
scroll to position [73, 0]
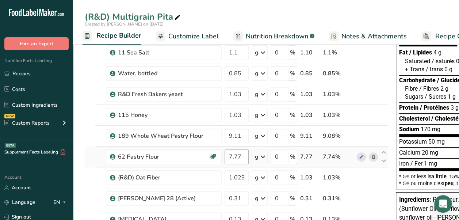
type input "9.72"
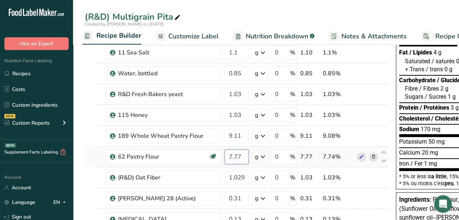
drag, startPoint x: 241, startPoint y: 157, endPoint x: 223, endPoint y: 157, distance: 18.6
click at [223, 157] on td "7.77" at bounding box center [236, 156] width 27 height 21
type input "8"
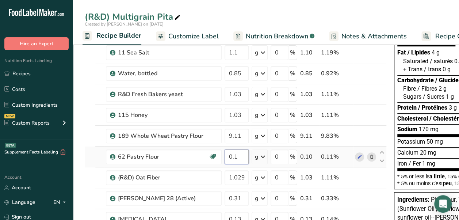
type input "0"
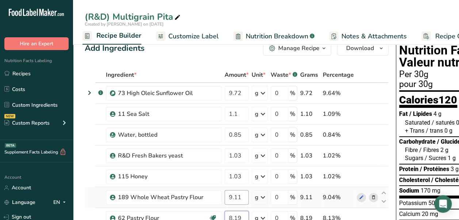
scroll to position [0, 0]
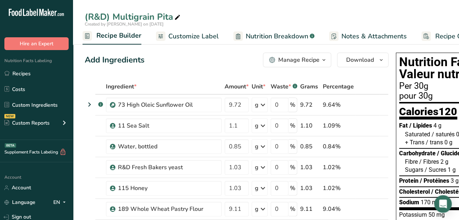
type input "8.19"
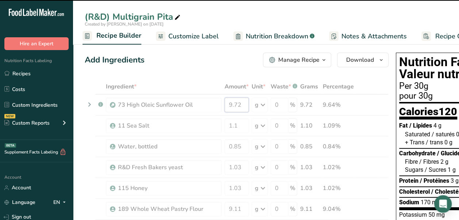
drag, startPoint x: 242, startPoint y: 103, endPoint x: 237, endPoint y: 106, distance: 6.4
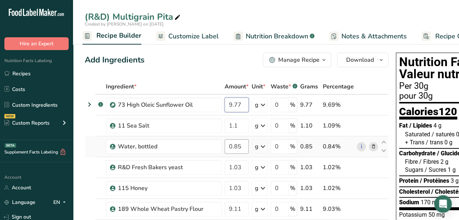
scroll to position [73, 0]
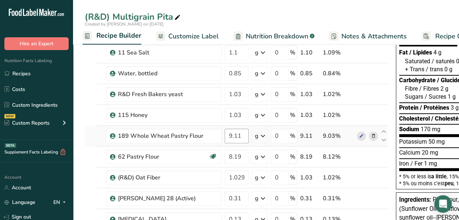
type input "9.77"
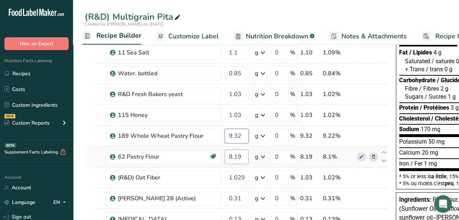
type input "9.32"
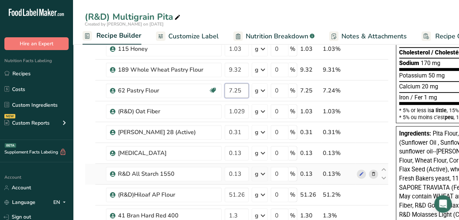
scroll to position [146, 0]
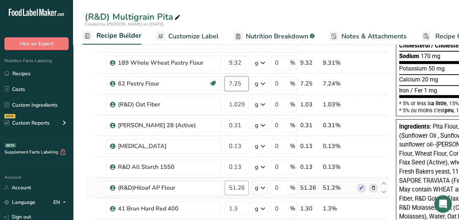
type input "7.25"
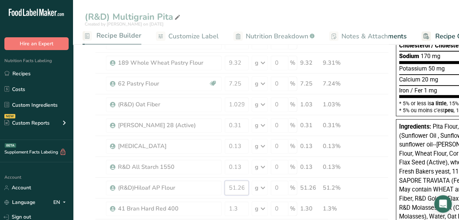
drag, startPoint x: 246, startPoint y: 188, endPoint x: 214, endPoint y: 185, distance: 32.3
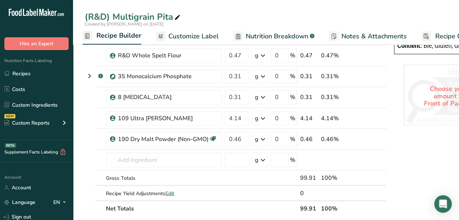
scroll to position [584, 0]
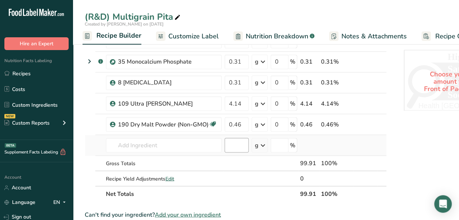
type input "51.05"
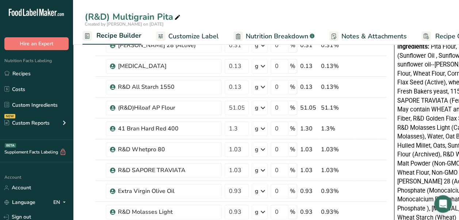
scroll to position [219, 0]
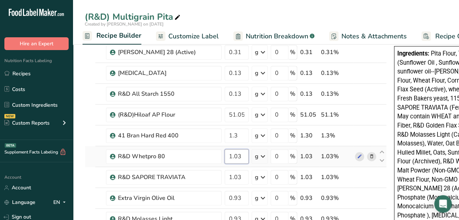
click at [243, 156] on input "1.03" at bounding box center [237, 156] width 24 height 15
drag, startPoint x: 242, startPoint y: 155, endPoint x: 235, endPoint y: 155, distance: 7.3
click at [235, 155] on input "1.03" at bounding box center [237, 156] width 24 height 15
type input "1.04"
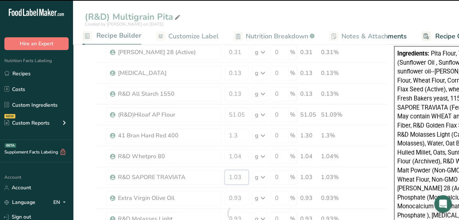
drag, startPoint x: 242, startPoint y: 179, endPoint x: 237, endPoint y: 178, distance: 5.1
click at [237, 178] on div "Ingredient * Amount * Unit * Waste * .a-a{fill:#347362;}.b-a{fill:#fff;} Grams …" at bounding box center [236, 213] width 302 height 707
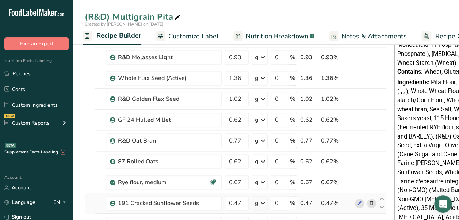
scroll to position [365, 0]
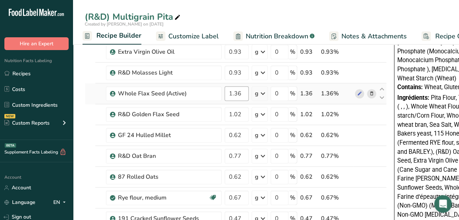
type input "1.04"
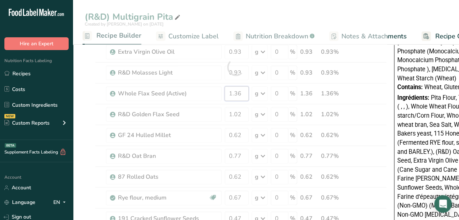
drag, startPoint x: 241, startPoint y: 89, endPoint x: 237, endPoint y: 93, distance: 4.9
click at [237, 93] on div "Ingredient * Amount * Unit * Waste * .a-a{fill:#347362;}.b-a{fill:#fff;} Grams …" at bounding box center [236, 67] width 302 height 707
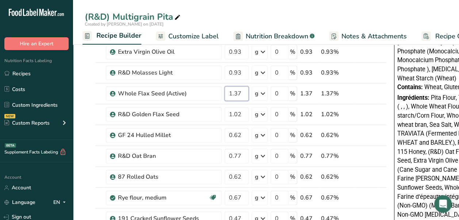
type input "1.37"
click at [203, 37] on div "(R&D) Multigrain Pita Created by [PERSON_NAME] on [DATE] Recipe Setup Recipe Bu…" at bounding box center [266, 185] width 386 height 1025
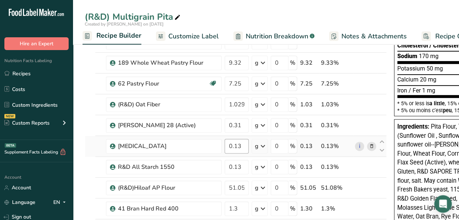
scroll to position [0, 0]
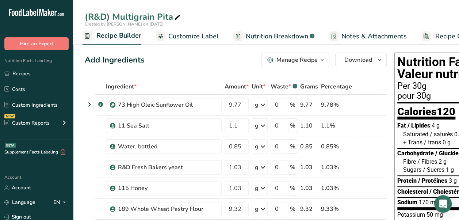
click at [258, 31] on span "Nutrition Breakdown" at bounding box center [277, 36] width 62 height 10
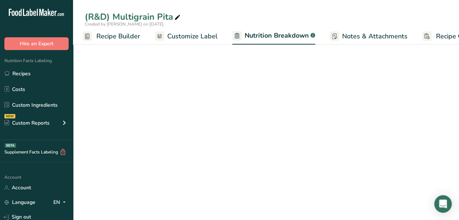
scroll to position [0, 103]
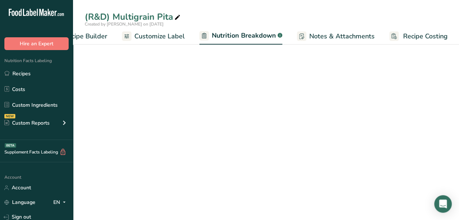
select select "Calories"
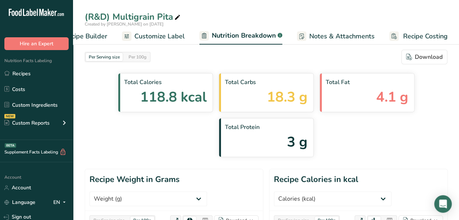
drag, startPoint x: 164, startPoint y: 35, endPoint x: 191, endPoint y: 38, distance: 27.9
click at [164, 35] on span "Customize Label" at bounding box center [159, 36] width 50 height 10
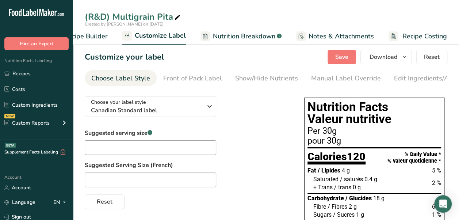
click at [347, 36] on span "Notes & Attachments" at bounding box center [341, 36] width 65 height 10
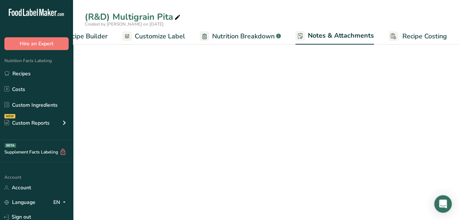
scroll to position [0, 103]
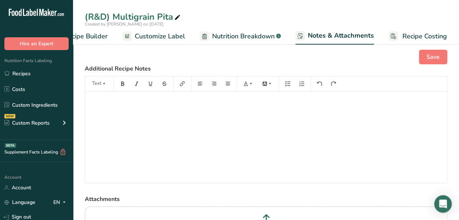
click at [248, 33] on span "Nutrition Breakdown" at bounding box center [243, 36] width 62 height 10
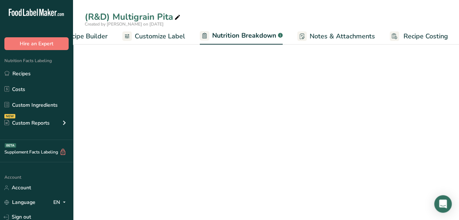
scroll to position [0, 103]
select select "Calories"
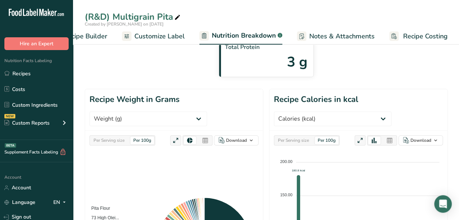
scroll to position [73, 0]
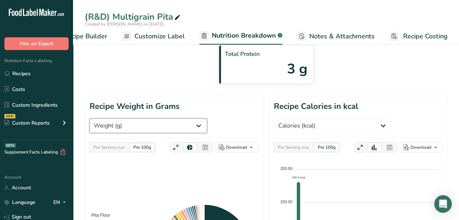
click at [163, 118] on select "Weight (g) Calories (kcal) Energy KJ (kj) Total Fat (g) Saturated Fat (g) Trans…" at bounding box center [148, 125] width 118 height 15
select select "Total Carbohydrates"
click at [89, 118] on select "Weight (g) Calories (kcal) Energy KJ (kj) Total Fat (g) Saturated Fat (g) Trans…" at bounding box center [148, 125] width 118 height 15
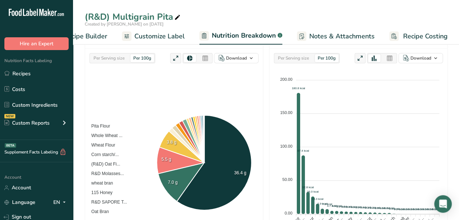
scroll to position [146, 0]
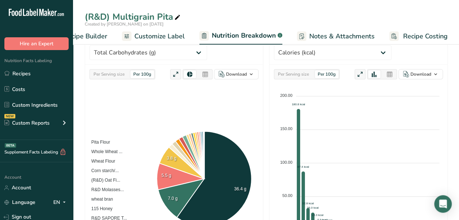
click at [93, 37] on span "Recipe Builder" at bounding box center [86, 36] width 44 height 10
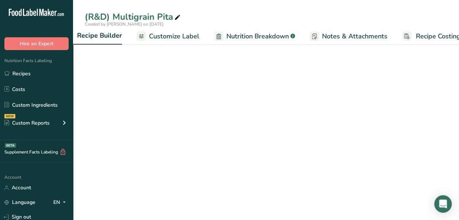
scroll to position [0, 70]
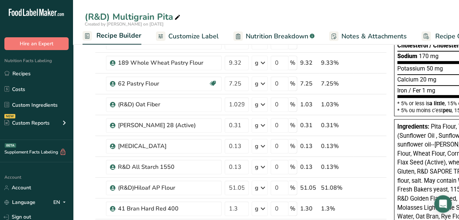
click at [210, 34] on span "Customize Label" at bounding box center [193, 36] width 50 height 10
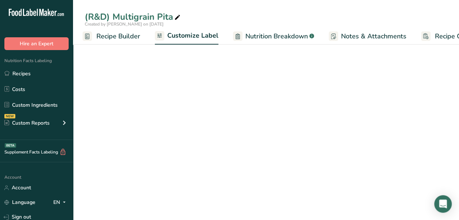
click at [189, 32] on span "Customize Label" at bounding box center [192, 36] width 51 height 10
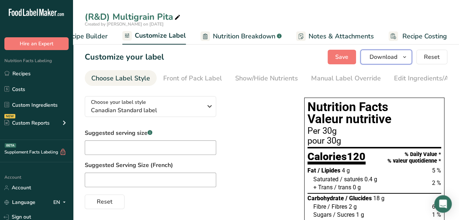
click at [400, 58] on button "Download" at bounding box center [385, 57] width 51 height 15
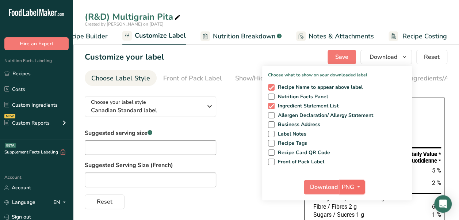
click at [343, 186] on span "PNG" at bounding box center [348, 187] width 12 height 9
click at [318, 190] on span "Download" at bounding box center [324, 187] width 28 height 9
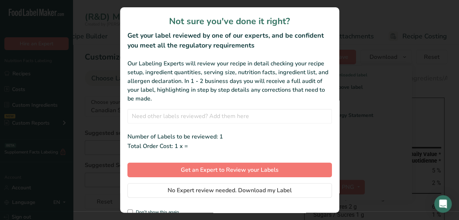
scroll to position [0, 97]
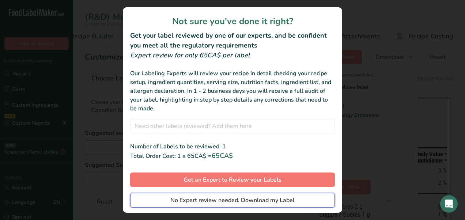
click at [243, 198] on span "No Expert review needed. Download my Label" at bounding box center [232, 200] width 124 height 9
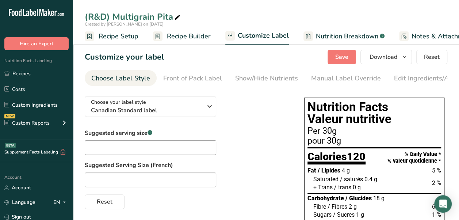
scroll to position [0, 97]
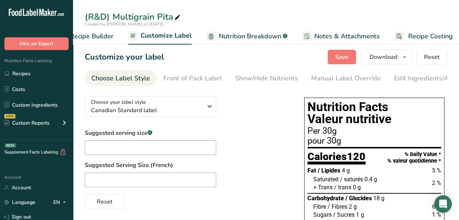
click at [240, 15] on div "(R&D) Multigrain Pita" at bounding box center [266, 16] width 386 height 13
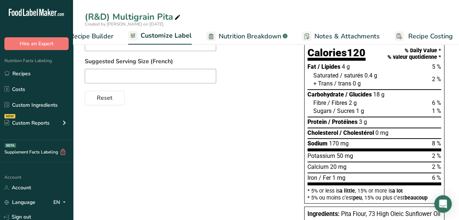
scroll to position [146, 0]
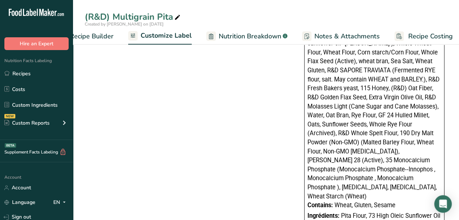
scroll to position [219, 0]
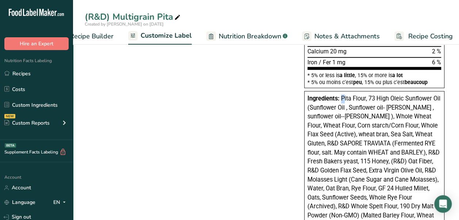
click at [343, 100] on span "Pita Flour, 73 High Oleic Sunflower Oil (Sunflower Oil , Sunflower oil- Cargill…" at bounding box center [373, 184] width 133 height 178
click at [342, 100] on span "Pita Flour, 73 High Oleic Sunflower Oil (Sunflower Oil , Sunflower oil- Cargill…" at bounding box center [373, 184] width 133 height 178
click at [354, 101] on span "Pita Flour, 73 High Oleic Sunflower Oil (Sunflower Oil , Sunflower oil- Cargill…" at bounding box center [373, 184] width 133 height 178
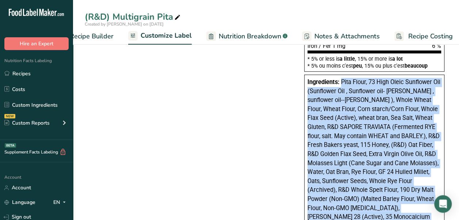
scroll to position [259, 0]
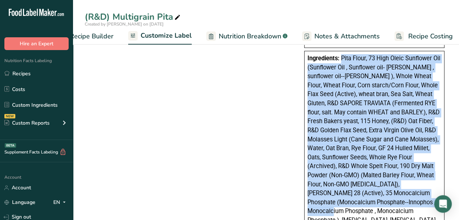
drag, startPoint x: 341, startPoint y: 99, endPoint x: 412, endPoint y: 169, distance: 99.9
click at [412, 169] on span "Pita Flour, 73 High Oleic Sunflower Oil (Sunflower Oil , Sunflower oil- Cargill…" at bounding box center [373, 144] width 133 height 178
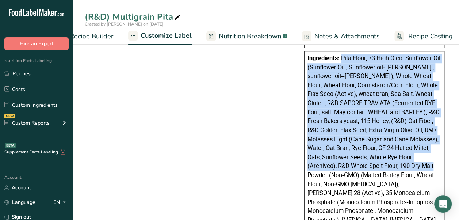
drag, startPoint x: 412, startPoint y: 169, endPoint x: 343, endPoint y: 74, distance: 118.2
click at [343, 74] on span "Pita Flour, 73 High Oleic Sunflower Oil (Sunflower Oil , Sunflower oil- Cargill…" at bounding box center [373, 144] width 133 height 178
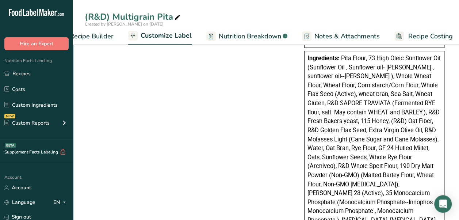
click at [309, 58] on span "Ingredients:" at bounding box center [323, 58] width 32 height 7
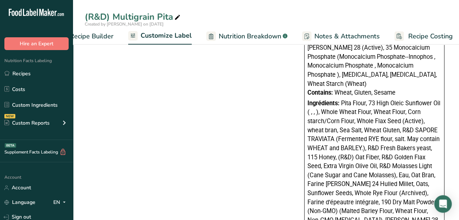
scroll to position [397, 0]
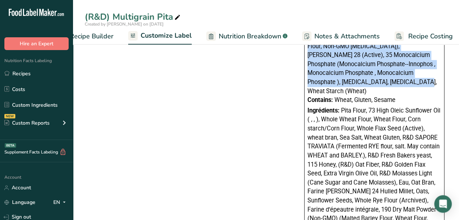
drag, startPoint x: 307, startPoint y: 58, endPoint x: 386, endPoint y: 83, distance: 82.4
click at [386, 83] on div "Ingredients: Pita Flour, 73 High Oleic Sunflower Oil (Sunflower Oil , Sunflower…" at bounding box center [374, 6] width 134 height 180
copy div "Ingredients: Pita Flour, 73 High Oleic Sunflower Oil (Sunflower Oil , Sunflower…"
click at [96, 34] on span "Recipe Builder" at bounding box center [92, 36] width 44 height 10
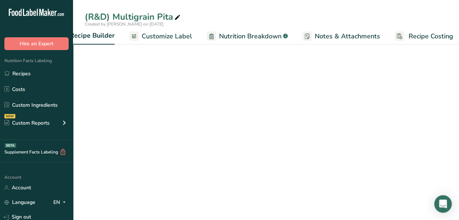
scroll to position [0, 72]
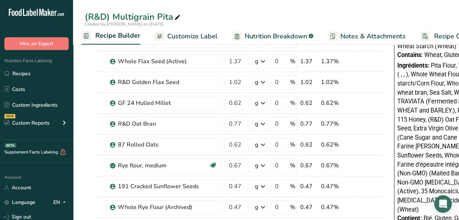
click at [67, 31] on span "Recipe Setup" at bounding box center [47, 36] width 40 height 10
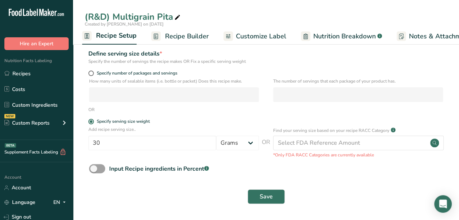
scroll to position [83, 0]
click at [283, 196] on button "Save" at bounding box center [266, 196] width 37 height 15
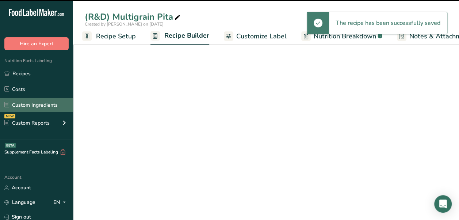
click at [35, 108] on link "Custom Ingredients" at bounding box center [36, 105] width 73 height 14
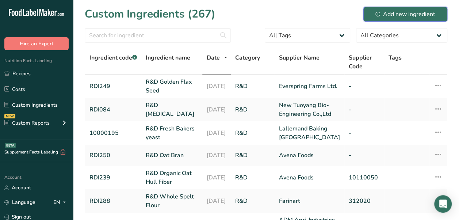
click at [400, 16] on div "Add new ingredient" at bounding box center [405, 14] width 60 height 9
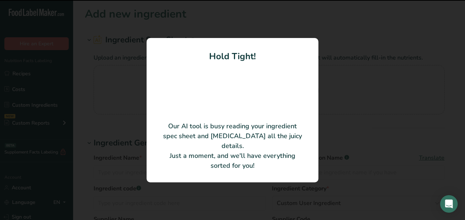
type input "Rye Meal, Less than 1% Wheat"
type input "796800542504"
type input "Bay State Milling"
type input "55601 T000 W50"
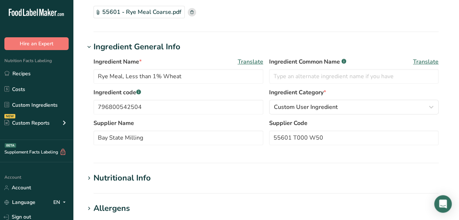
scroll to position [73, 0]
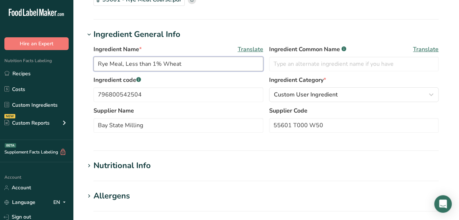
drag, startPoint x: 183, startPoint y: 66, endPoint x: 81, endPoint y: 66, distance: 102.3
click at [81, 66] on section "Add new ingredient Ingredient Spec Sheet .a-a{fill:#347362;}.b-a{fill:#fff;} Up…" at bounding box center [266, 177] width 386 height 501
click at [99, 63] on input "Rye Meal, Less than 1% Wheat" at bounding box center [178, 64] width 170 height 15
type input "R&D Rye Meal"
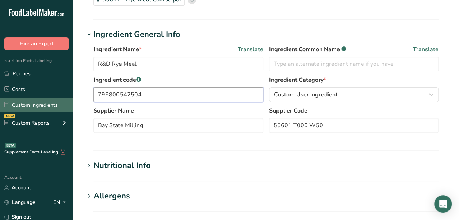
drag, startPoint x: 121, startPoint y: 92, endPoint x: 38, endPoint y: 99, distance: 83.6
click at [38, 99] on div ".a-20{fill:#fff;} Hire an Expert Nutrition Facts Labeling Recipes Costs Custom …" at bounding box center [229, 189] width 459 height 524
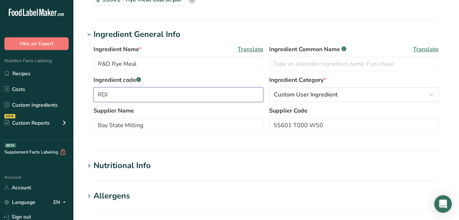
click at [189, 96] on input "RDI" at bounding box center [178, 94] width 170 height 15
type input "RDI274"
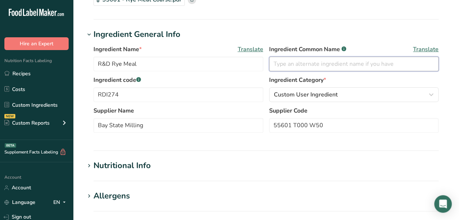
click at [341, 58] on input "text" at bounding box center [354, 64] width 170 height 15
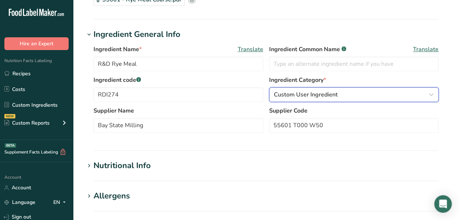
click at [351, 91] on div "Custom User Ingredient" at bounding box center [352, 94] width 156 height 9
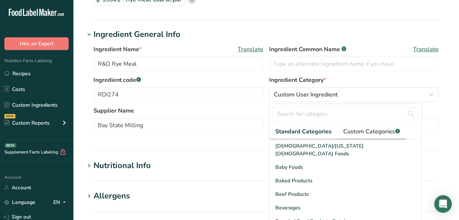
click at [352, 128] on span "Custom Categories .a-a{fill:#347362;}.b-a{fill:#fff;}" at bounding box center [371, 131] width 57 height 9
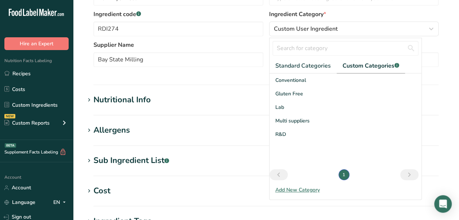
scroll to position [146, 0]
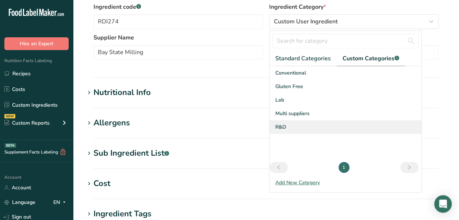
click at [282, 124] on span "R&D" at bounding box center [280, 127] width 11 height 8
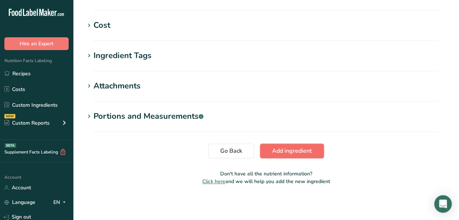
click at [292, 152] on span "Add ingredient" at bounding box center [292, 150] width 40 height 9
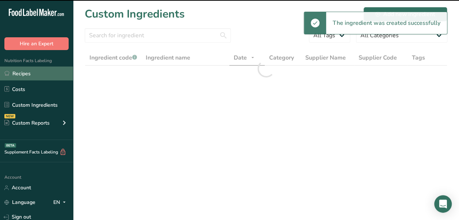
click at [31, 72] on link "Recipes" at bounding box center [36, 73] width 73 height 14
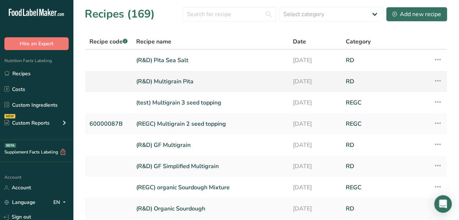
click at [177, 80] on link "(R&D) Multigrain Pita" at bounding box center [210, 81] width 148 height 15
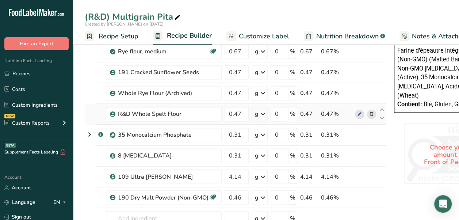
scroll to position [438, 0]
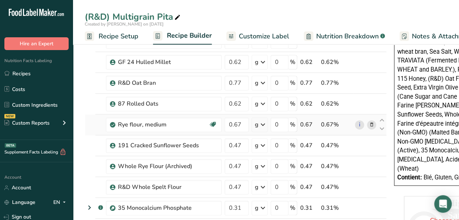
click at [372, 121] on icon at bounding box center [371, 125] width 5 height 8
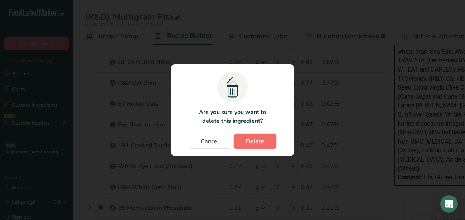
click at [256, 140] on span "Delete" at bounding box center [255, 141] width 18 height 9
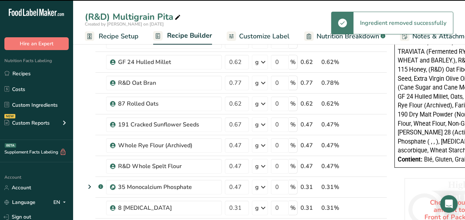
type input "0.47"
type input "0.31"
type input "4.14"
type input "0.46"
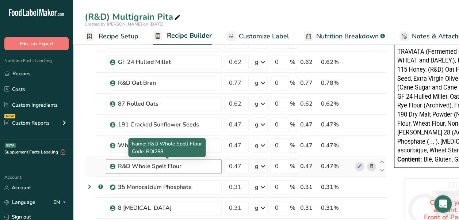
scroll to position [511, 0]
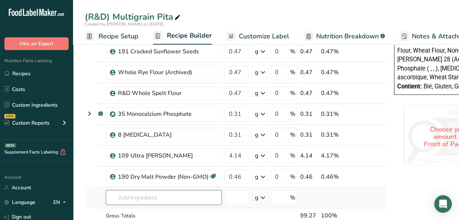
click at [153, 194] on input "text" at bounding box center [164, 197] width 116 height 15
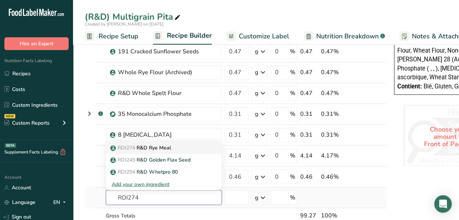
type input "RDI274"
click at [185, 145] on div "RDI274 R&D Rye Meal" at bounding box center [158, 148] width 92 height 8
type input "R&D Rye Meal"
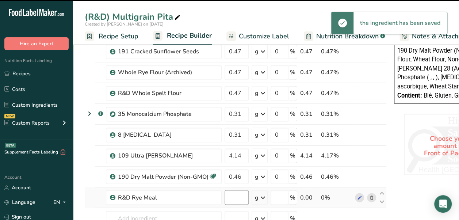
type input "0"
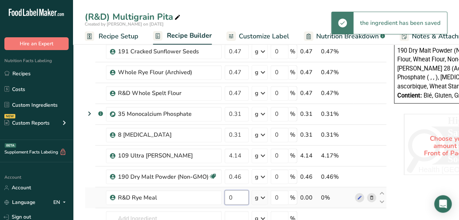
click at [235, 193] on input "0" at bounding box center [237, 197] width 24 height 15
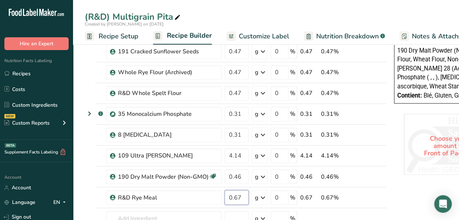
type input "0.67"
click at [267, 37] on div "(R&D) Multigrain Pita Created by [PERSON_NAME] on [DATE] Recipe Setup Recipe Bu…" at bounding box center [266, 39] width 386 height 1025
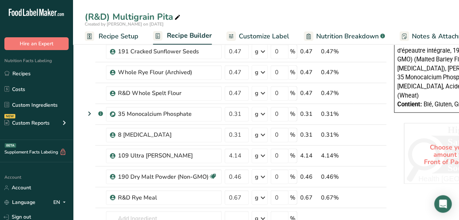
click at [256, 30] on link "Customize Label" at bounding box center [257, 36] width 63 height 16
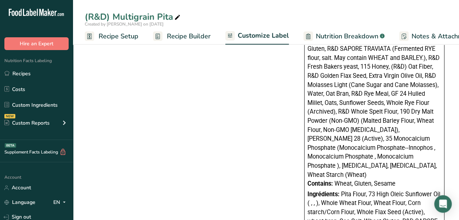
click at [177, 38] on span "Recipe Builder" at bounding box center [189, 36] width 44 height 10
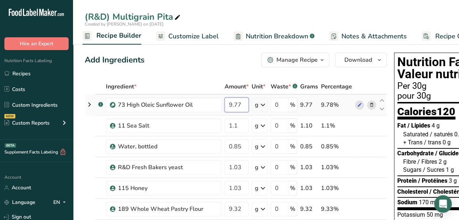
click at [245, 105] on input "9.77" at bounding box center [237, 105] width 24 height 15
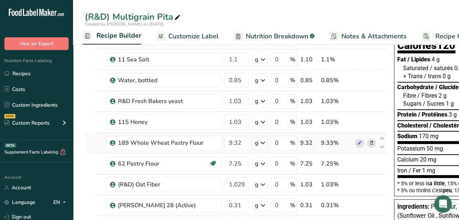
scroll to position [73, 0]
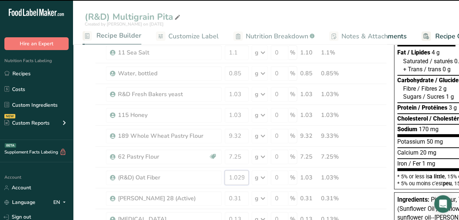
drag, startPoint x: 237, startPoint y: 175, endPoint x: 274, endPoint y: 168, distance: 38.3
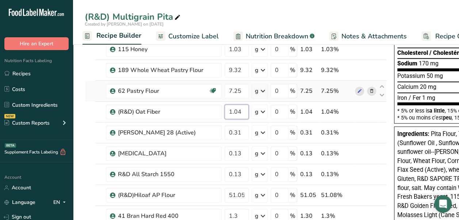
scroll to position [146, 0]
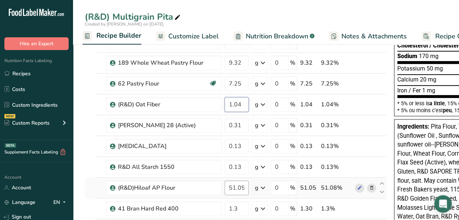
type input "1.04"
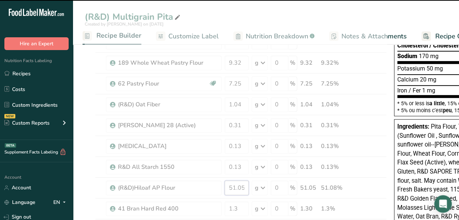
drag, startPoint x: 246, startPoint y: 186, endPoint x: 232, endPoint y: 186, distance: 14.6
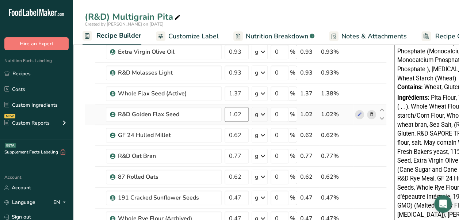
scroll to position [292, 0]
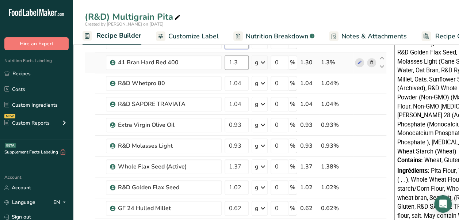
type input "50.72"
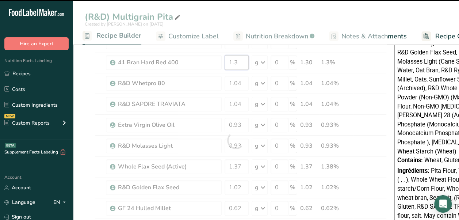
drag, startPoint x: 247, startPoint y: 62, endPoint x: 234, endPoint y: 61, distance: 12.8
click at [234, 61] on div "Ingredient * Amount * Unit * Waste * .a-a{fill:#347362;}.b-a{fill:#fff;} Grams …" at bounding box center [236, 140] width 302 height 707
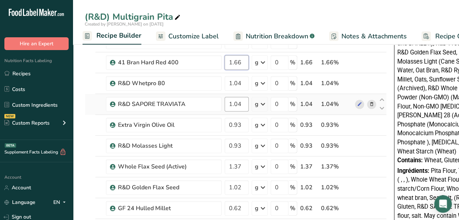
type input "1.66"
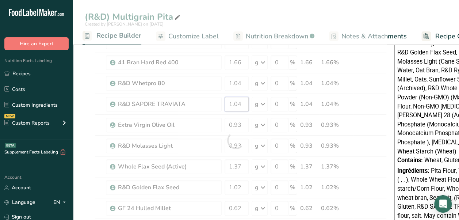
drag, startPoint x: 241, startPoint y: 103, endPoint x: 217, endPoint y: 102, distance: 24.5
click at [217, 102] on div "Ingredient * Amount * Unit * Waste * .a-a{fill:#347362;}.b-a{fill:#fff;} Grams …" at bounding box center [236, 140] width 302 height 707
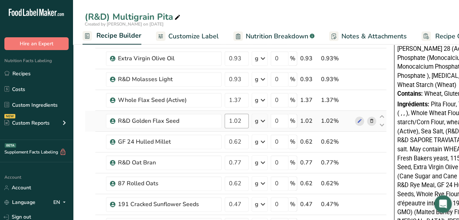
scroll to position [365, 0]
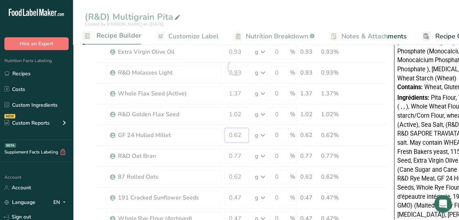
drag, startPoint x: 245, startPoint y: 131, endPoint x: 236, endPoint y: 131, distance: 9.1
click at [236, 131] on div "Ingredient * Amount * Unit * Waste * .a-a{fill:#347362;}.b-a{fill:#fff;} Grams …" at bounding box center [236, 67] width 302 height 707
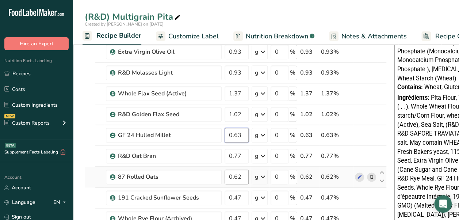
type input "0.63"
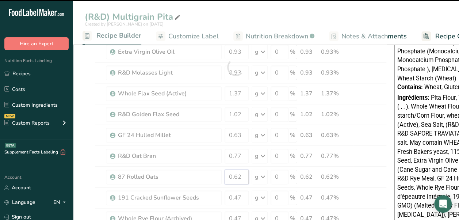
drag, startPoint x: 243, startPoint y: 174, endPoint x: 236, endPoint y: 174, distance: 7.3
click at [236, 174] on div "Ingredient * Amount * Unit * Waste * .a-a{fill:#347362;}.b-a{fill:#fff;} Grams …" at bounding box center [236, 67] width 302 height 707
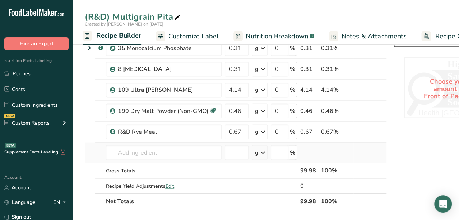
scroll to position [584, 0]
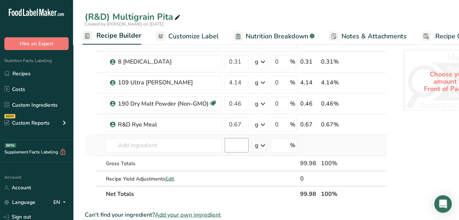
type input "0.61"
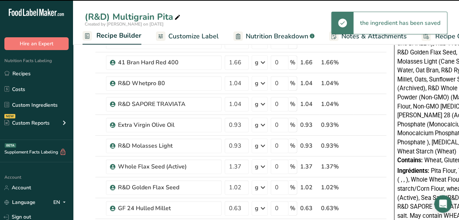
scroll to position [0, 0]
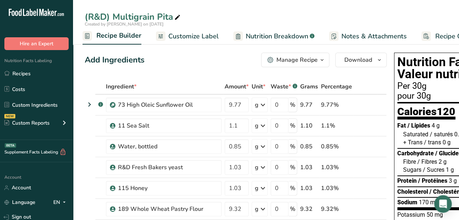
click at [260, 37] on span "Nutrition Breakdown" at bounding box center [277, 36] width 62 height 10
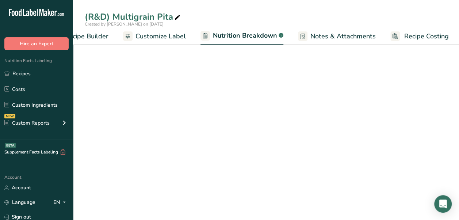
select select "Calories"
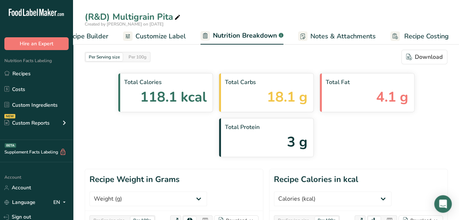
scroll to position [0, 103]
click at [137, 36] on span "Customize Label" at bounding box center [159, 36] width 50 height 10
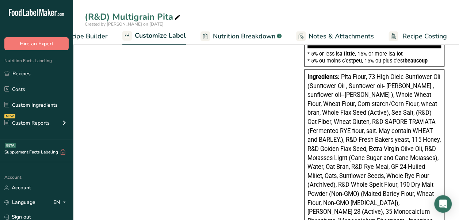
scroll to position [314, 0]
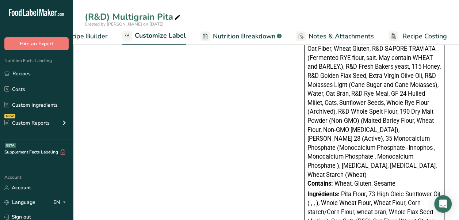
click at [353, 103] on span "Pita Flour, 73 High Oleic Sunflower Oil (Sunflower Oil , Sunflower oil- Cargill…" at bounding box center [373, 89] width 133 height 178
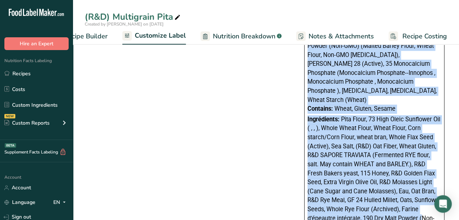
scroll to position [457, 0]
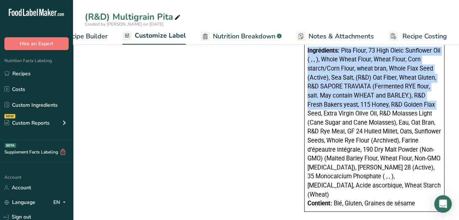
drag, startPoint x: 307, startPoint y: 77, endPoint x: 409, endPoint y: 95, distance: 103.4
click at [409, 95] on div "Ingredients: Pita Flour, 73 High Oleic Sunflower Oil (Sunflower Oil , Sunflower…" at bounding box center [374, 32] width 140 height 359
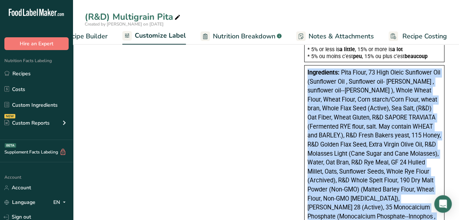
scroll to position [238, 0]
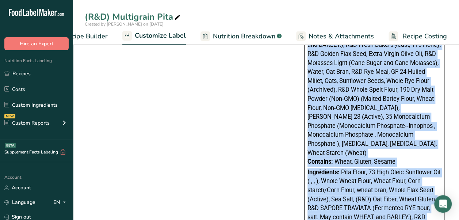
scroll to position [460, 0]
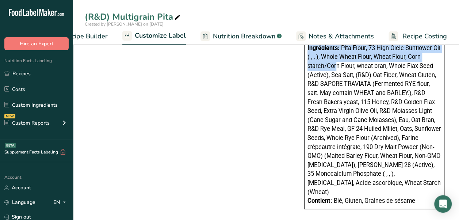
drag, startPoint x: 307, startPoint y: 80, endPoint x: 419, endPoint y: 51, distance: 115.8
click at [419, 51] on div "Ingredients: Pita Flour, 73 High Oleic Sunflower Oil (Sunflower Oil , Sunflower…" at bounding box center [374, 29] width 140 height 359
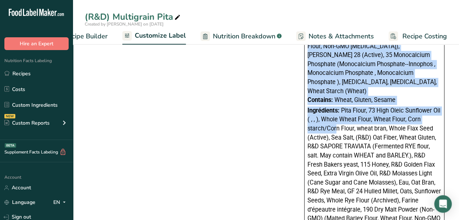
scroll to position [314, 0]
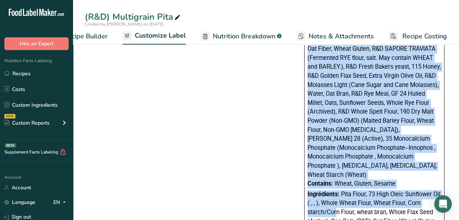
copy div "Ingredients: Pita Flour, 73 High Oleic Sunflower Oil (Sunflower Oil , Sunflower…"
